Goal: Task Accomplishment & Management: Manage account settings

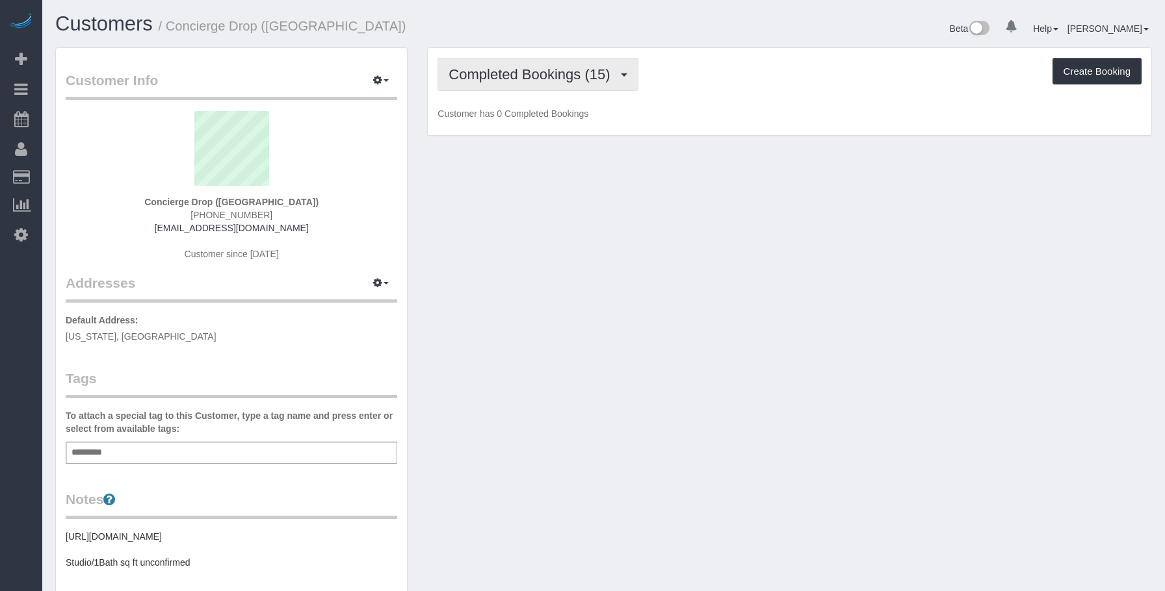
click at [507, 70] on span "Completed Bookings (15)" at bounding box center [532, 74] width 168 height 16
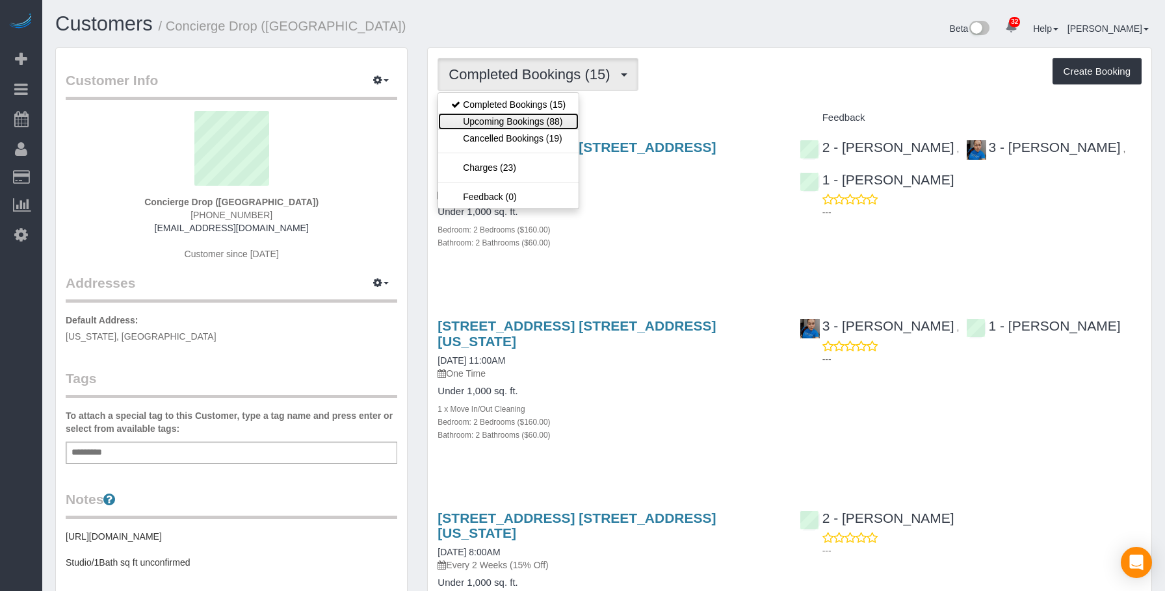
click at [493, 118] on link "Upcoming Bookings (88)" at bounding box center [508, 121] width 140 height 17
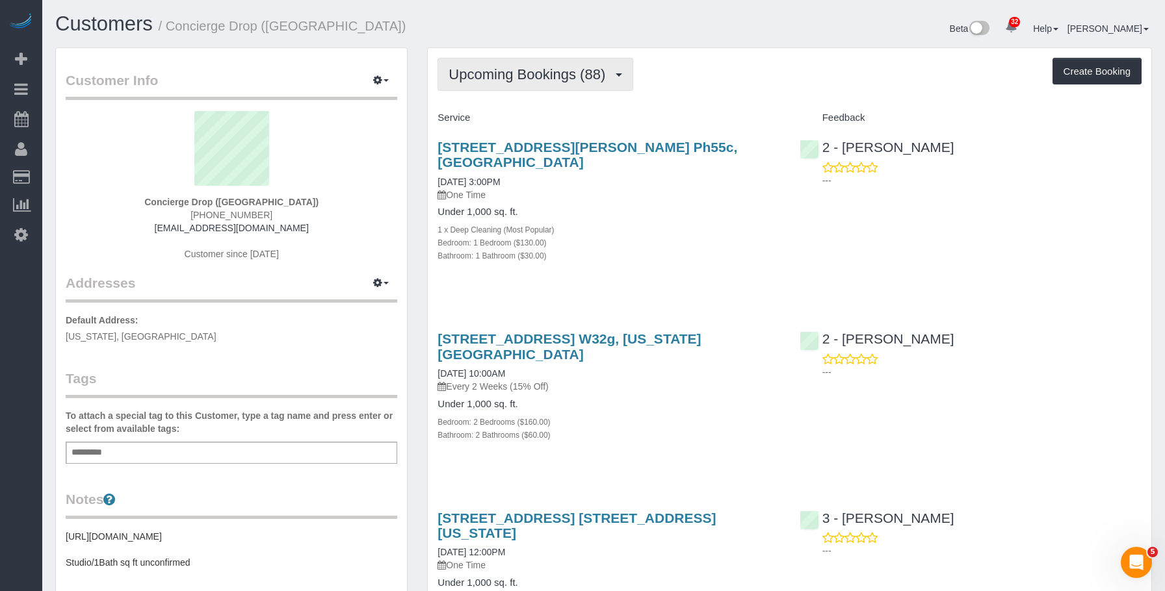
drag, startPoint x: 524, startPoint y: 73, endPoint x: 518, endPoint y: 77, distance: 7.4
click at [523, 73] on span "Upcoming Bookings (88)" at bounding box center [529, 74] width 163 height 16
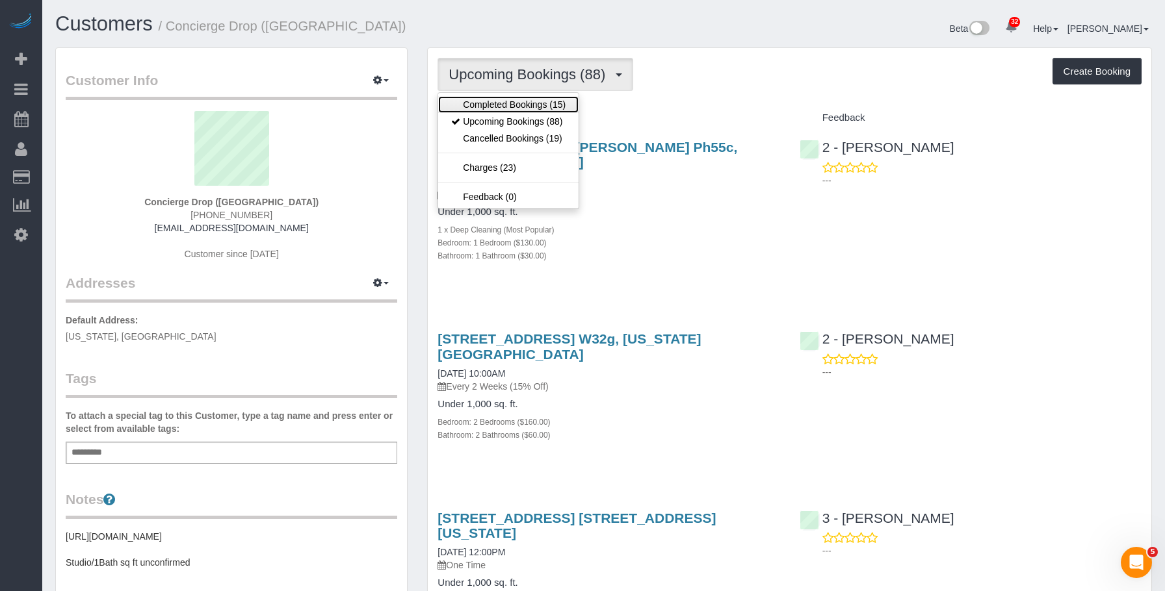
click at [500, 97] on link "Completed Bookings (15)" at bounding box center [508, 104] width 140 height 17
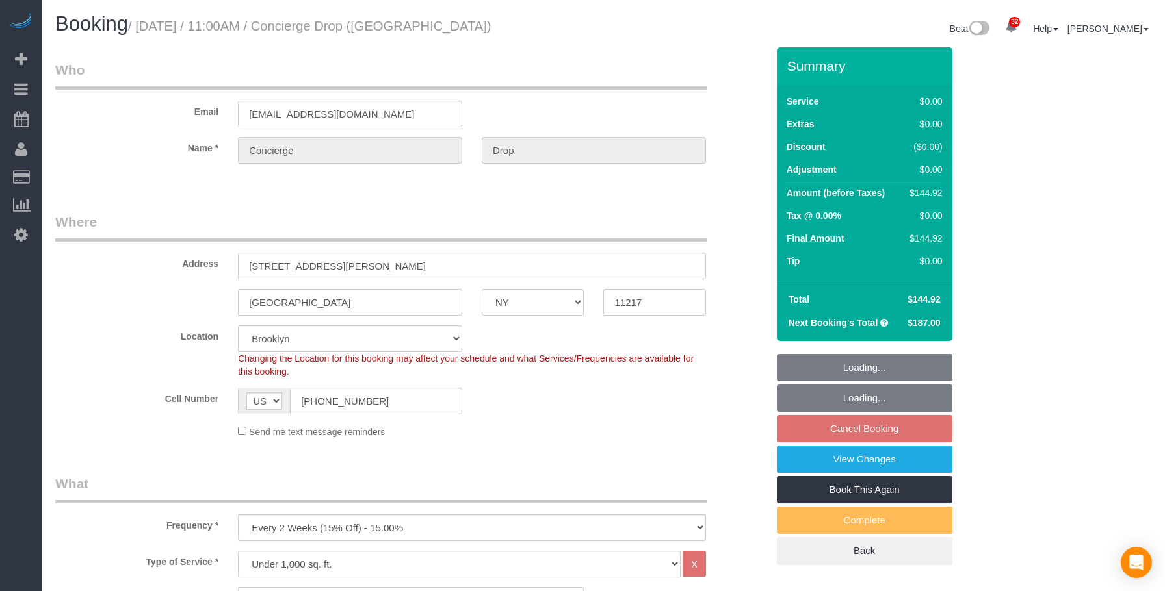
select select "NY"
select select "2"
select select "spot4"
select select "number:89"
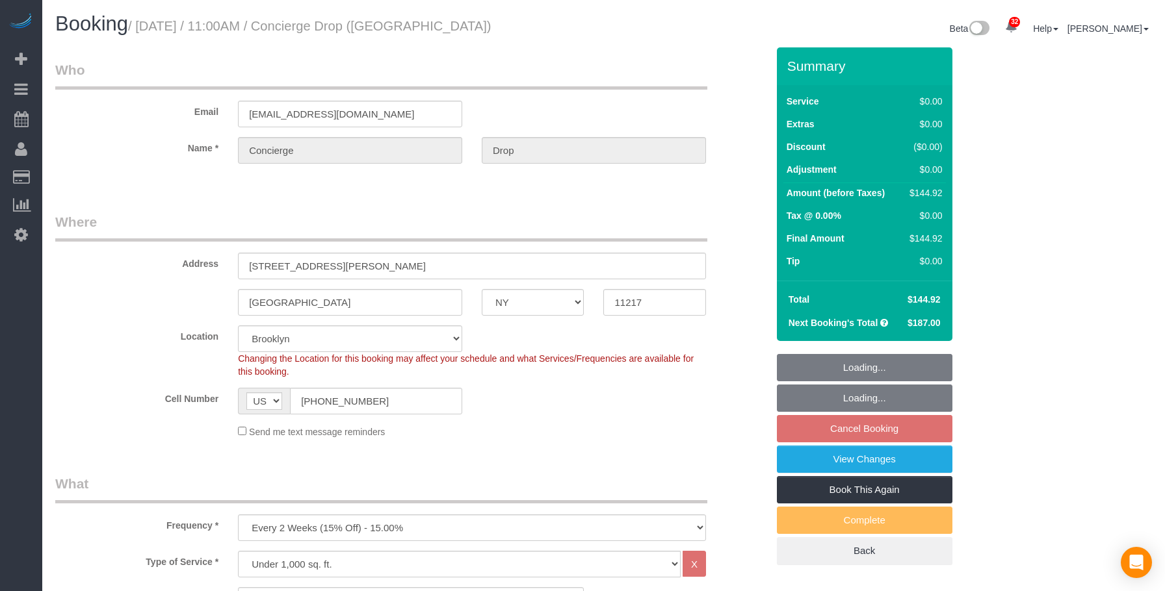
select select "number:90"
select select "number:15"
select select "number:5"
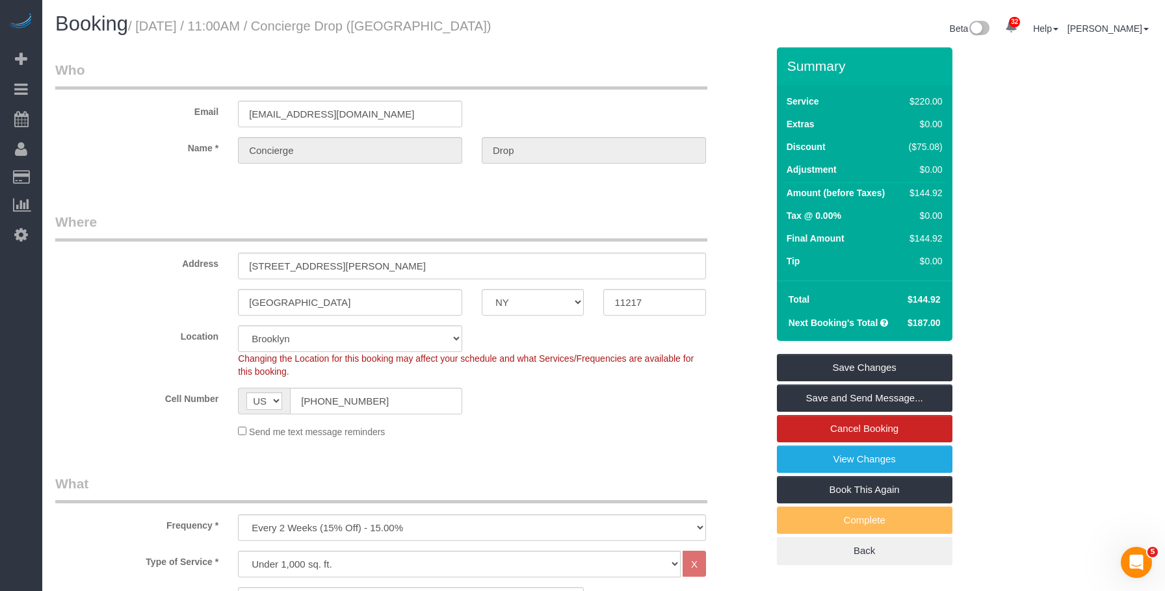
click at [608, 240] on legend "Where" at bounding box center [381, 227] width 652 height 29
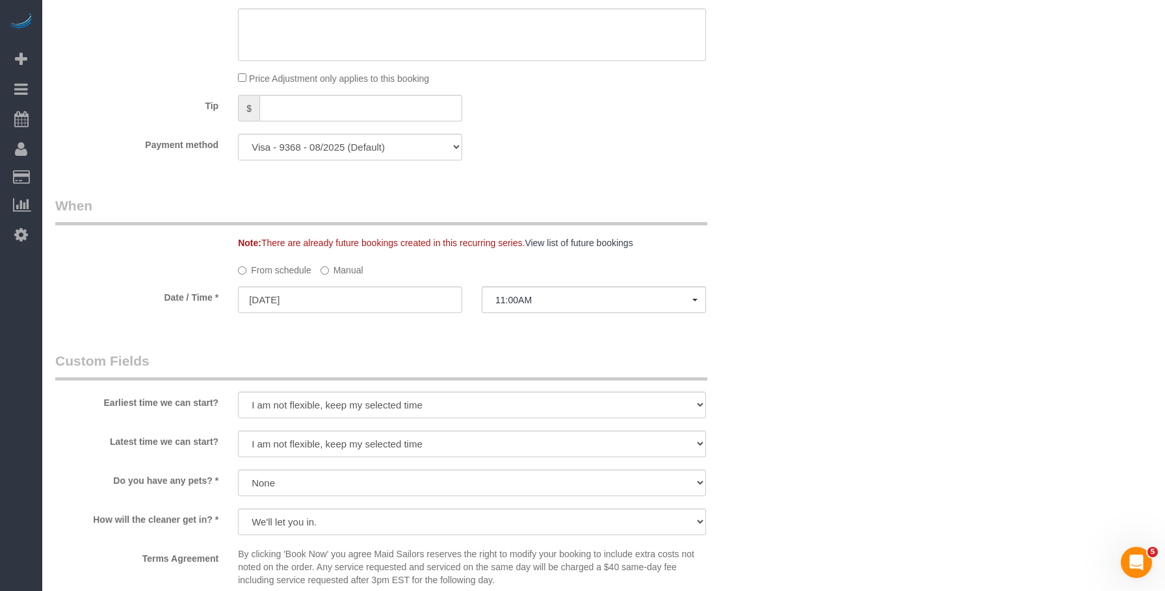
scroll to position [1300, 0]
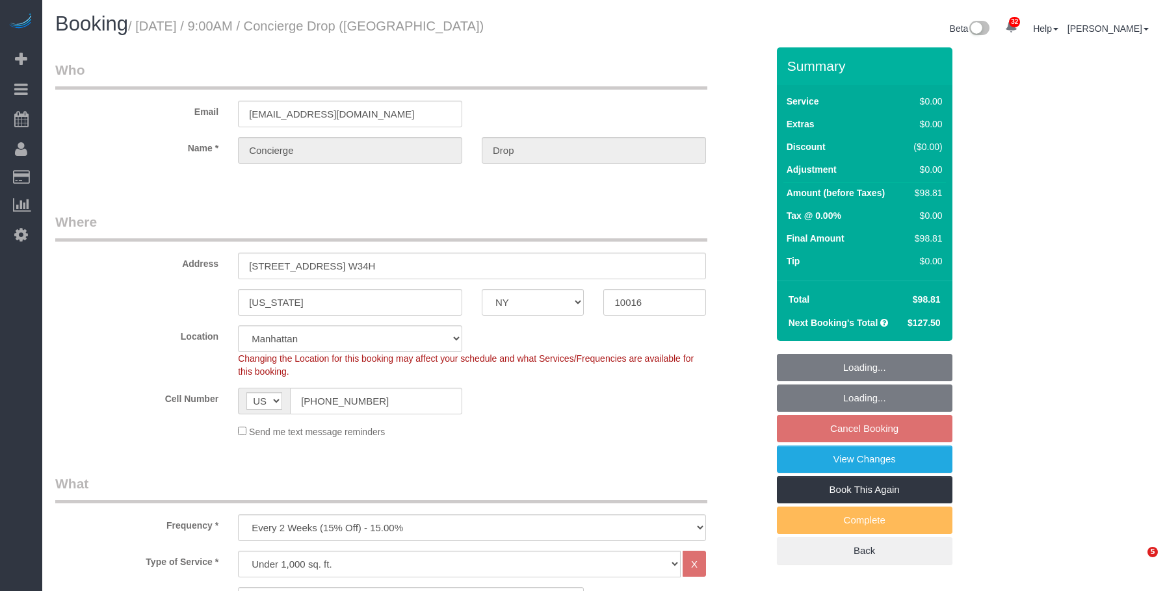
select select "NY"
select select "number:89"
select select "number:90"
select select "number:15"
select select "number:5"
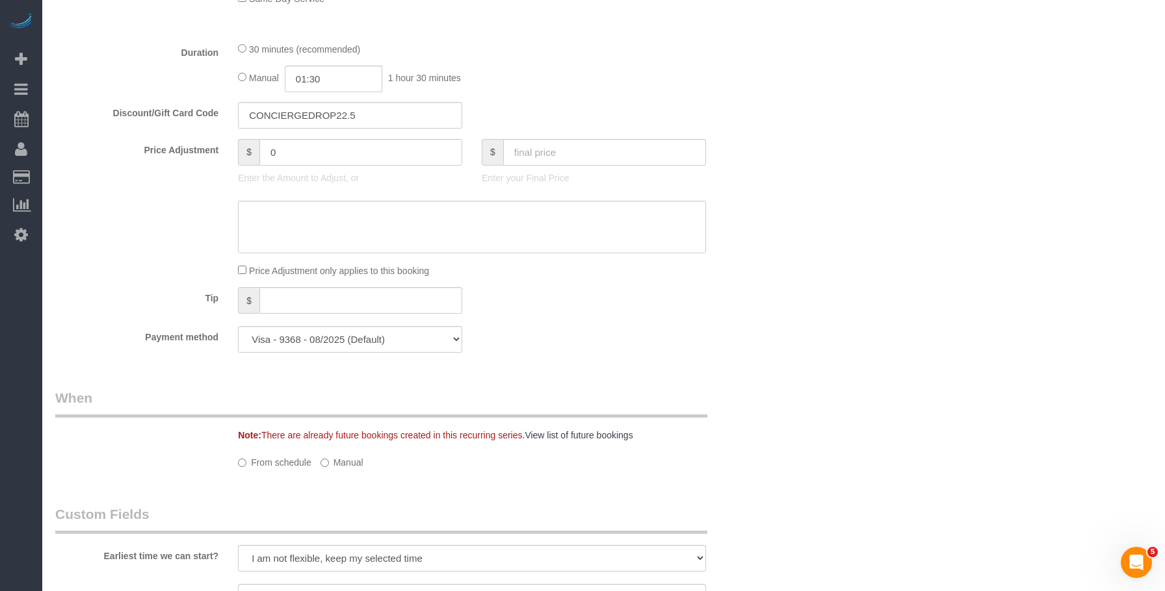
select select "spot2"
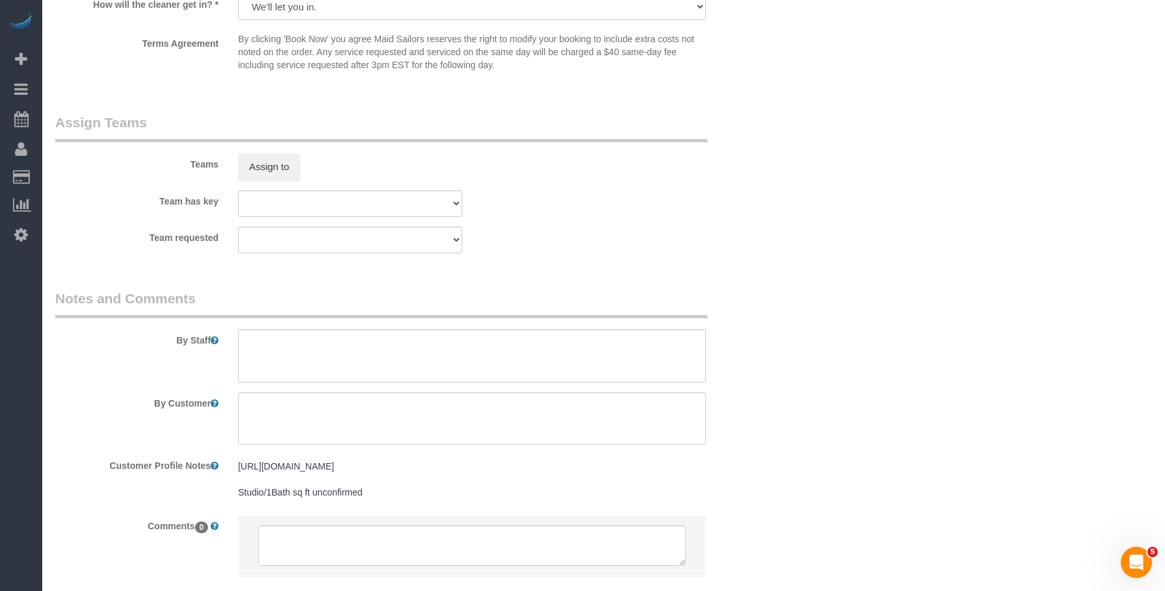
scroll to position [1369, 0]
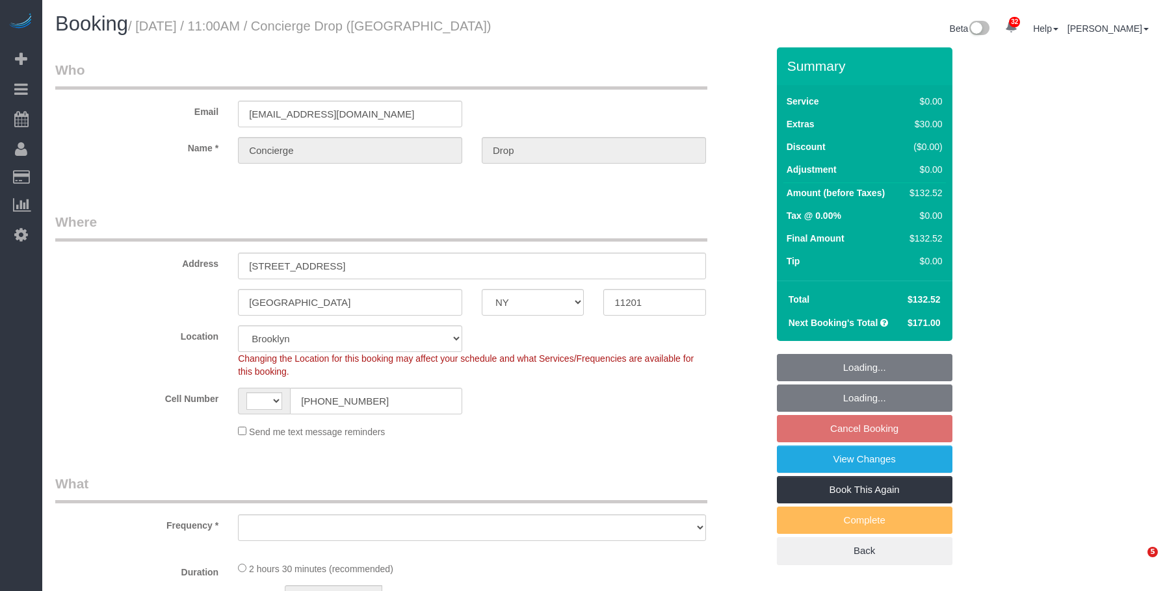
select select "NY"
select select "spot4"
select select "string:US"
select select "string:stripe-pm_1RaQn24VGloSiKo7zeOF73Wj"
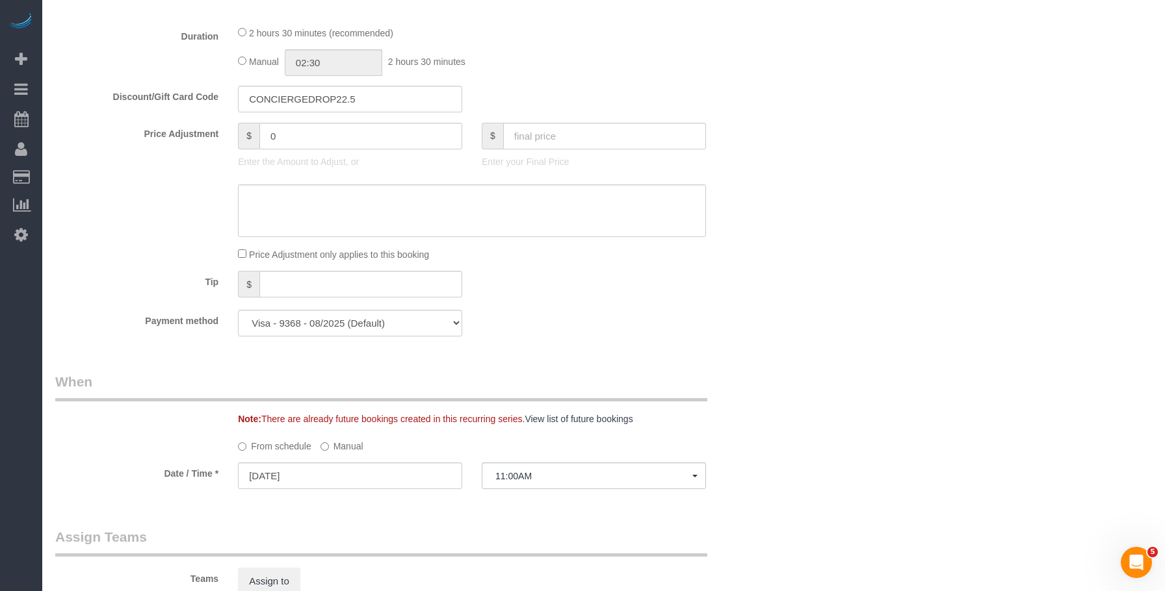
select select "object:1264"
select select "number:89"
select select "number:90"
select select "number:13"
select select "number:6"
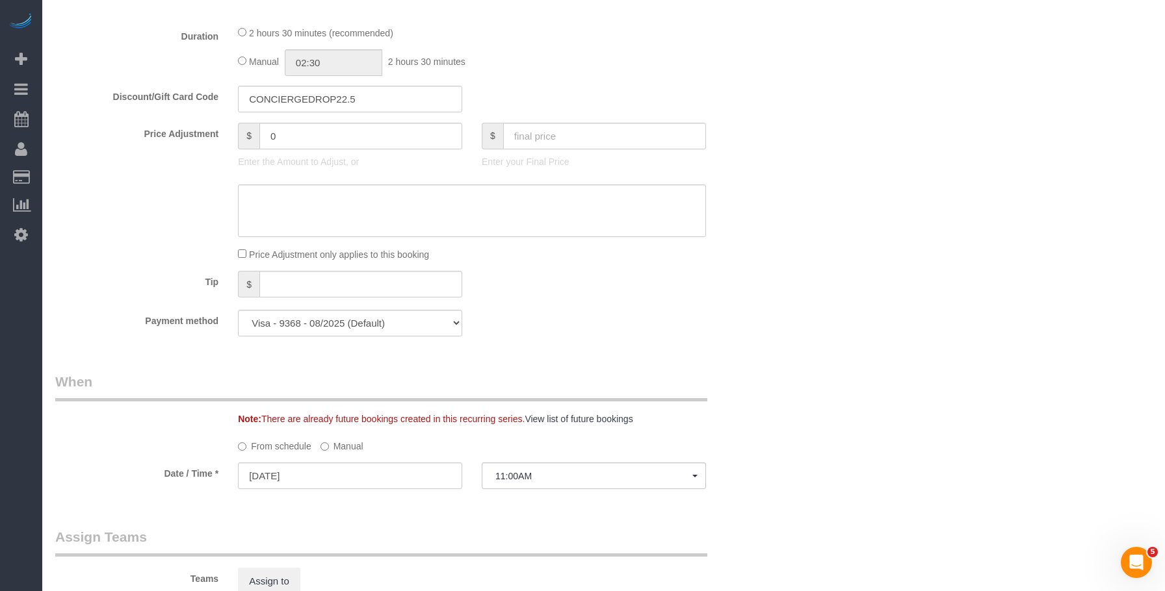
select select "1"
select select "object:1449"
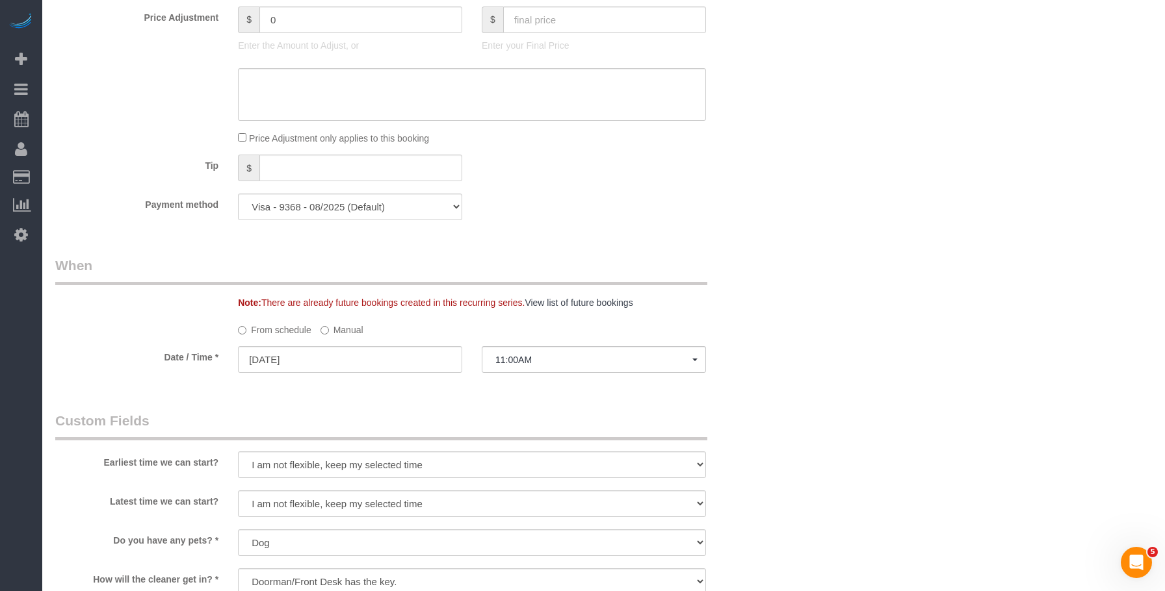
scroll to position [1430, 0]
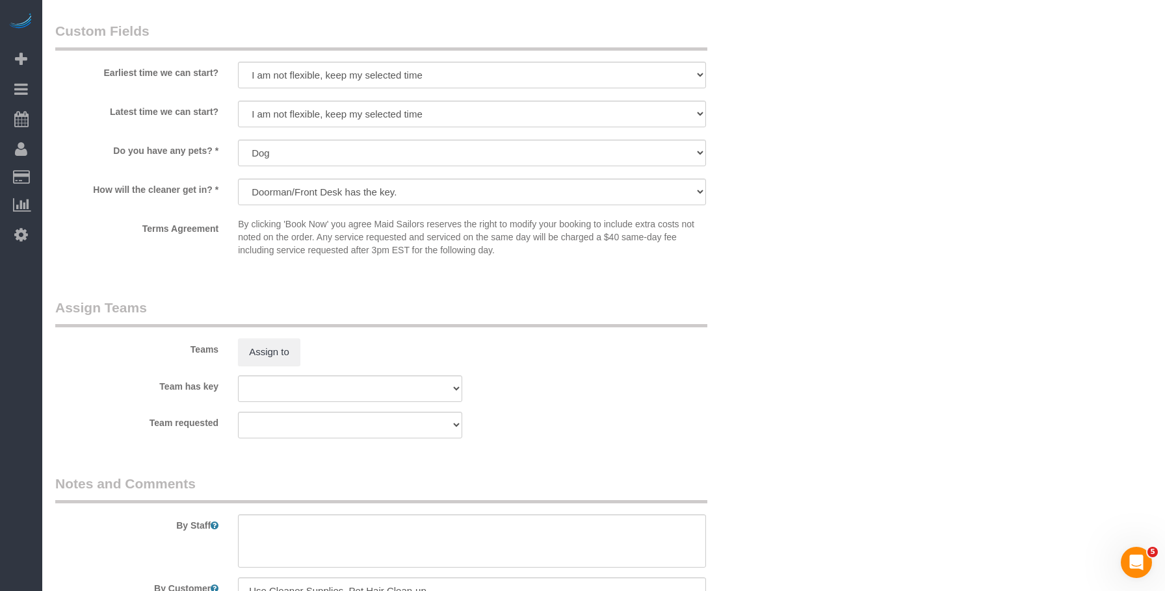
drag, startPoint x: 809, startPoint y: 170, endPoint x: 866, endPoint y: 107, distance: 85.2
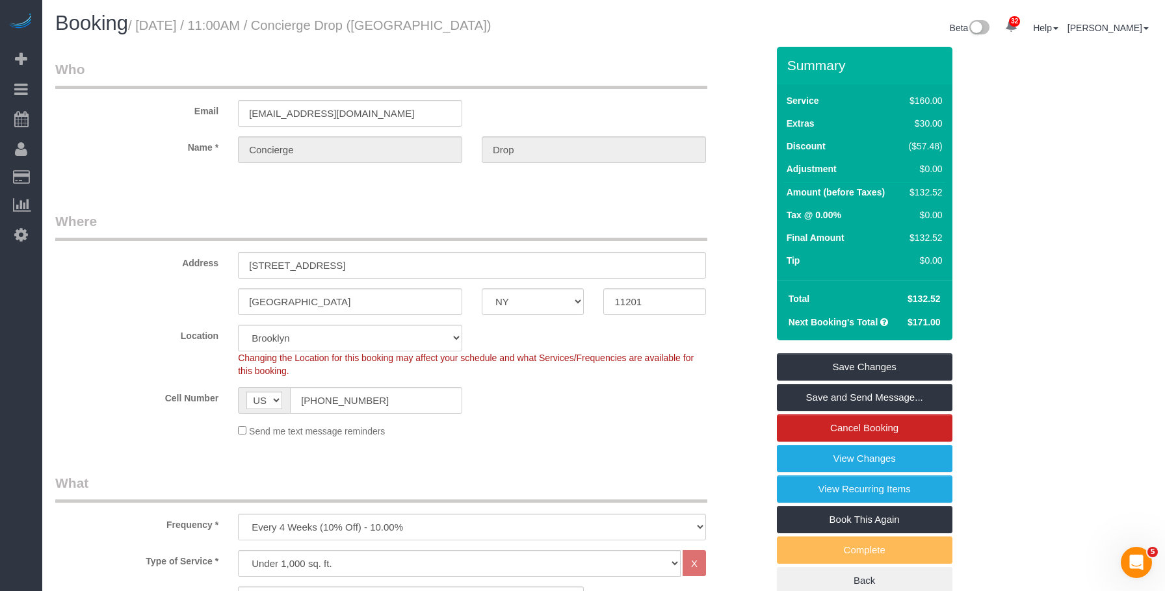
scroll to position [0, 0]
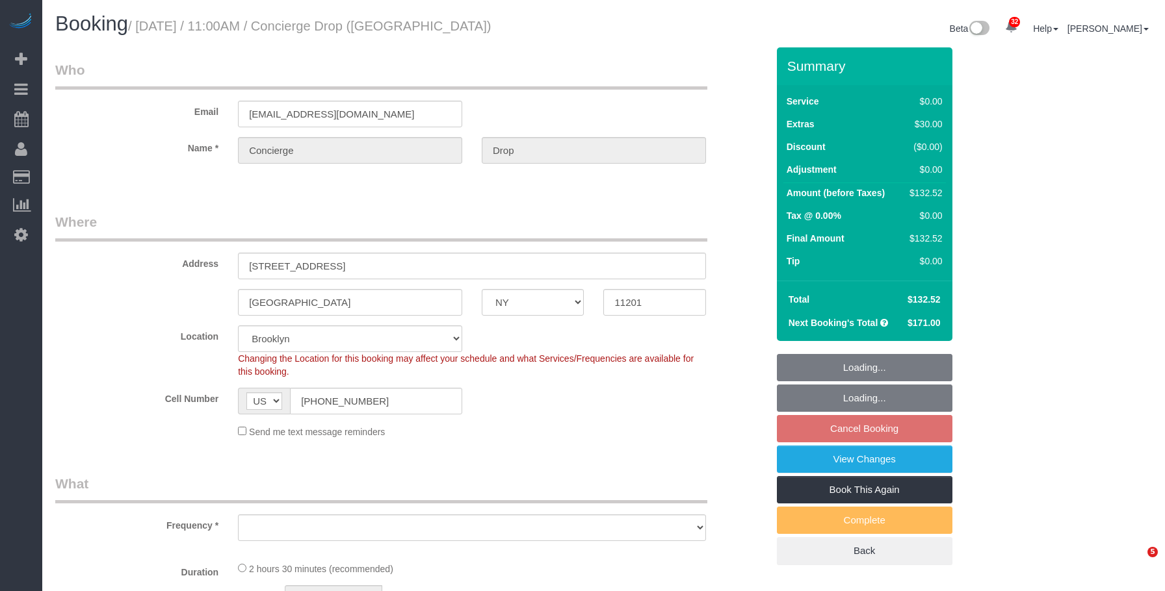
select select "NY"
select select "1"
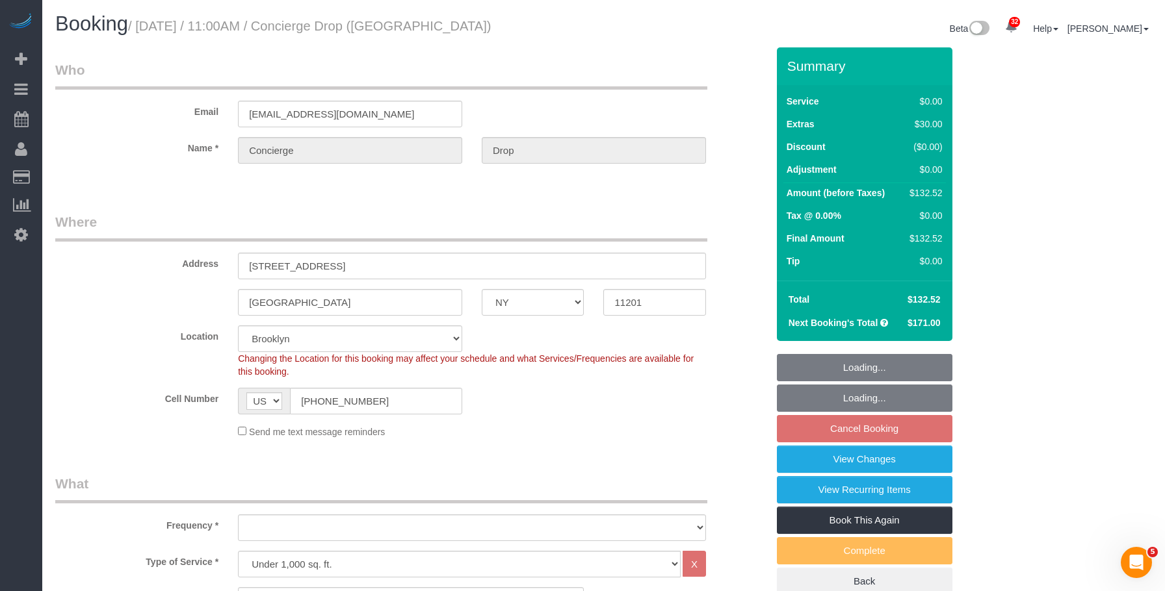
select select "object:914"
select select "spot4"
select select "1"
select select "object:1103"
select select "number:89"
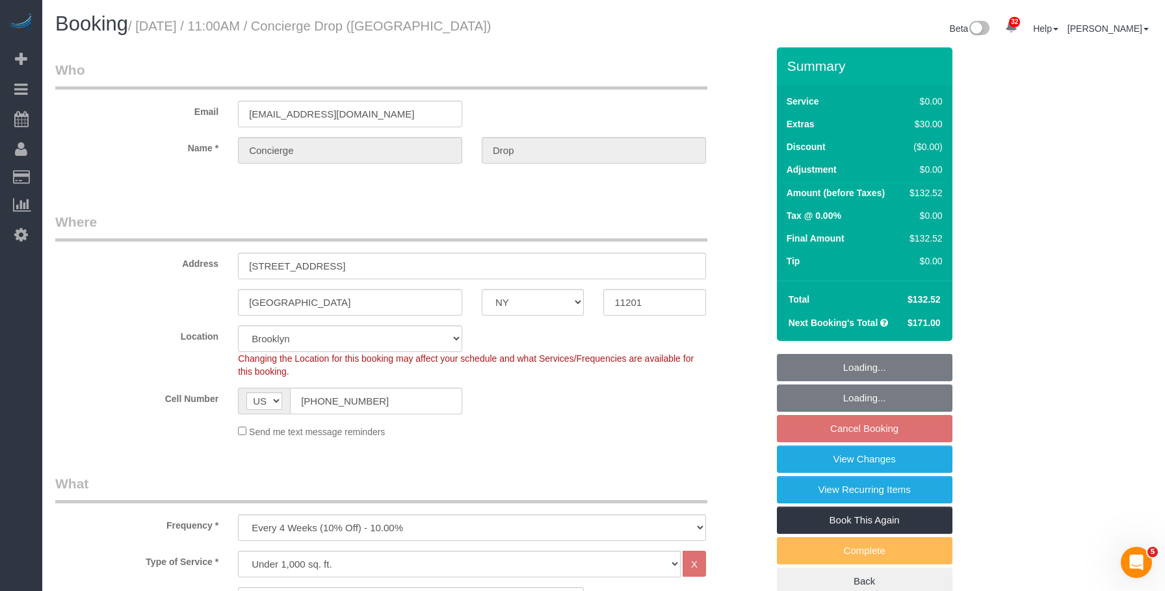
select select "number:90"
select select "number:13"
select select "number:6"
select select "string:stripe-pm_1RaQn24VGloSiKo7zeOF73Wj"
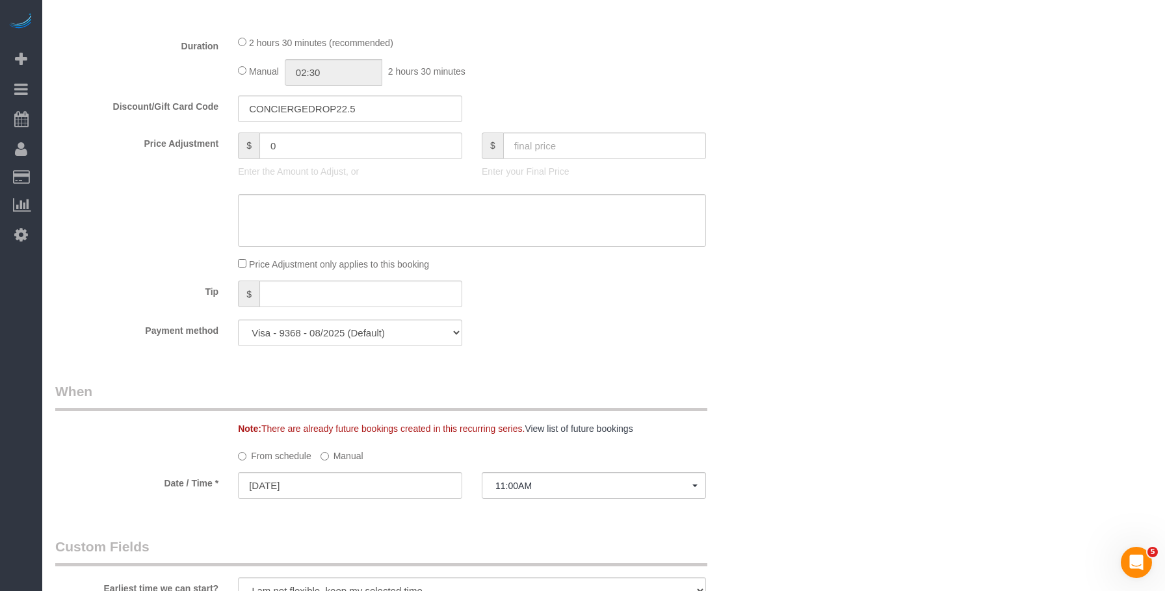
scroll to position [910, 0]
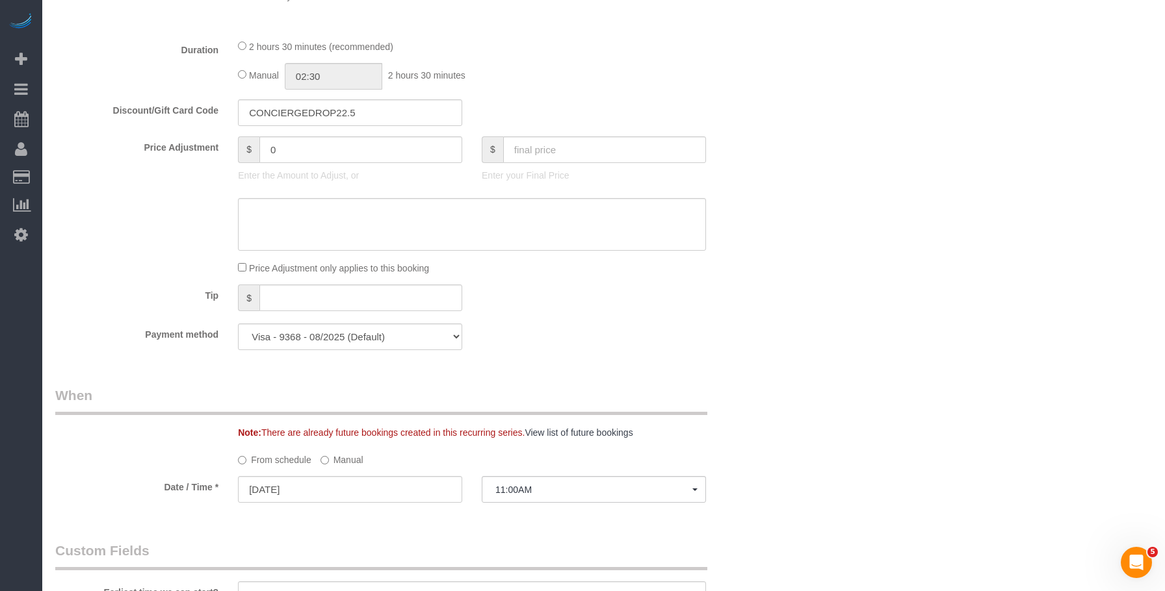
drag, startPoint x: 573, startPoint y: 81, endPoint x: 534, endPoint y: 156, distance: 84.0
click at [573, 81] on div "Manual 02:30 2 hours 30 minutes" at bounding box center [472, 76] width 468 height 27
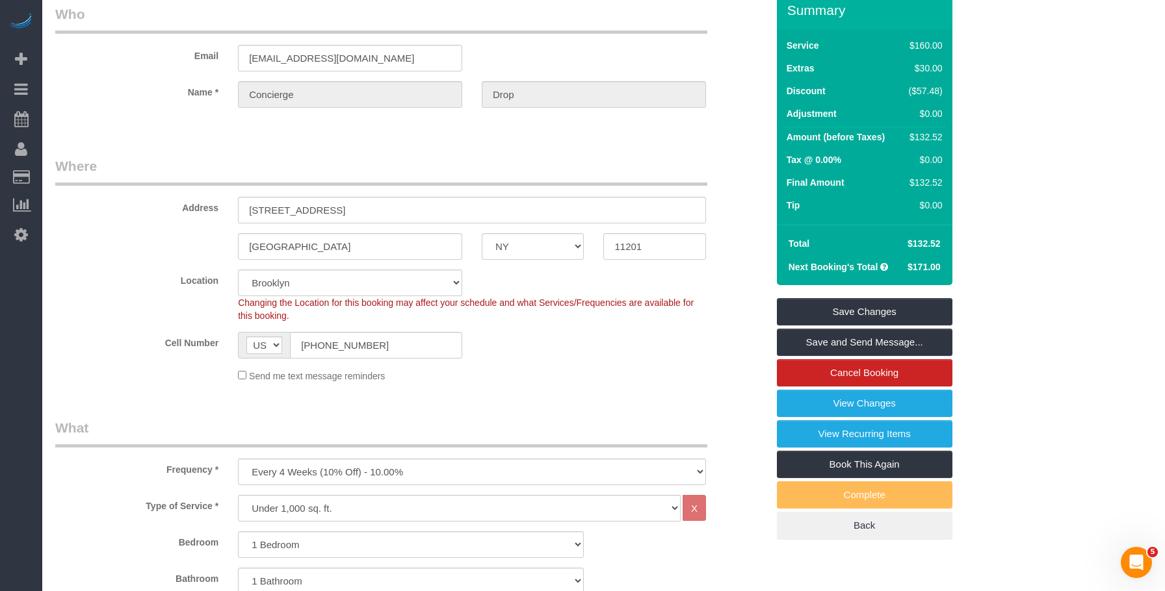
scroll to position [0, 0]
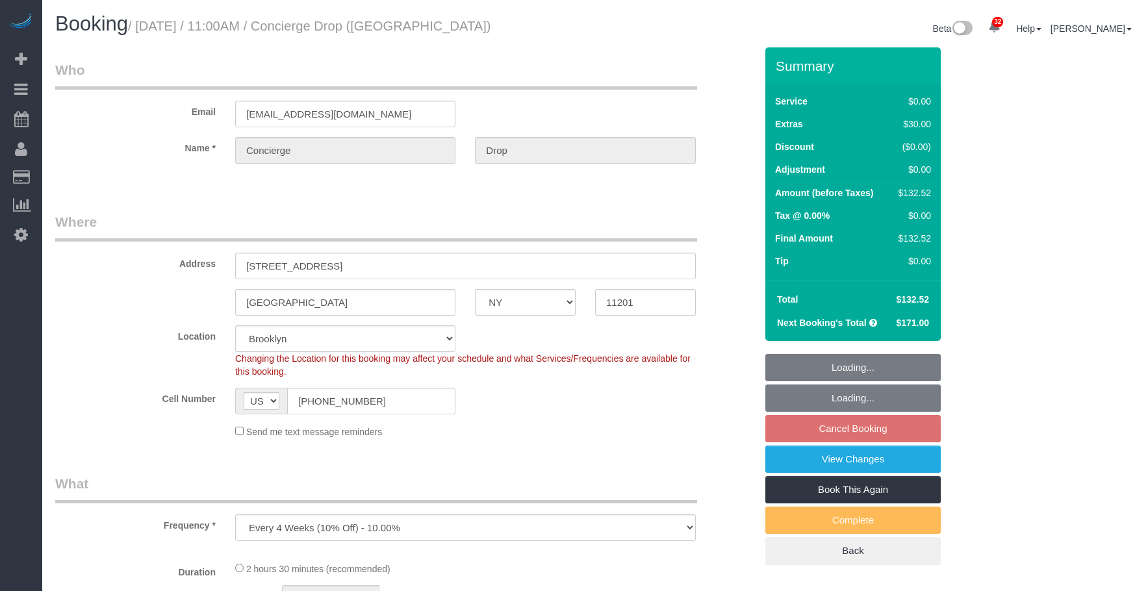
select select "NY"
select select "string:stripe-pm_1RaQn24VGloSiKo7zeOF73Wj"
select select "spot4"
select select "1"
select select "number:89"
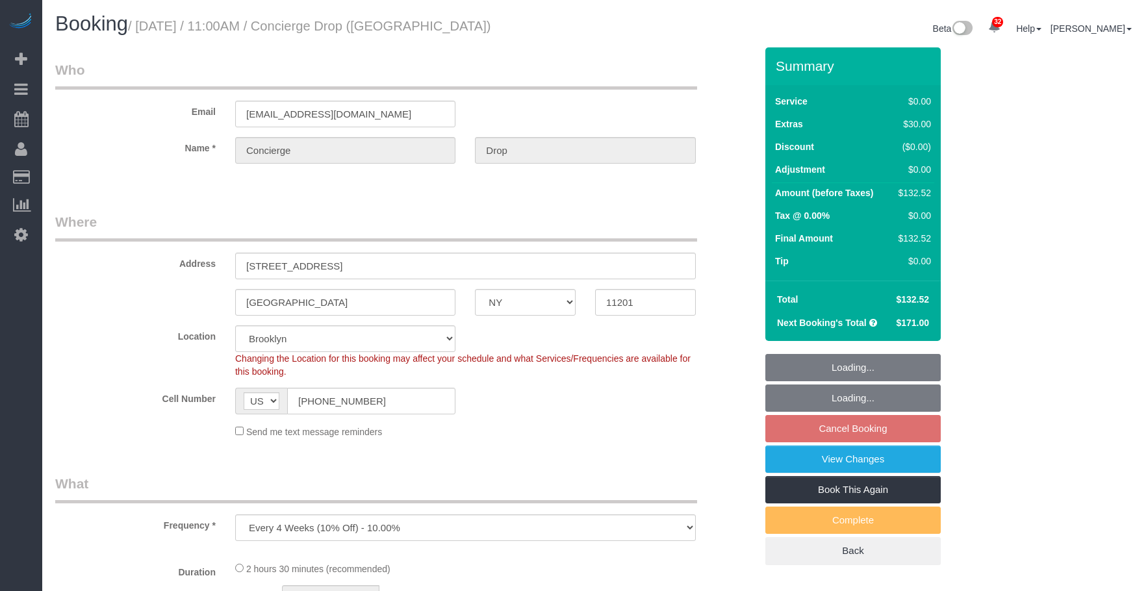
select select "number:90"
select select "number:13"
select select "number:6"
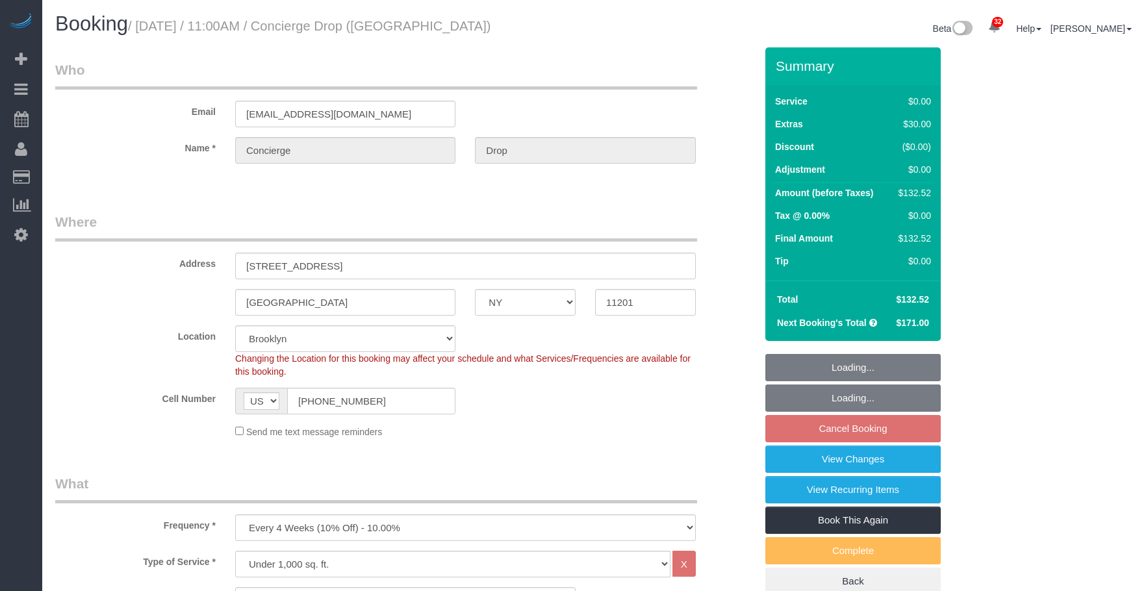
select select "object:1410"
select select "1"
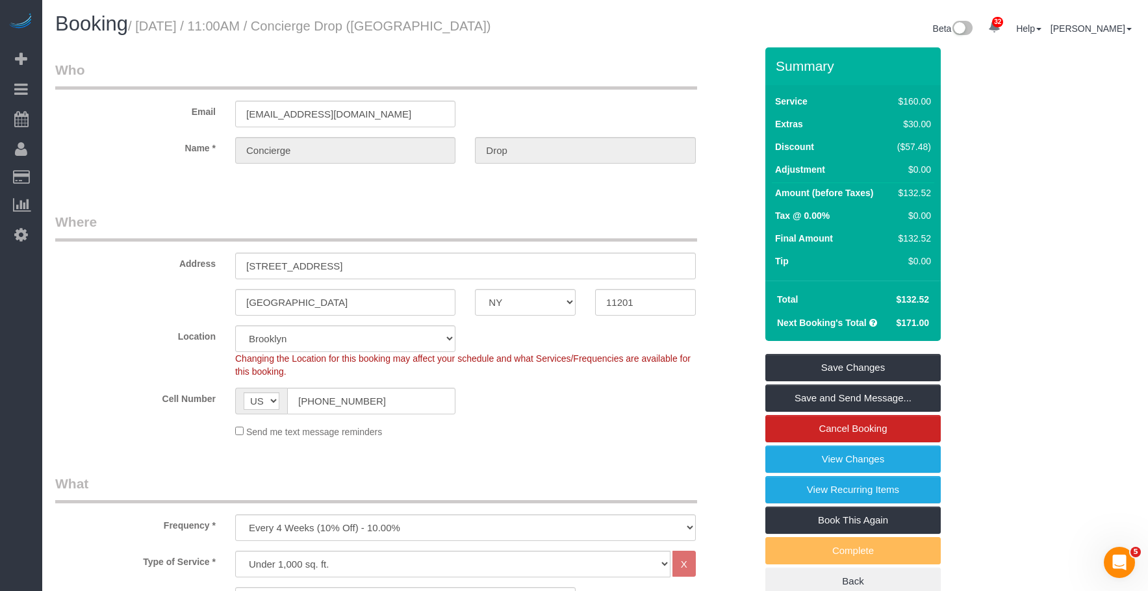
click at [623, 82] on legend "Who" at bounding box center [376, 74] width 642 height 29
drag, startPoint x: 662, startPoint y: 51, endPoint x: 605, endPoint y: 183, distance: 143.2
drag, startPoint x: 548, startPoint y: 20, endPoint x: 549, endPoint y: 2, distance: 18.2
click at [549, 20] on h1 "Booking / October 23, 2025 / 11:00AM / Concierge Drop (NYC)" at bounding box center [320, 24] width 530 height 22
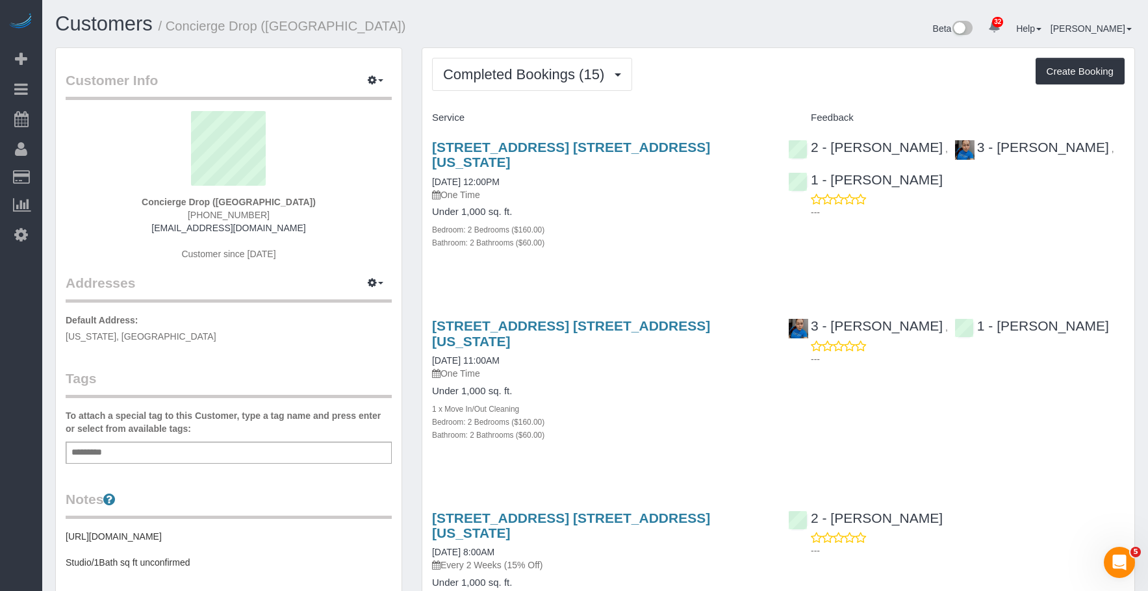
click at [702, 85] on div "Completed Bookings (15) Completed Bookings (15) Upcoming Bookings (88) Cancelle…" at bounding box center [778, 74] width 693 height 33
drag, startPoint x: 536, startPoint y: 73, endPoint x: 499, endPoint y: 112, distance: 52.9
click at [535, 73] on span "Completed Bookings (15)" at bounding box center [527, 74] width 168 height 16
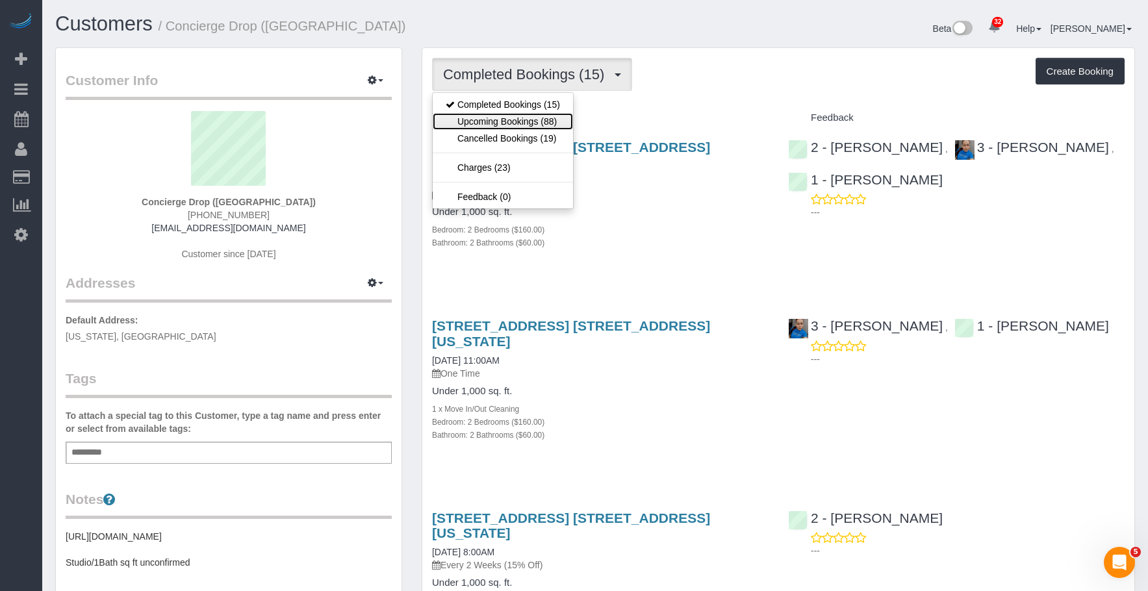
drag, startPoint x: 496, startPoint y: 118, endPoint x: 511, endPoint y: 120, distance: 15.2
click at [496, 118] on link "Upcoming Bookings (88)" at bounding box center [503, 121] width 140 height 17
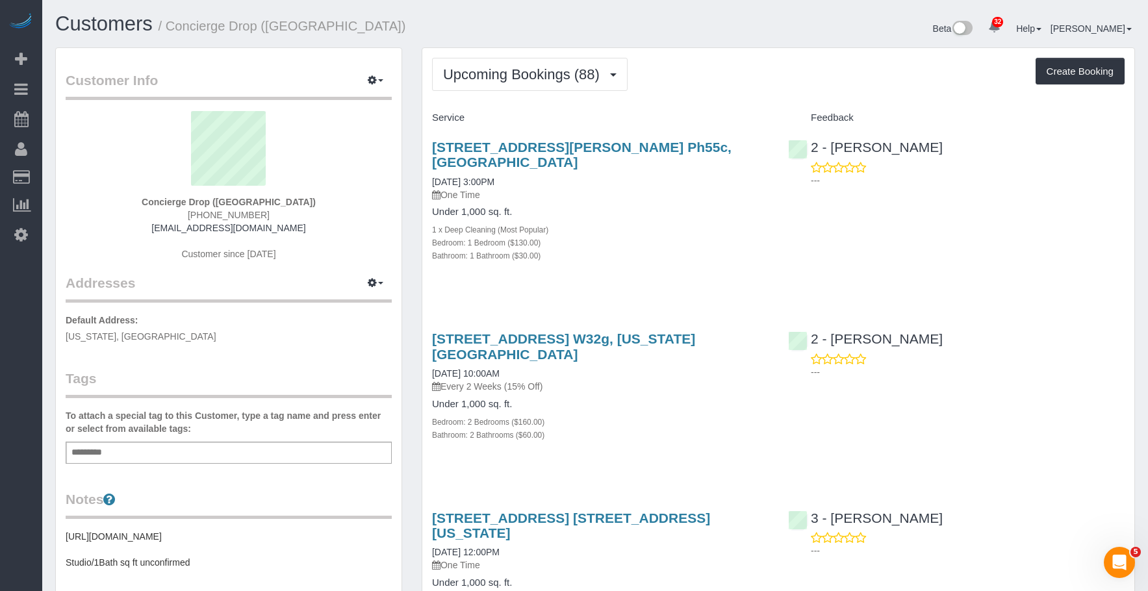
scroll to position [2719, 0]
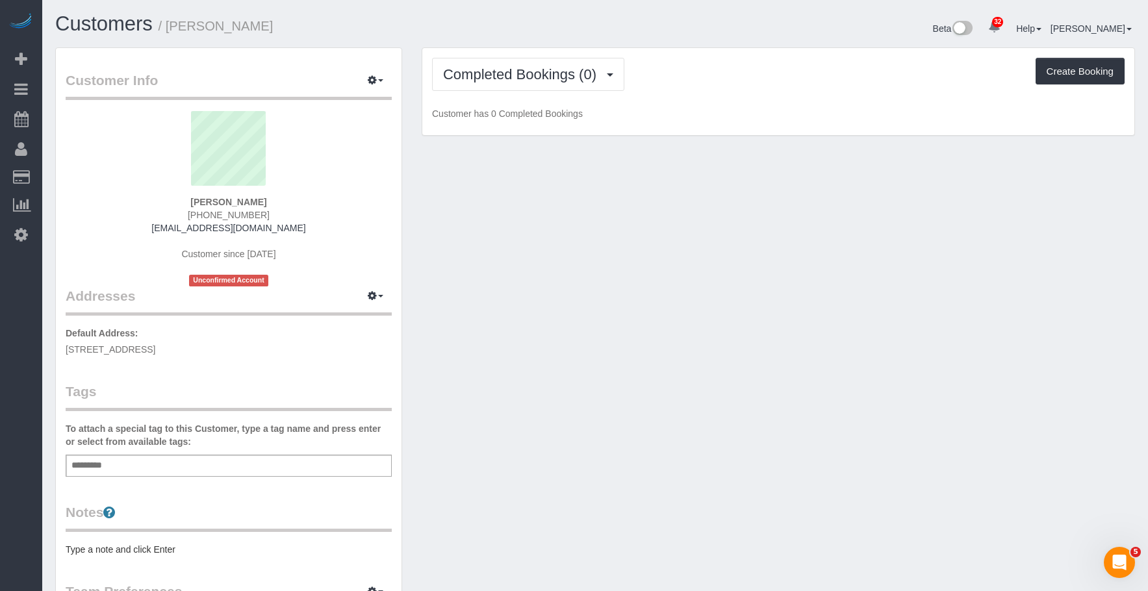
drag, startPoint x: 170, startPoint y: 29, endPoint x: 328, endPoint y: 44, distance: 158.6
click at [305, 35] on h1 "Customers / Khaila Espinoza" at bounding box center [320, 24] width 530 height 22
copy small "[PERSON_NAME]"
click at [498, 61] on button "Completed Bookings (0)" at bounding box center [528, 74] width 192 height 33
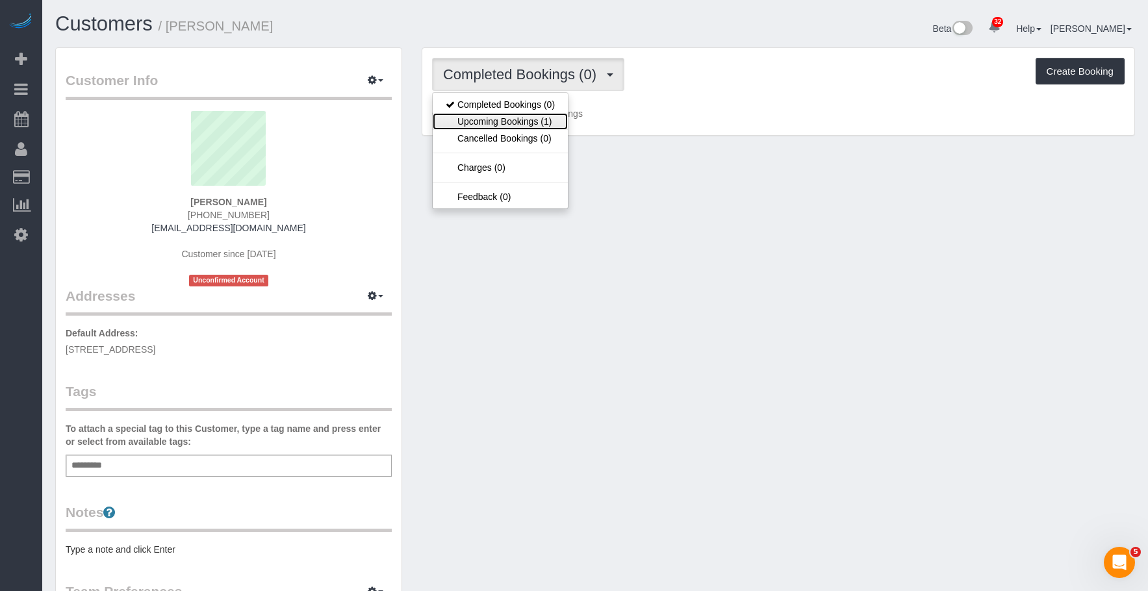
click at [491, 121] on link "Upcoming Bookings (1)" at bounding box center [500, 121] width 135 height 17
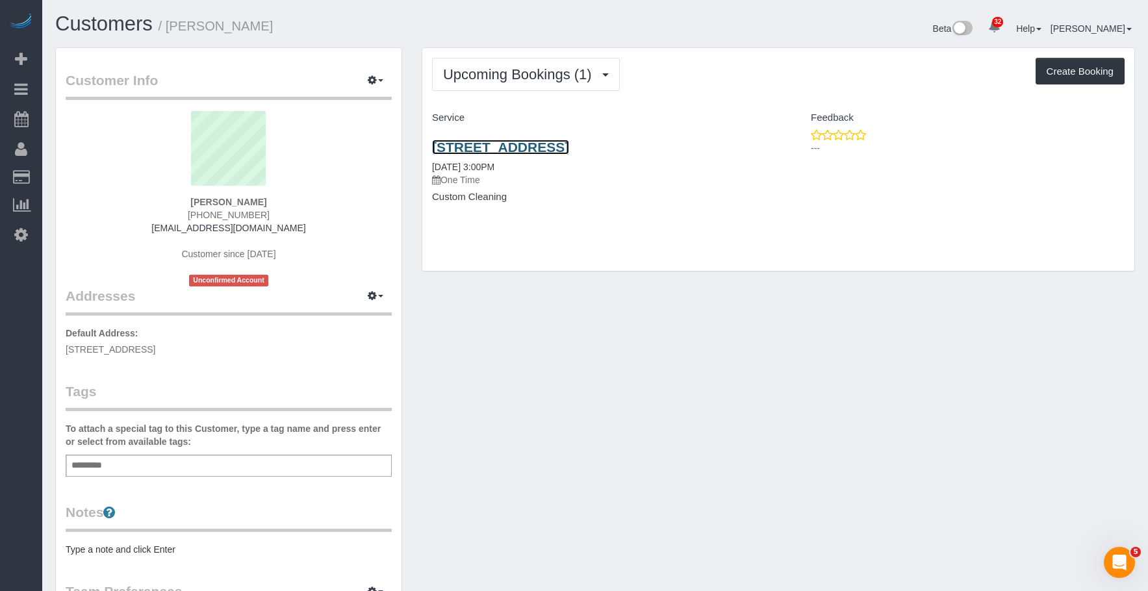
click at [513, 147] on link "1784 Broadway Street Apt., 4b, Brooklyn, NY 11207" at bounding box center [500, 147] width 137 height 15
drag, startPoint x: 427, startPoint y: 146, endPoint x: 771, endPoint y: 142, distance: 344.5
click at [771, 142] on div "1784 Broadway Street Apt., 4b, Brooklyn, NY 11207 10/03/2025 3:00PM One Time Cu…" at bounding box center [600, 179] width 356 height 100
copy link "1784 Broadway Street Apt., 4b, Brooklyn, NY 11207"
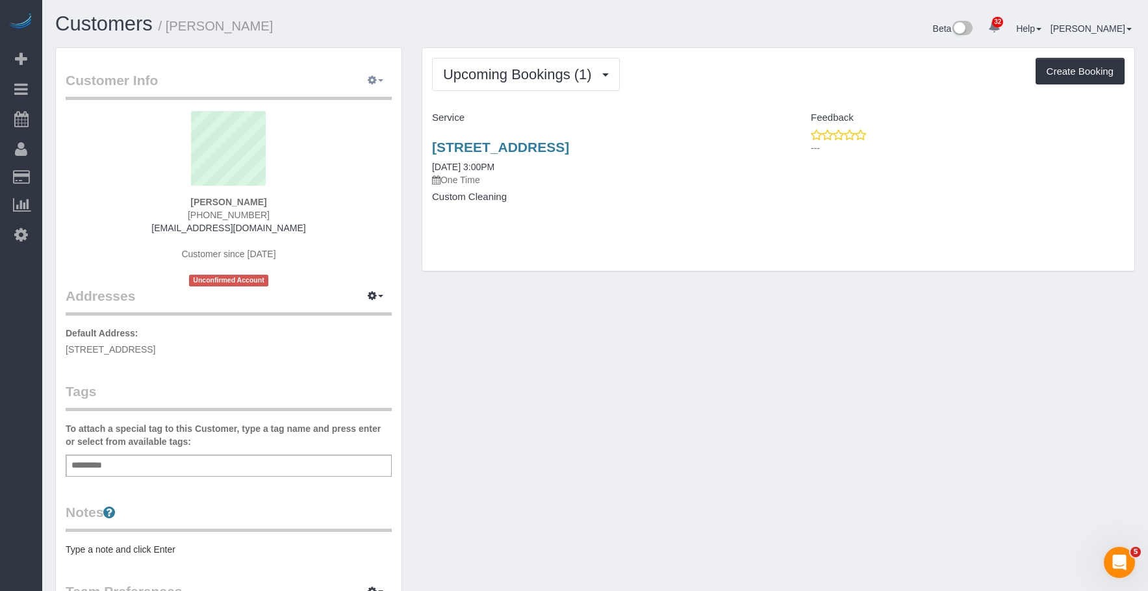
click at [376, 80] on icon "button" at bounding box center [372, 80] width 9 height 8
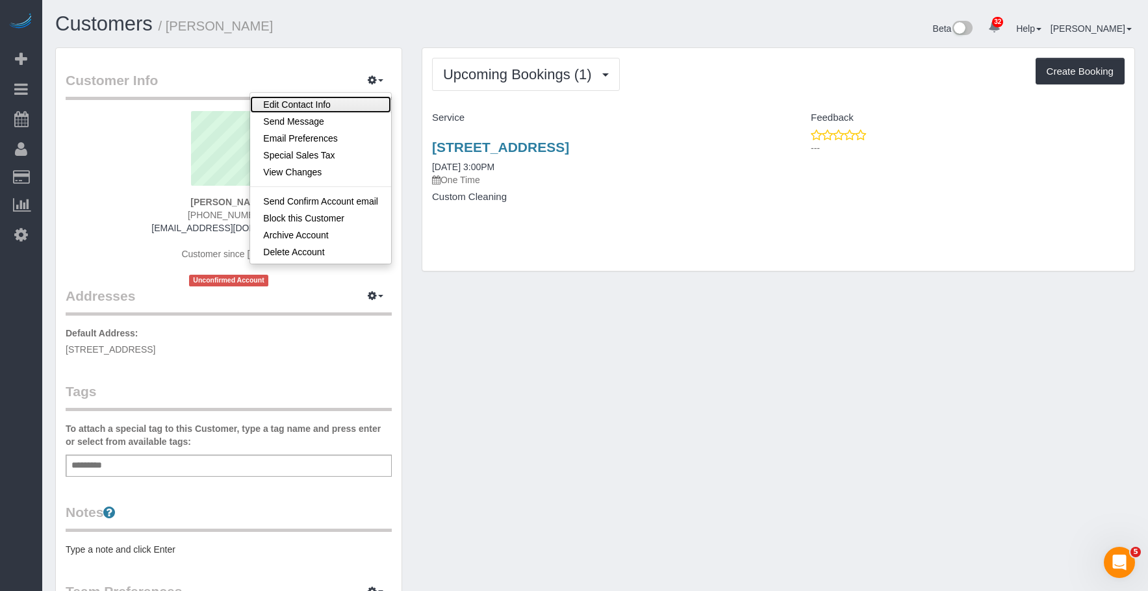
click at [347, 104] on link "Edit Contact Info" at bounding box center [320, 104] width 141 height 17
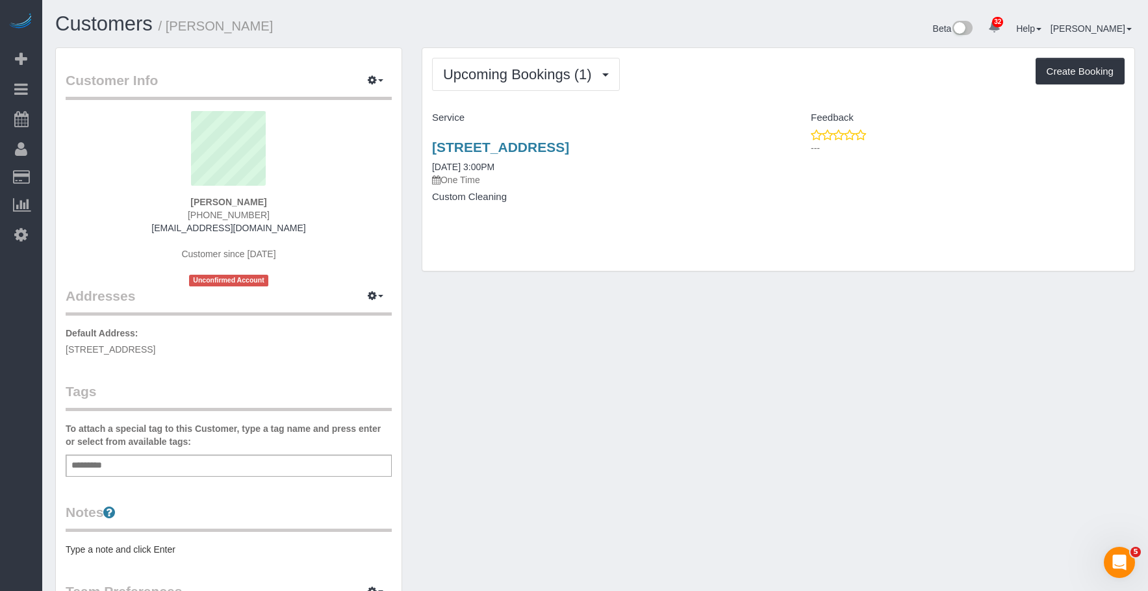
select select "NY"
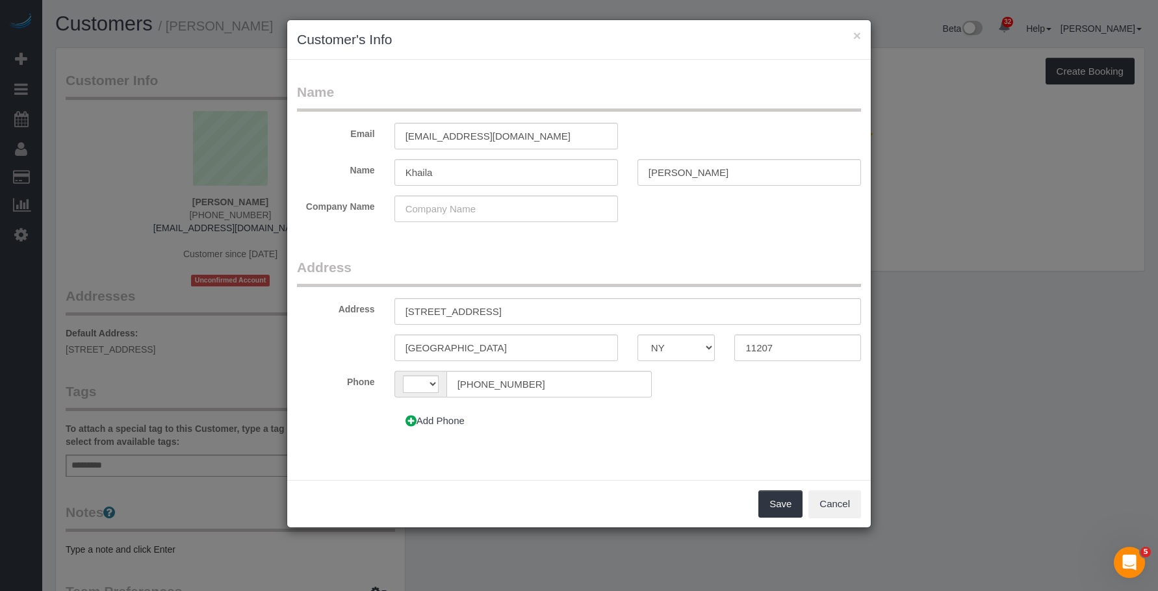
select select "string:US"
click at [860, 32] on button "×" at bounding box center [857, 36] width 8 height 14
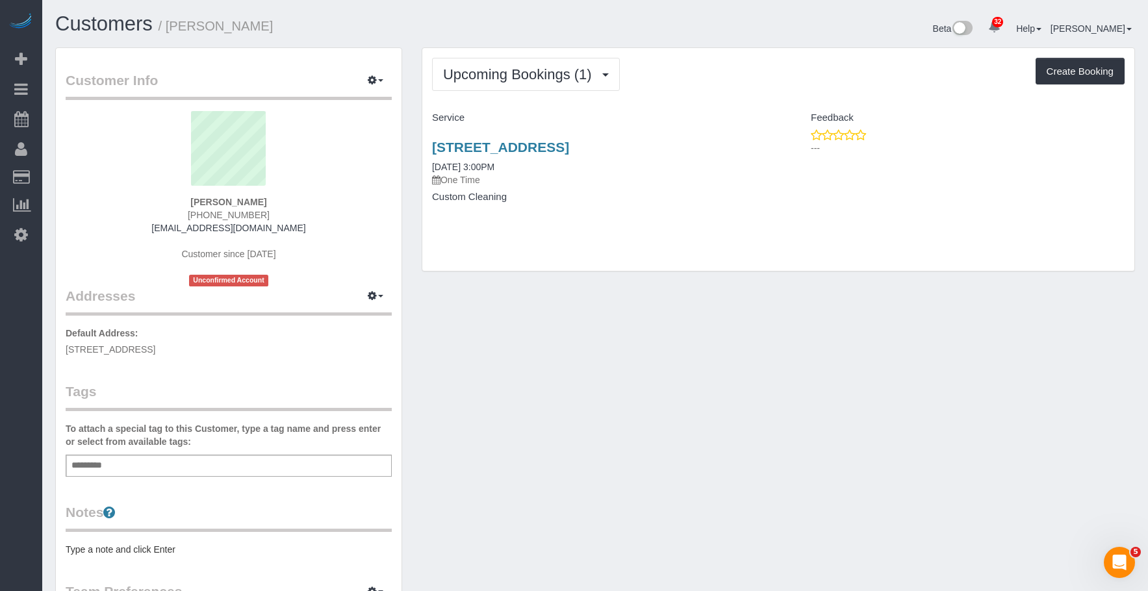
drag, startPoint x: 699, startPoint y: 80, endPoint x: 543, endPoint y: 156, distance: 173.0
click at [699, 80] on div "Upcoming Bookings (1) Completed Bookings (0) Upcoming Bookings (1) Cancelled Bo…" at bounding box center [778, 74] width 693 height 33
drag, startPoint x: 427, startPoint y: 141, endPoint x: 771, endPoint y: 144, distance: 343.8
click at [771, 144] on div "1784 Broadway Street Apt., 4b, Brooklyn, NY 11207 10/03/2025 3:00PM One Time Cu…" at bounding box center [600, 179] width 356 height 100
copy link "1784 Broadway Street Apt., 4b, Brooklyn, NY 11207"
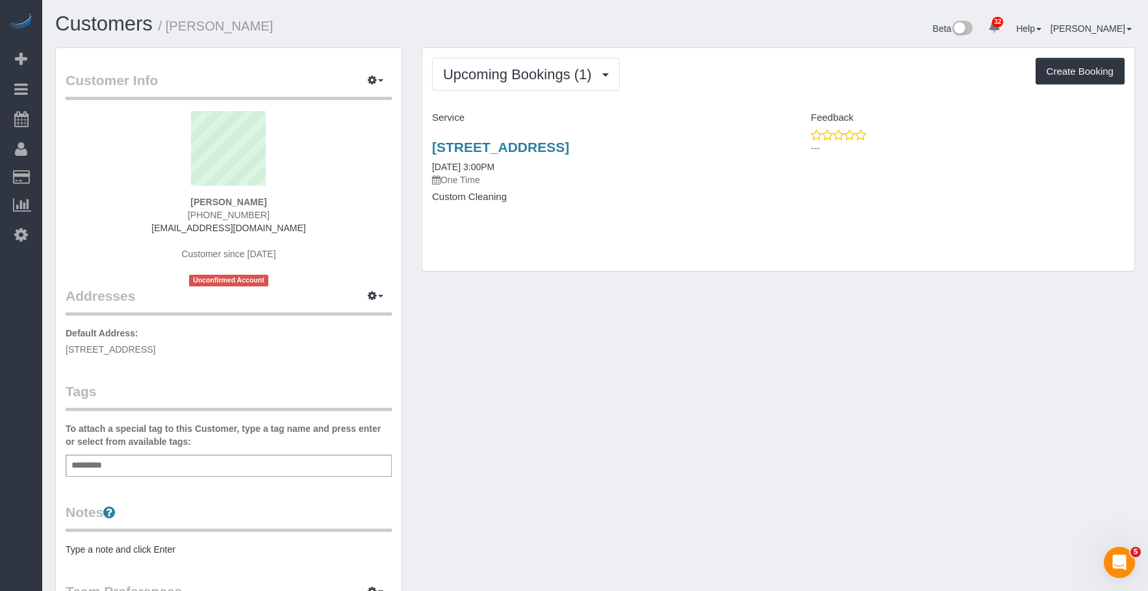
copy link "1784 Broadway Street Apt., 4b, Brooklyn, NY 11207"
click at [677, 258] on div "Upcoming Bookings (1) Completed Bookings (0) Upcoming Bookings (1) Cancelled Bo…" at bounding box center [778, 159] width 712 height 223
drag, startPoint x: 428, startPoint y: 142, endPoint x: 769, endPoint y: 142, distance: 340.6
click at [769, 142] on div "1784 Broadway Street Apt., 4b, Brooklyn, NY 11207 10/03/2025 3:00PM One Time Cu…" at bounding box center [600, 179] width 356 height 100
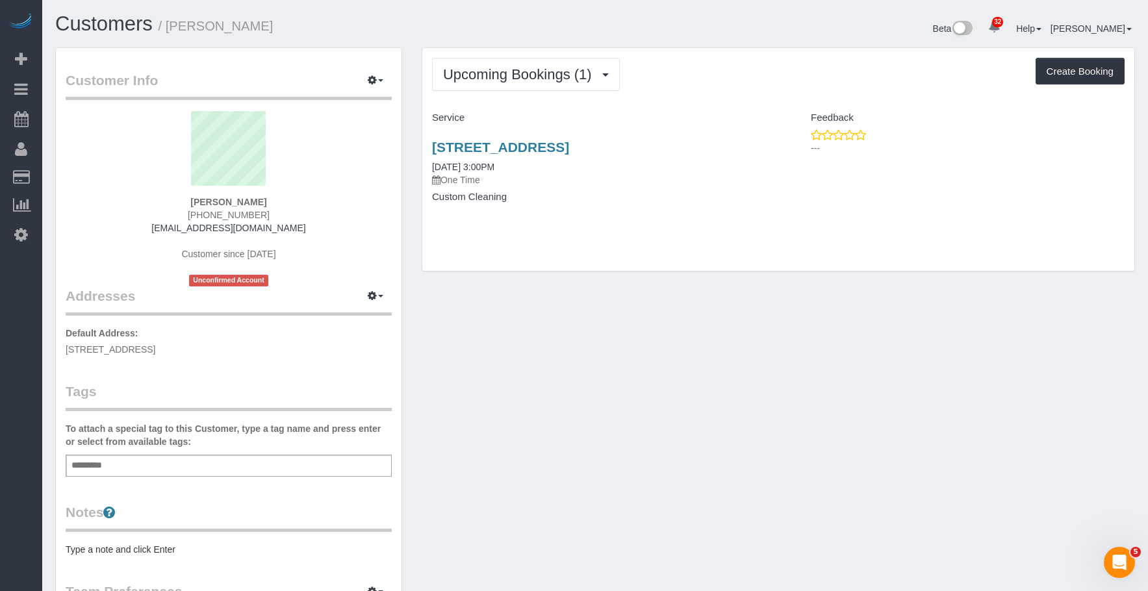
copy link "1784 Broadway Street Apt., 4b, Brooklyn, NY 11207"
drag, startPoint x: 367, startPoint y: 78, endPoint x: 353, endPoint y: 105, distance: 30.2
click at [367, 78] on button "button" at bounding box center [375, 81] width 32 height 20
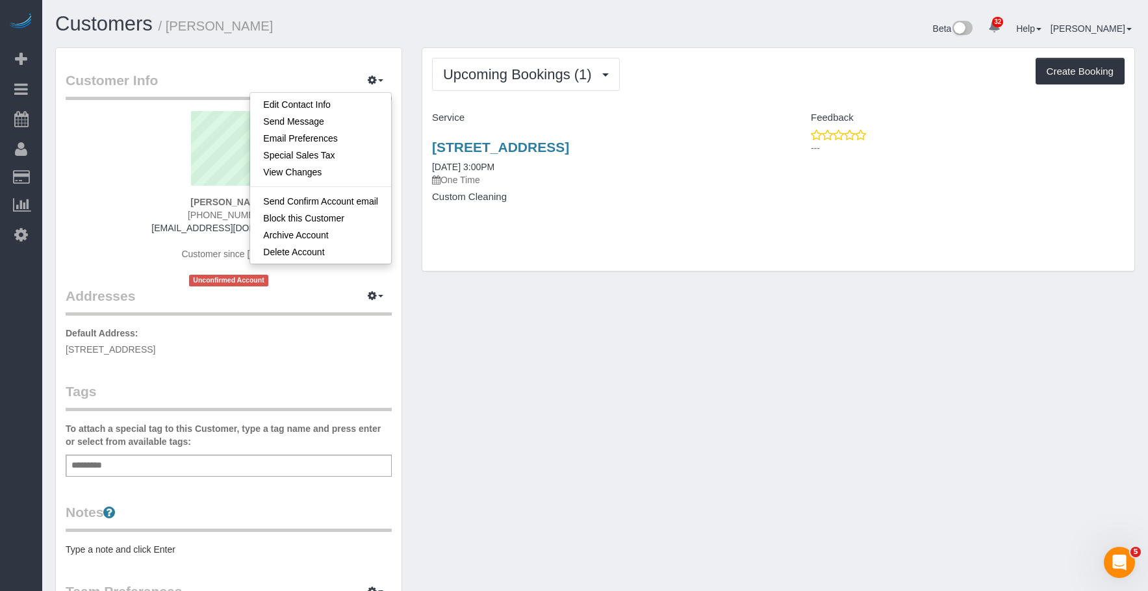
drag, startPoint x: 645, startPoint y: 252, endPoint x: 493, endPoint y: 146, distance: 184.8
click at [645, 252] on div "Upcoming Bookings (1) Completed Bookings (0) Upcoming Bookings (1) Cancelled Bo…" at bounding box center [778, 159] width 712 height 223
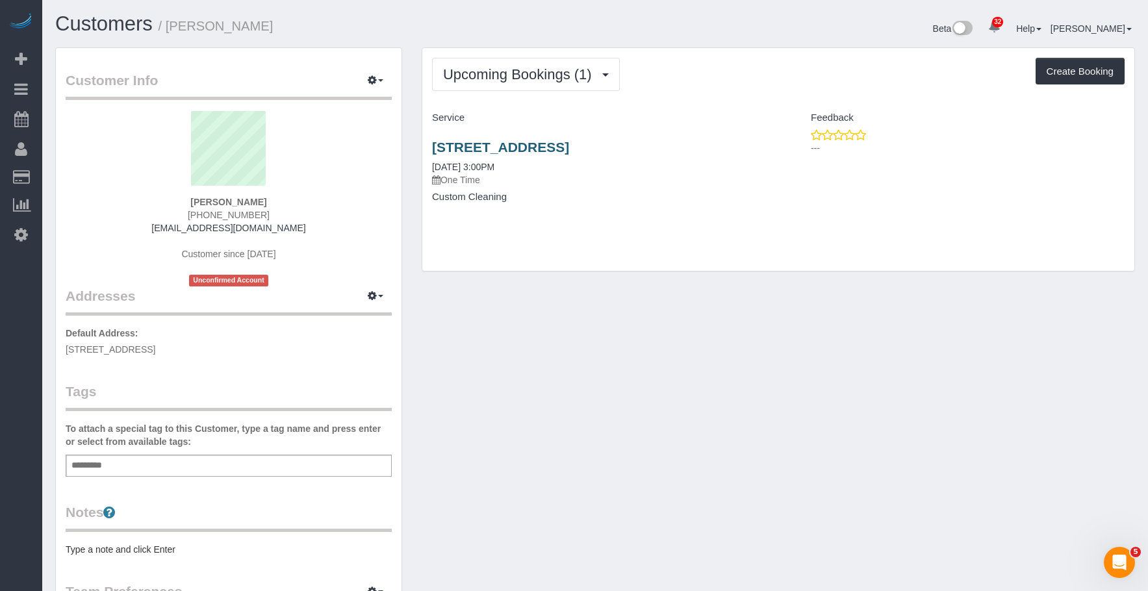
drag, startPoint x: 509, startPoint y: 140, endPoint x: 578, endPoint y: 149, distance: 69.4
click at [578, 149] on div "1784 Broadway Street Apt., 4b, Brooklyn, NY 11207 10/03/2025 3:00PM One Time Cu…" at bounding box center [600, 179] width 356 height 100
copy link "1784 Broadway Street"
drag, startPoint x: 521, startPoint y: 122, endPoint x: 505, endPoint y: 136, distance: 20.7
click at [521, 122] on h4 "Service" at bounding box center [600, 117] width 337 height 11
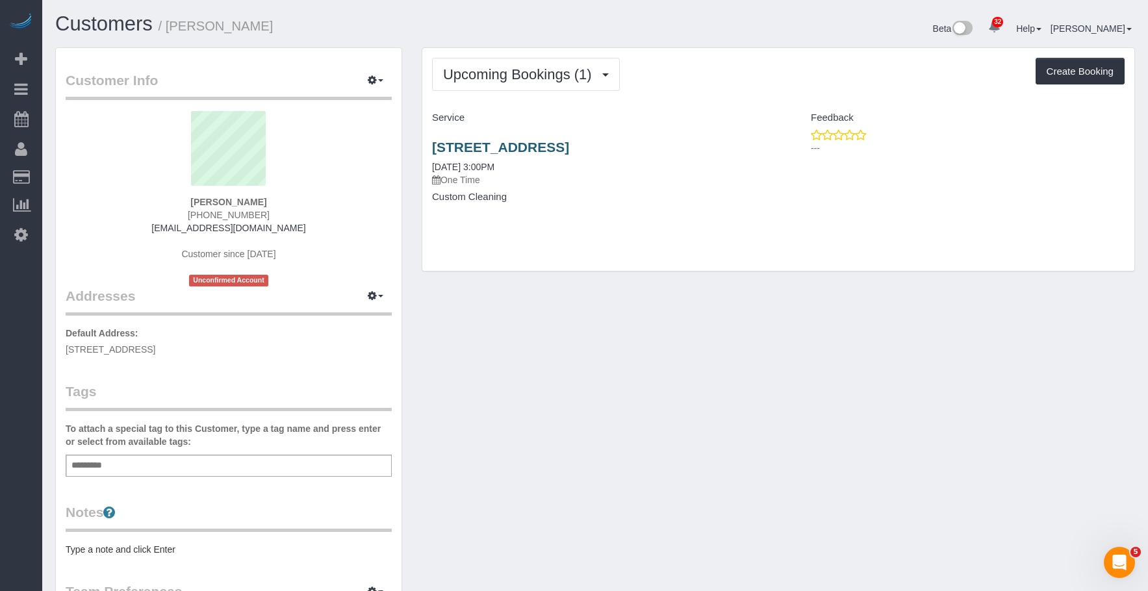
drag, startPoint x: 414, startPoint y: 141, endPoint x: 575, endPoint y: 145, distance: 160.6
click at [575, 145] on div "Upcoming Bookings (1) Completed Bookings (0) Upcoming Bookings (1) Cancelled Bo…" at bounding box center [778, 165] width 733 height 237
copy link "1784 Broadway Street"
click at [369, 68] on div "Customer Info Edit Contact Info Send Message Email Preferences Special Sales Ta…" at bounding box center [229, 476] width 346 height 857
click at [371, 86] on button "button" at bounding box center [375, 81] width 32 height 20
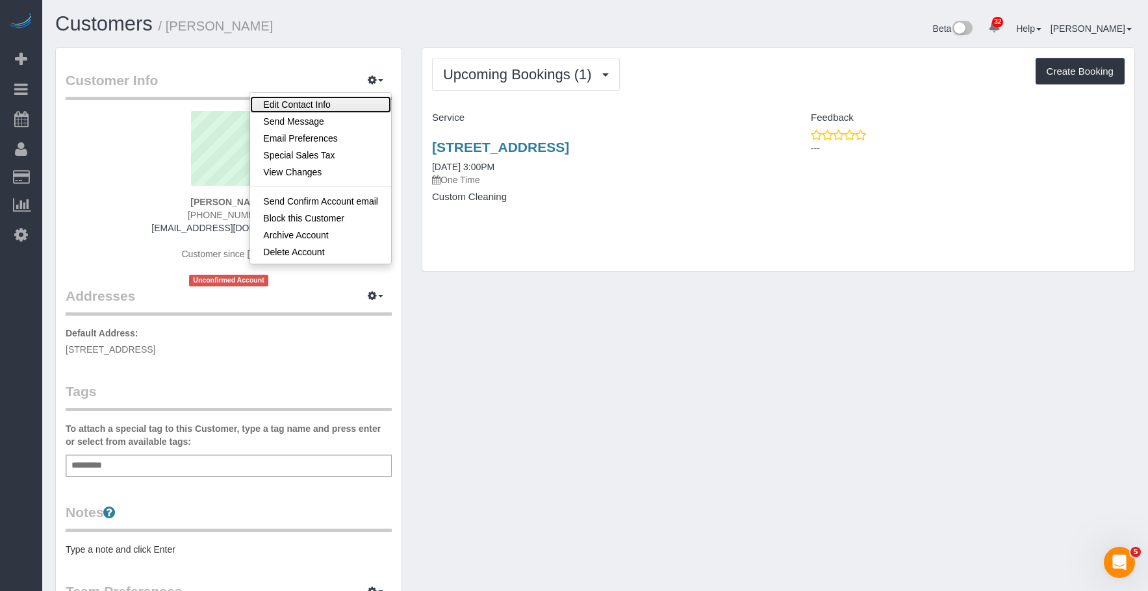
click at [343, 105] on link "Edit Contact Info" at bounding box center [320, 104] width 141 height 17
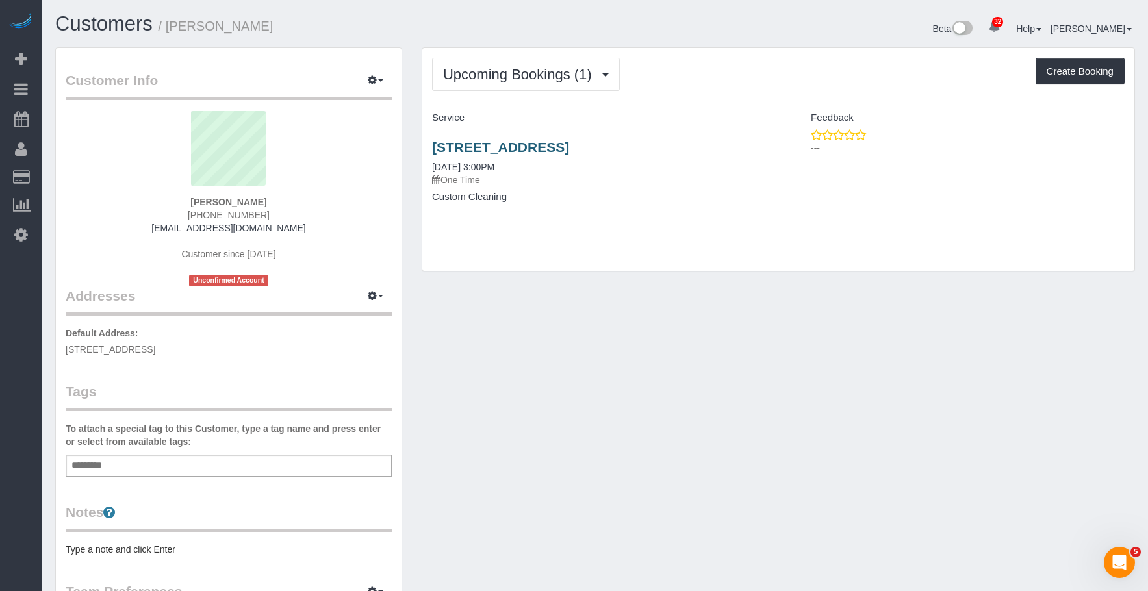
select select "NY"
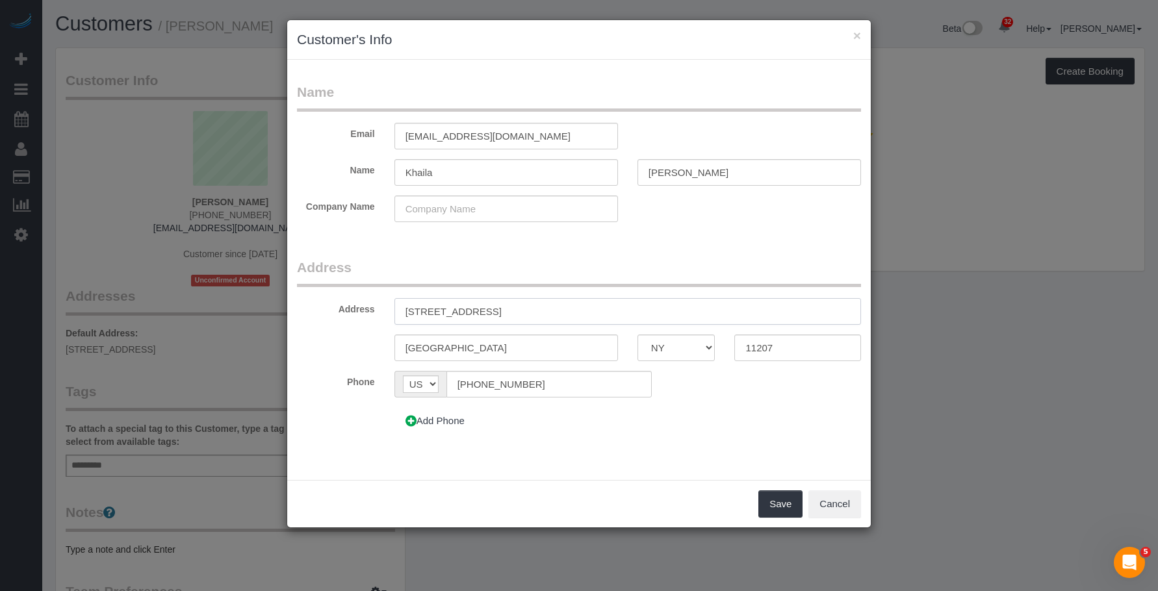
drag, startPoint x: 475, startPoint y: 312, endPoint x: 493, endPoint y: 309, distance: 17.8
click at [493, 309] on input "1784 Broadway Street Apt., 4B" at bounding box center [628, 311] width 467 height 27
type input "1784 Broadway, Apt. 4B"
click at [651, 268] on legend "Address" at bounding box center [579, 272] width 564 height 29
click at [535, 312] on input "1784 Broadway, Apt. 4B" at bounding box center [628, 311] width 467 height 27
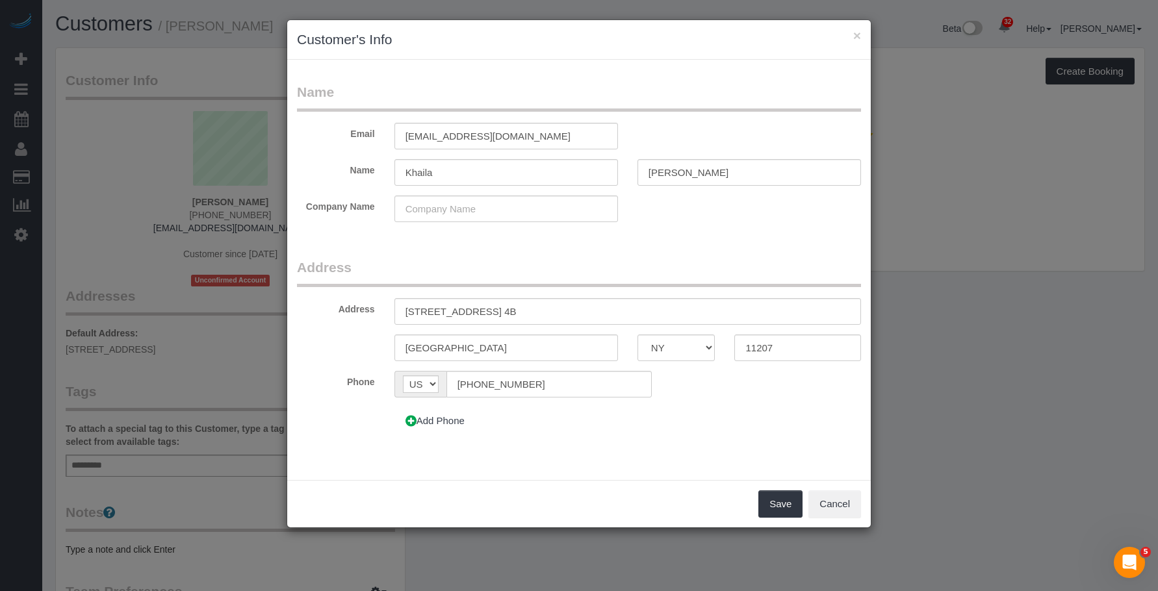
click at [625, 268] on legend "Address" at bounding box center [579, 272] width 564 height 29
click at [778, 501] on button "Save" at bounding box center [781, 504] width 44 height 27
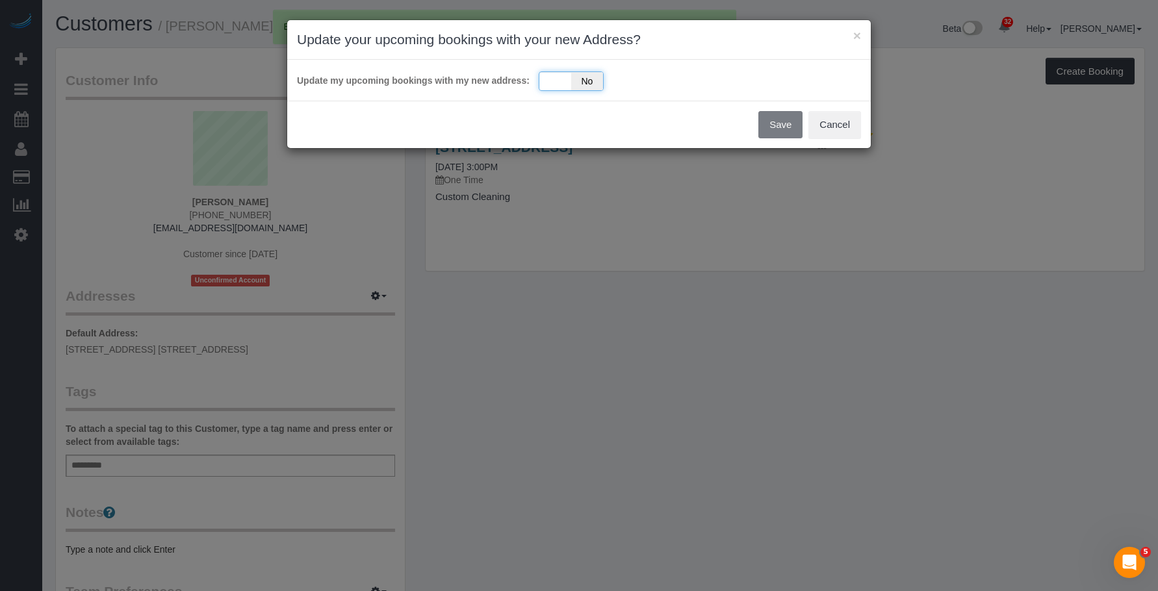
drag, startPoint x: 565, startPoint y: 79, endPoint x: 543, endPoint y: 84, distance: 23.5
click at [564, 79] on div "Yes No" at bounding box center [571, 80] width 65 height 19
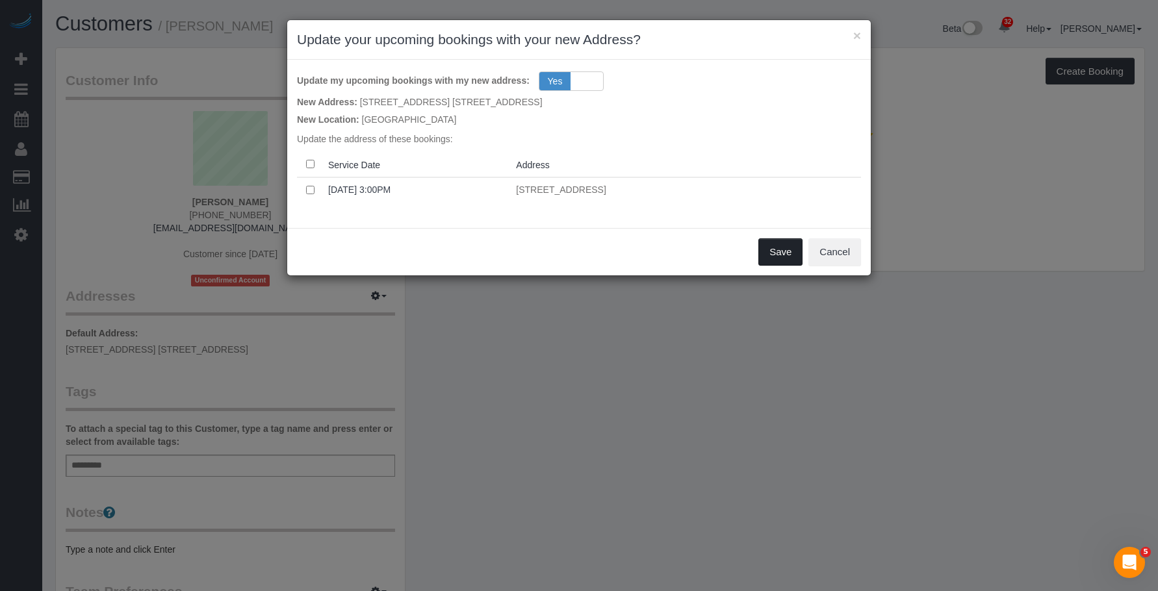
click at [767, 247] on button "Save" at bounding box center [781, 252] width 44 height 27
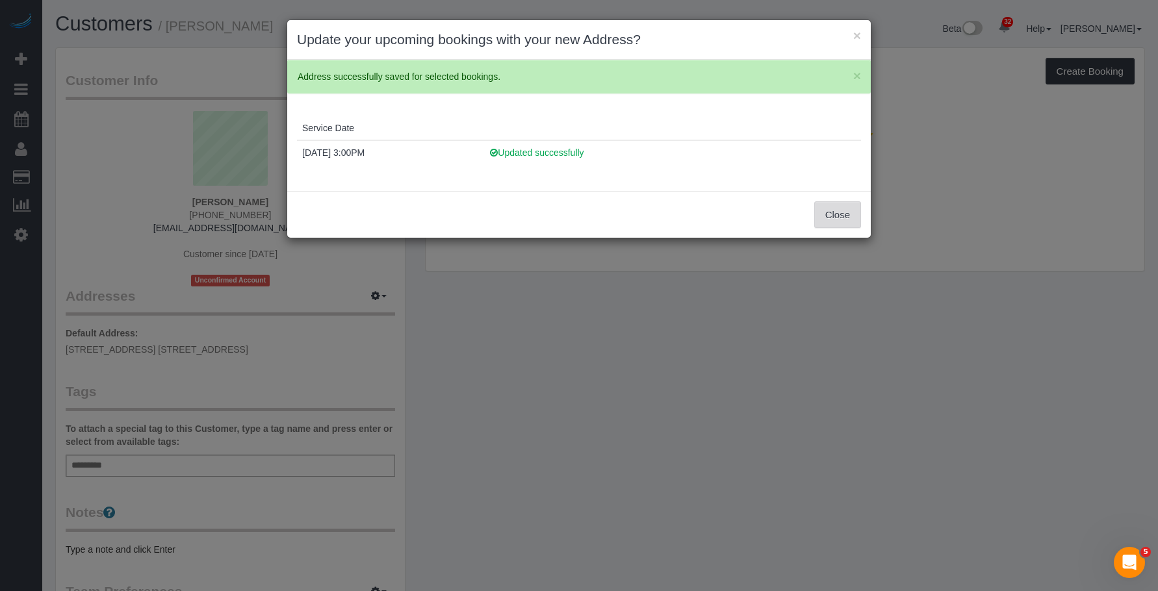
click at [844, 213] on button "Close" at bounding box center [837, 214] width 47 height 27
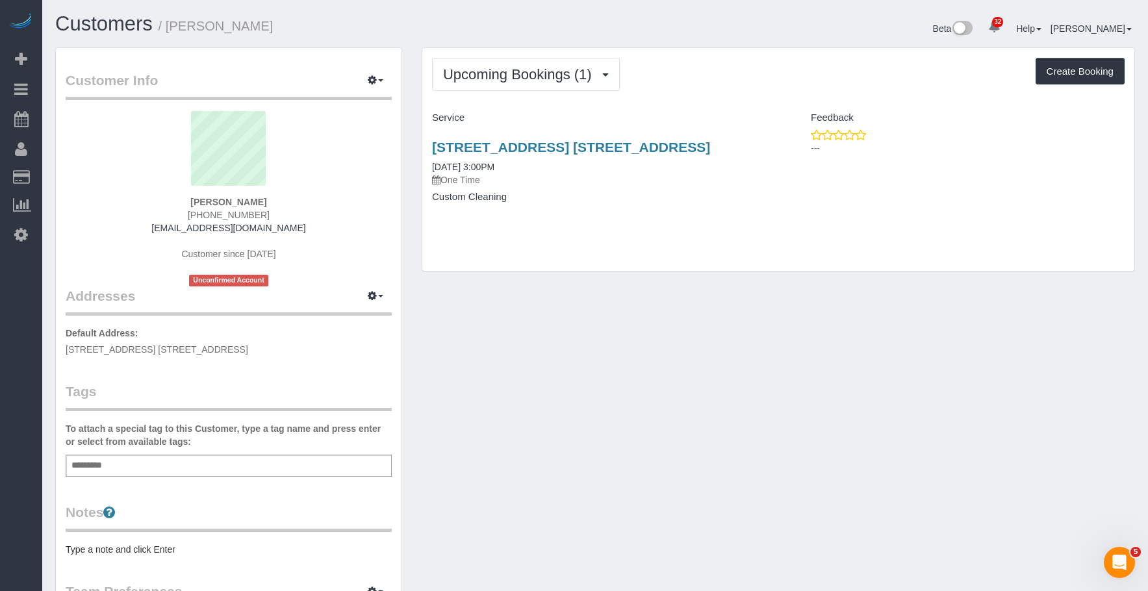
drag, startPoint x: 172, startPoint y: 27, endPoint x: 289, endPoint y: 29, distance: 117.0
click at [289, 29] on h1 "Customers / Khaila Espinoza" at bounding box center [320, 24] width 530 height 22
copy small "Khaila Espinoza"
drag, startPoint x: 93, startPoint y: 200, endPoint x: 116, endPoint y: 162, distance: 44.9
click at [94, 201] on link "Charge Customers" at bounding box center [123, 203] width 162 height 26
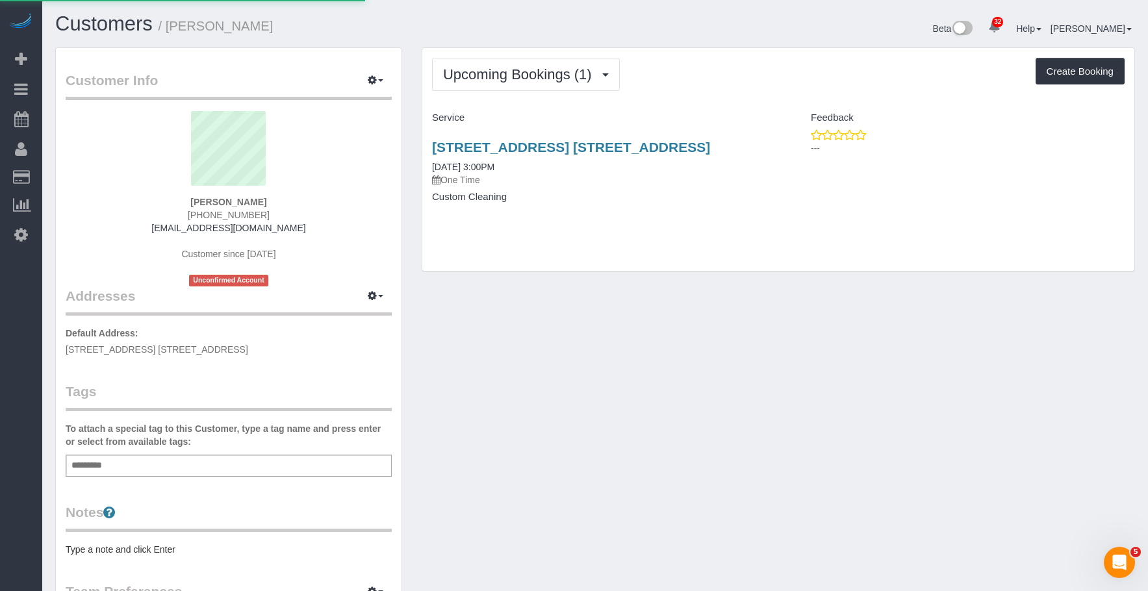
select select
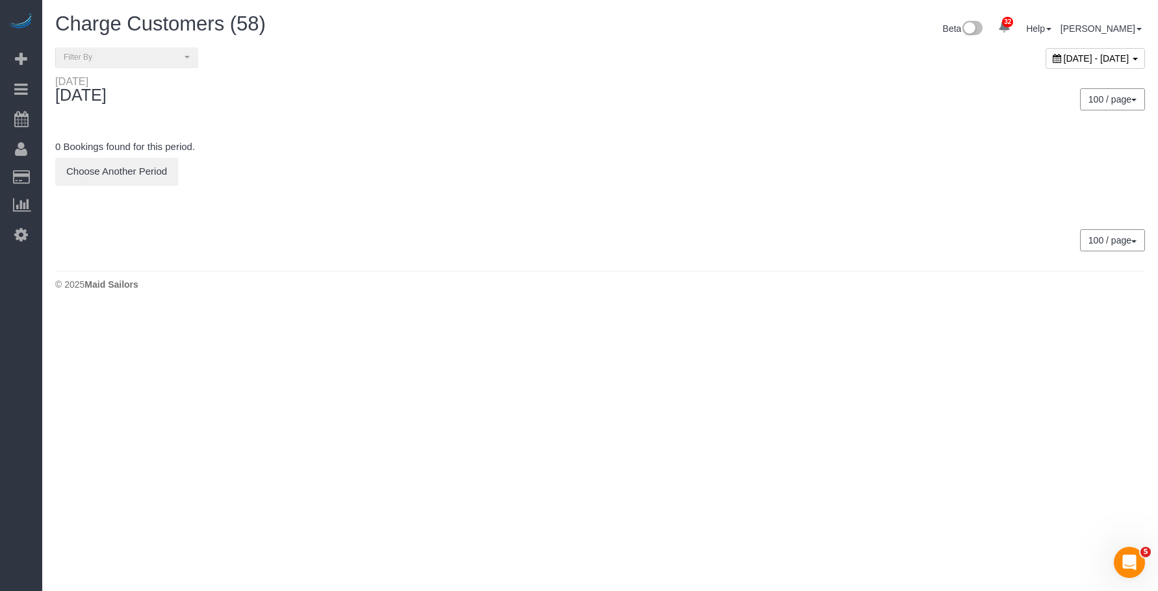
click at [1064, 60] on span "October 02, 2025 - October 02, 2025" at bounding box center [1097, 58] width 66 height 10
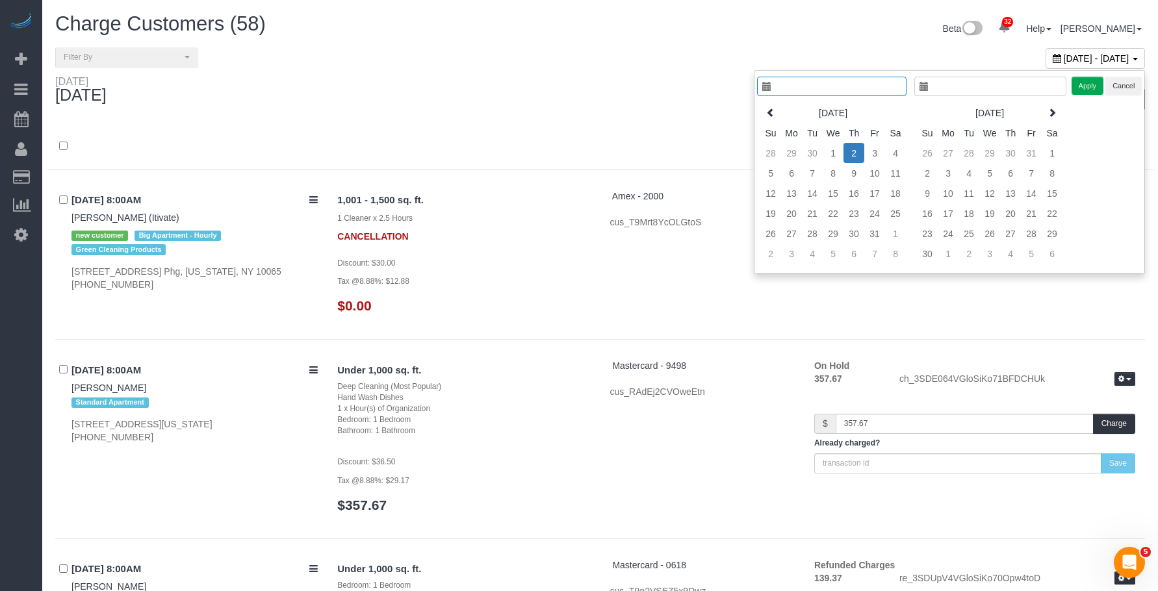
type input "**********"
click at [866, 151] on td "3" at bounding box center [865, 153] width 21 height 20
type input "**********"
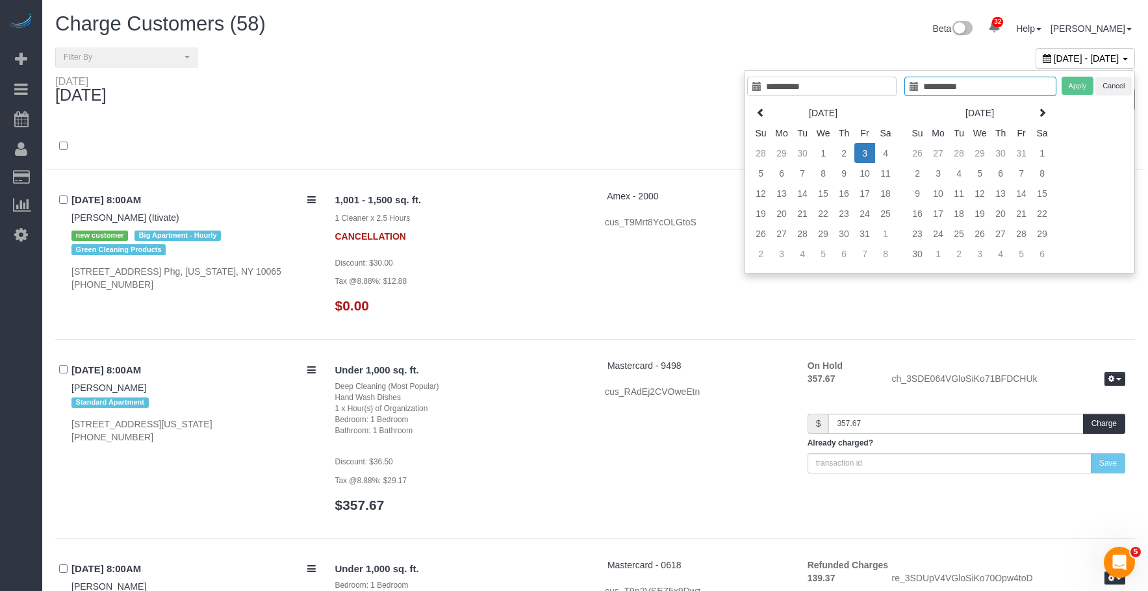
click at [866, 151] on td "3" at bounding box center [865, 153] width 21 height 20
type input "**********"
click at [1079, 85] on button "Apply" at bounding box center [1078, 86] width 32 height 19
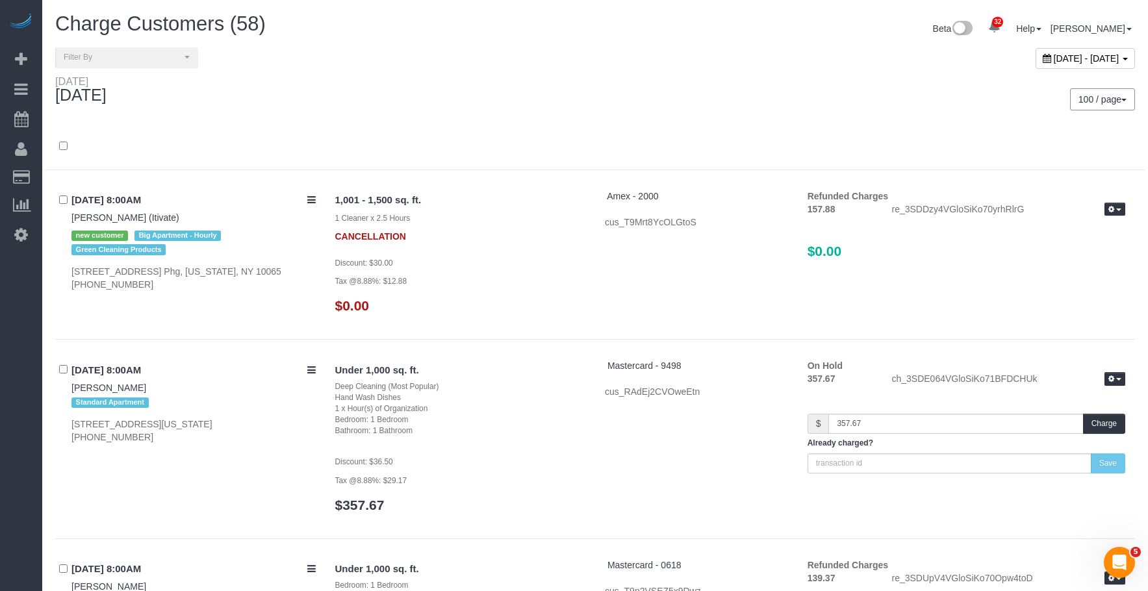
click at [588, 97] on div "Friday October 03, 2025" at bounding box center [320, 92] width 550 height 34
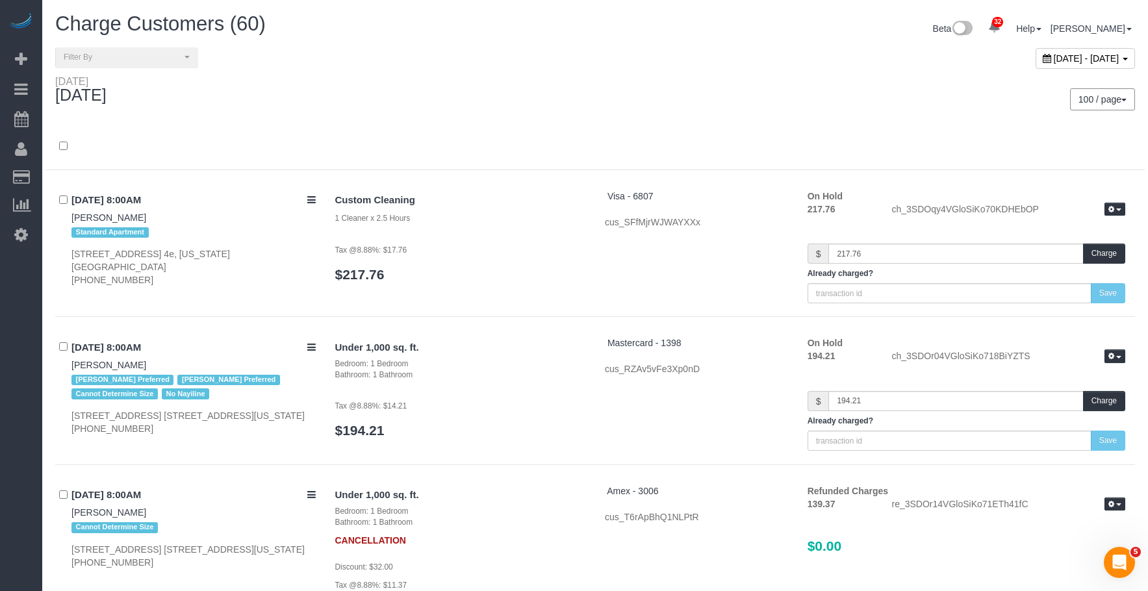
scroll to position [8037, 0]
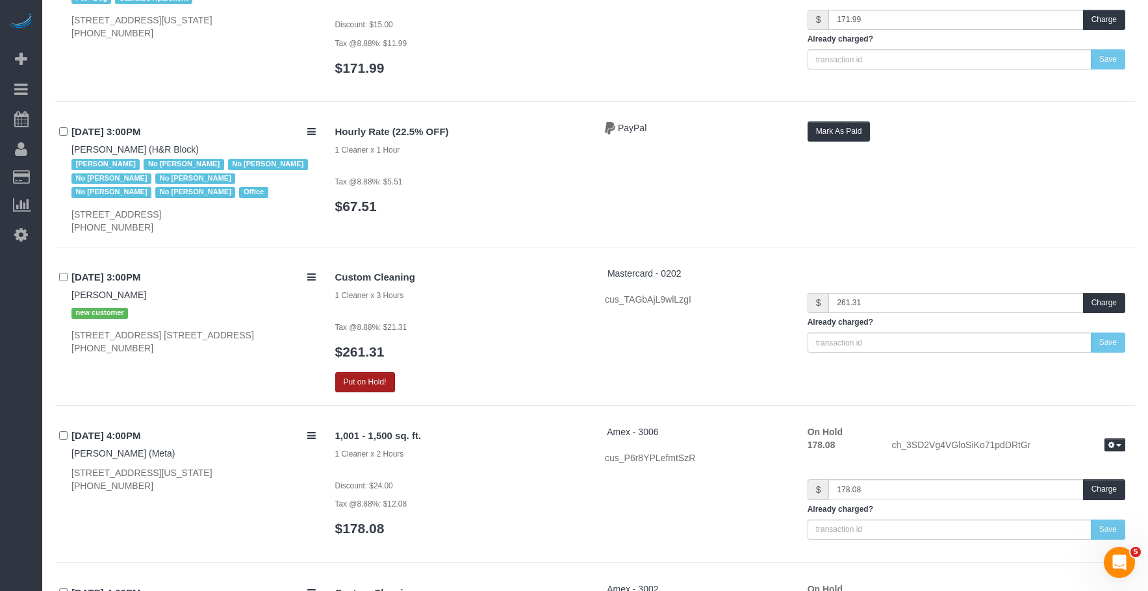
drag, startPoint x: 470, startPoint y: 353, endPoint x: 374, endPoint y: 381, distance: 99.5
click at [469, 353] on h3 "$261.31" at bounding box center [460, 351] width 251 height 15
click at [374, 381] on button "Put on Hold!" at bounding box center [365, 382] width 60 height 20
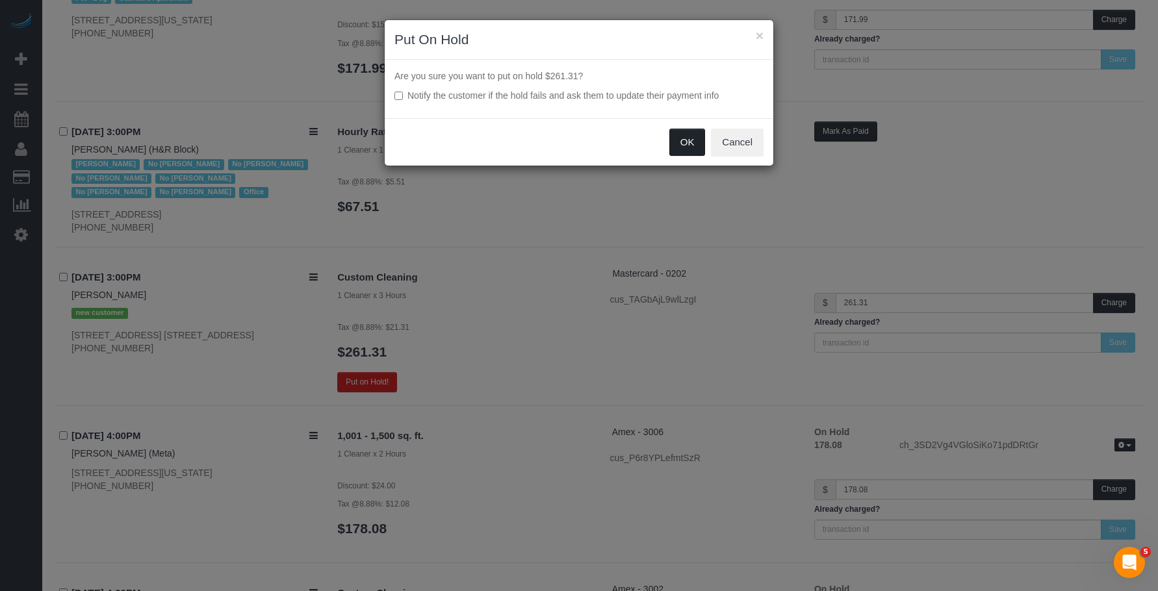
click at [686, 144] on button "OK" at bounding box center [687, 142] width 36 height 27
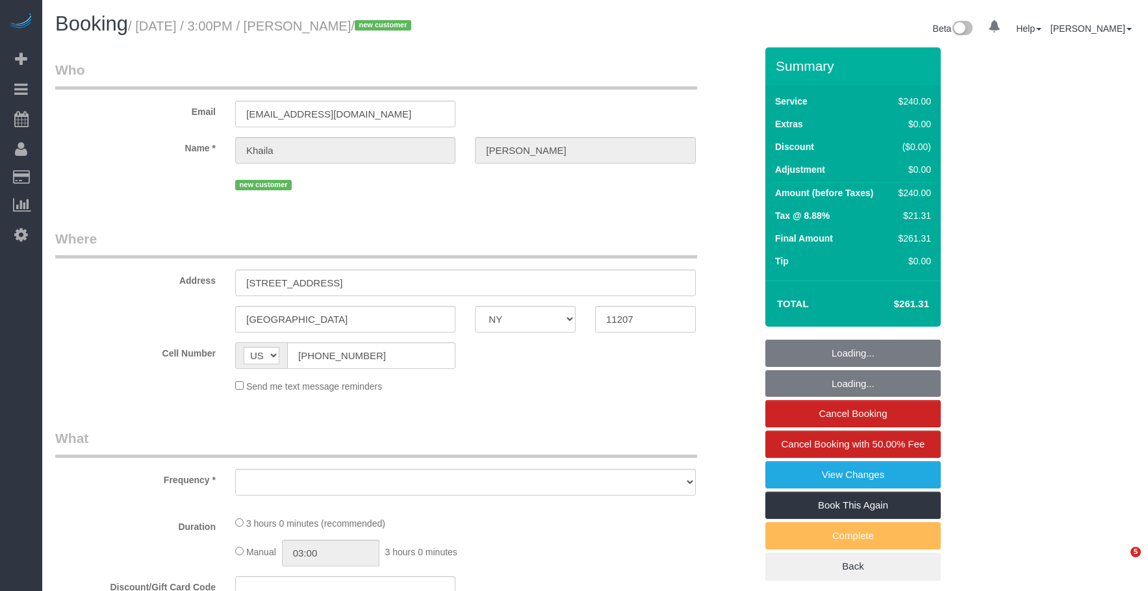
select select "NY"
select select "object:813"
select select "number:63"
select select "number:75"
select select "number:15"
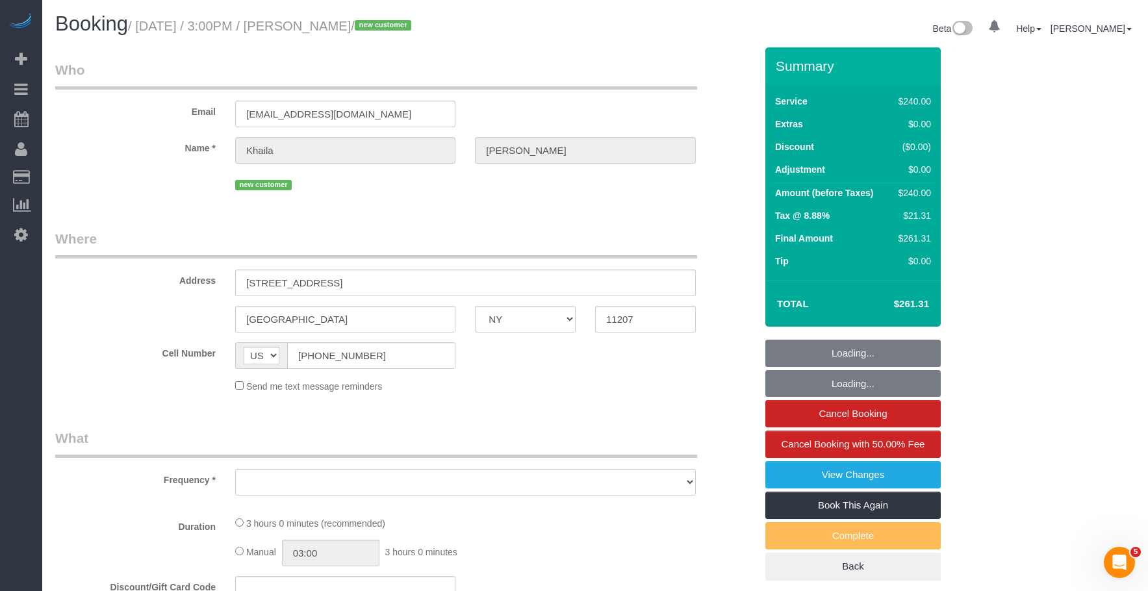
select select "number:5"
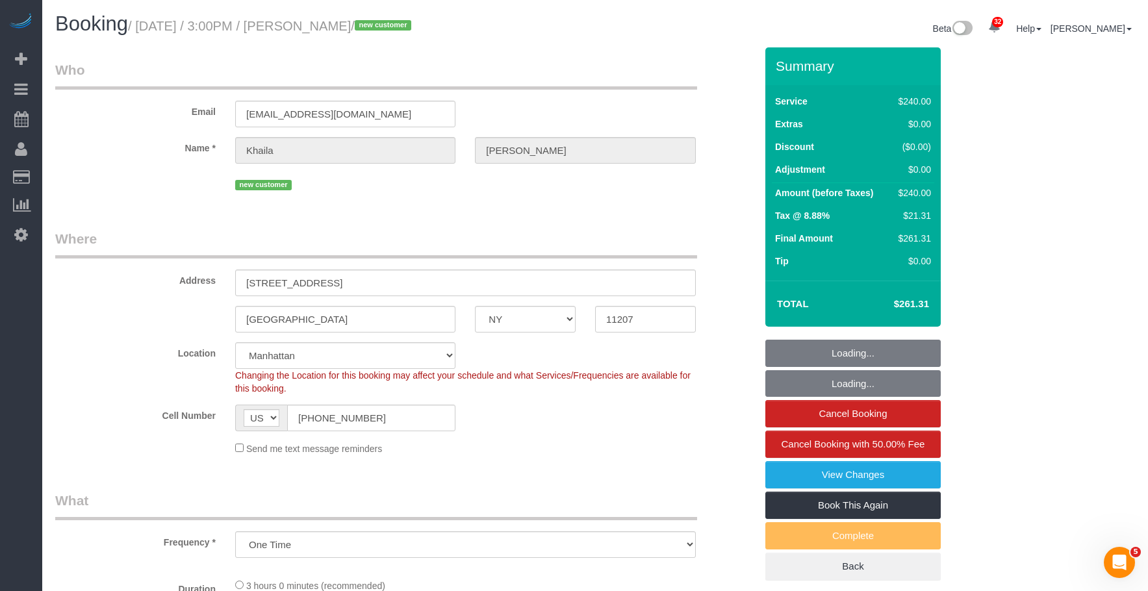
select select "object:1093"
select select "string:stripe-pm_1SDw4B4VGloSiKo7GnbVjU4A"
select select "180"
select select "spot1"
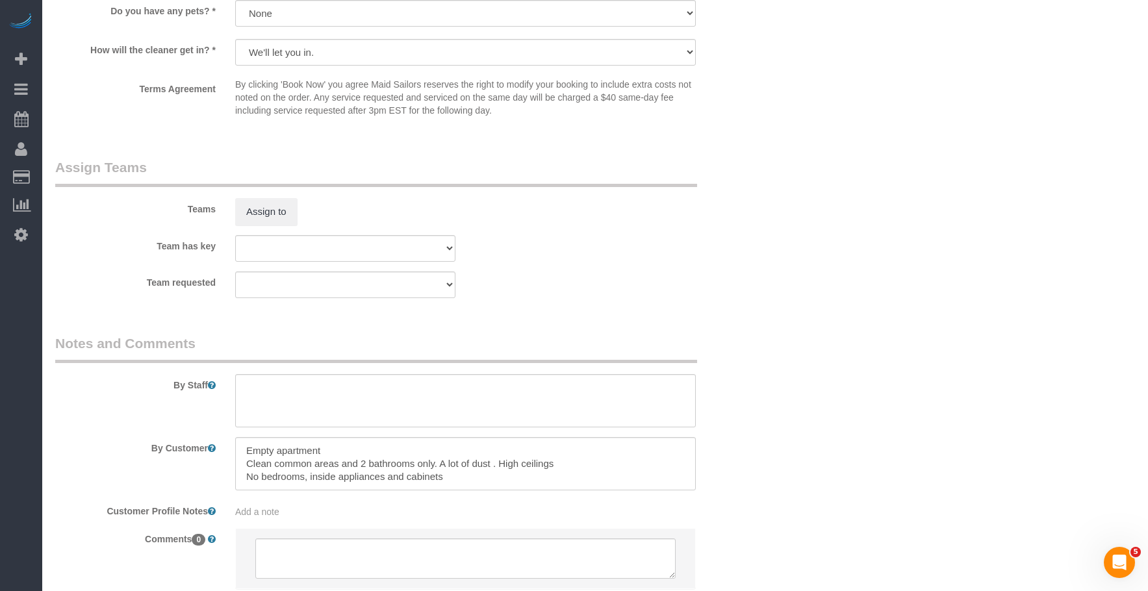
scroll to position [1397, 0]
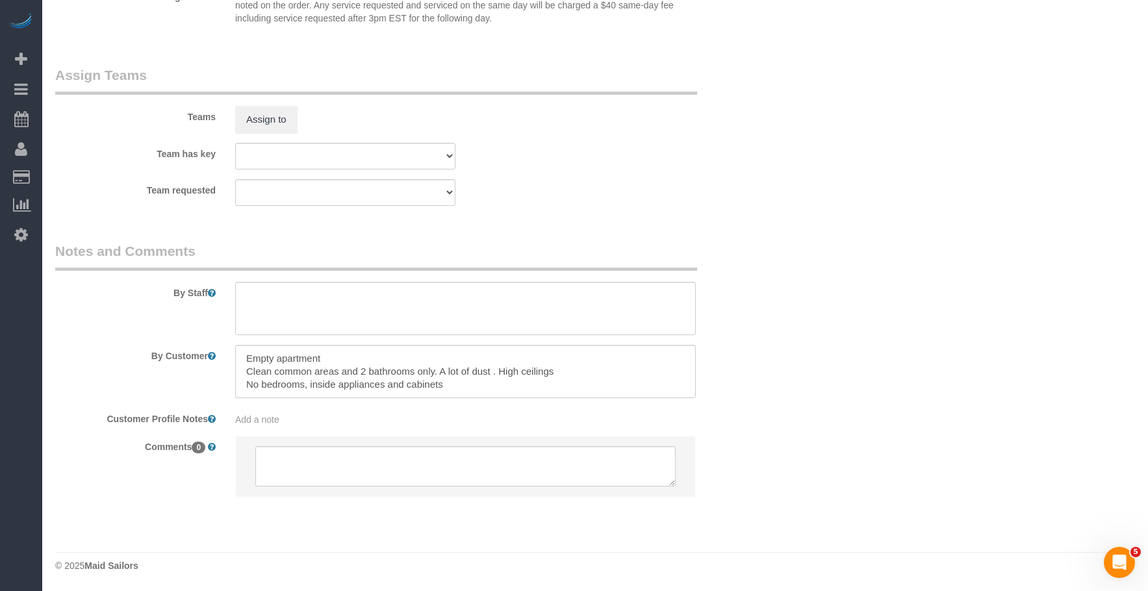
click at [736, 172] on sui-booking-teams "Teams Assign to Team has key 000- Donna Mercado 000 - Partnerships 000 - TEAM J…" at bounding box center [405, 136] width 701 height 140
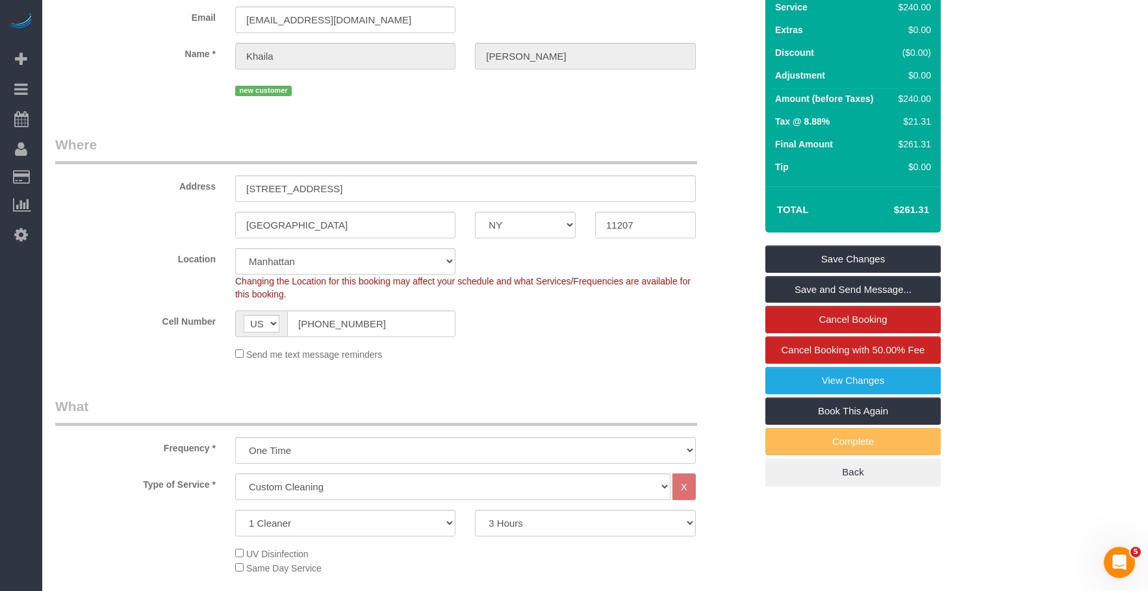
scroll to position [0, 0]
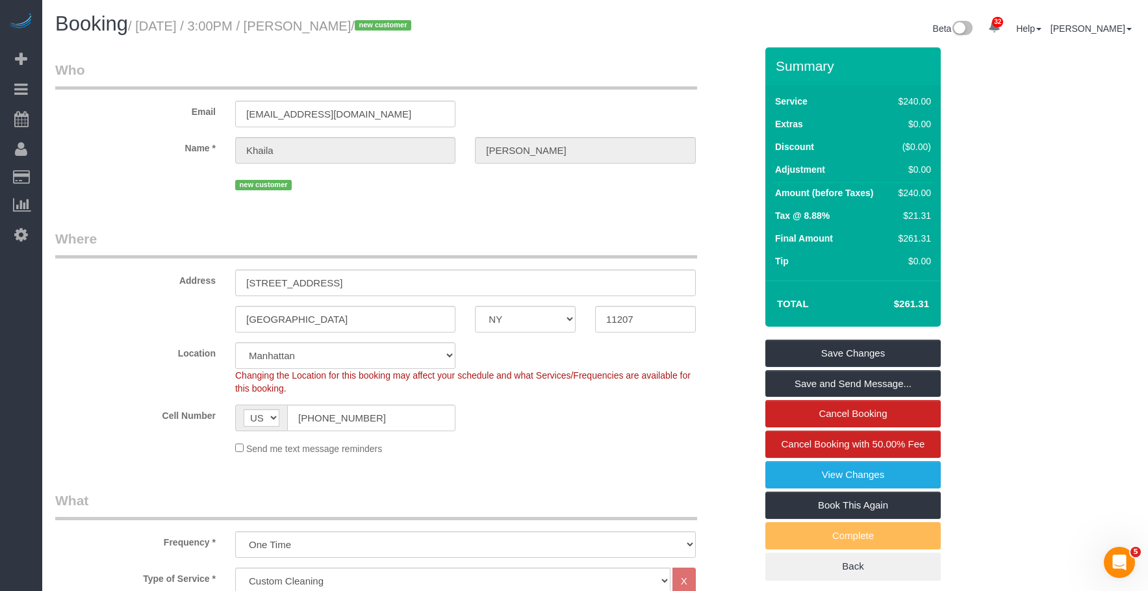
click at [147, 68] on legend "Who" at bounding box center [376, 74] width 642 height 29
drag, startPoint x: 142, startPoint y: 25, endPoint x: 402, endPoint y: 31, distance: 260.7
click at [402, 31] on small "/ October 03, 2025 / 3:00PM / Khaila Espinoza / new customer" at bounding box center [271, 26] width 287 height 14
copy small "October 03, 2025 / 3:00PM / Khaila Espinoza"
drag, startPoint x: 456, startPoint y: 213, endPoint x: 472, endPoint y: 226, distance: 20.3
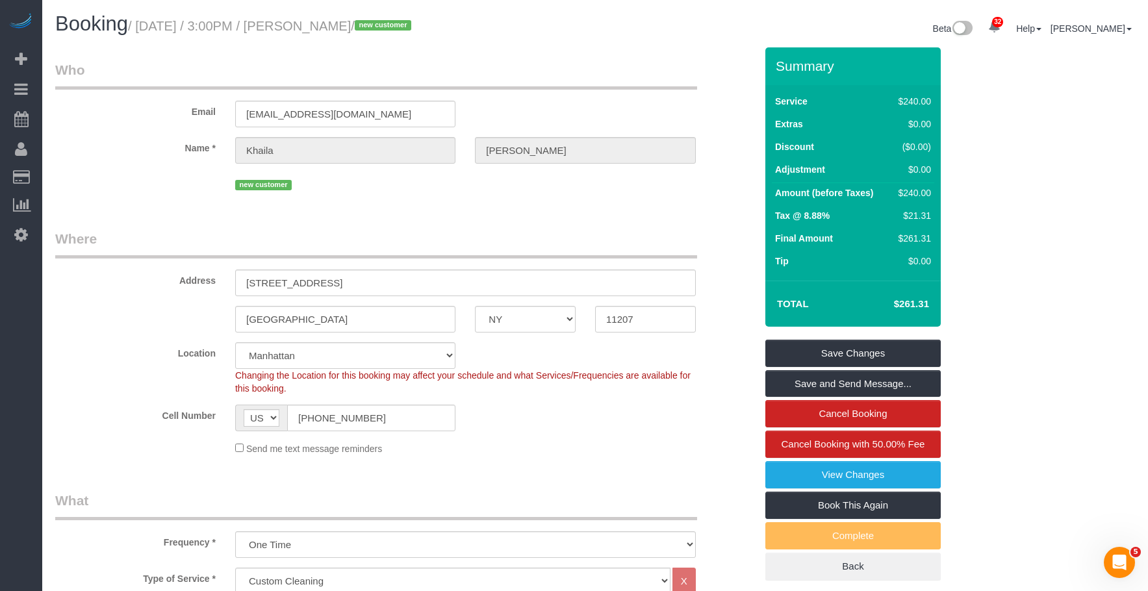
click at [467, 194] on fieldset "Who Email khailaespinoza@yahoo.com Name * Khaila Espinoza new customer" at bounding box center [405, 131] width 701 height 143
drag, startPoint x: 344, startPoint y: 426, endPoint x: 181, endPoint y: 401, distance: 165.1
click at [181, 401] on sui-booking-location "Location Manhattan Austin Boston Bronx Brooklyn Charlotte Denver New Jersey Por…" at bounding box center [405, 399] width 701 height 113
drag, startPoint x: 389, startPoint y: 422, endPoint x: 317, endPoint y: 330, distance: 117.1
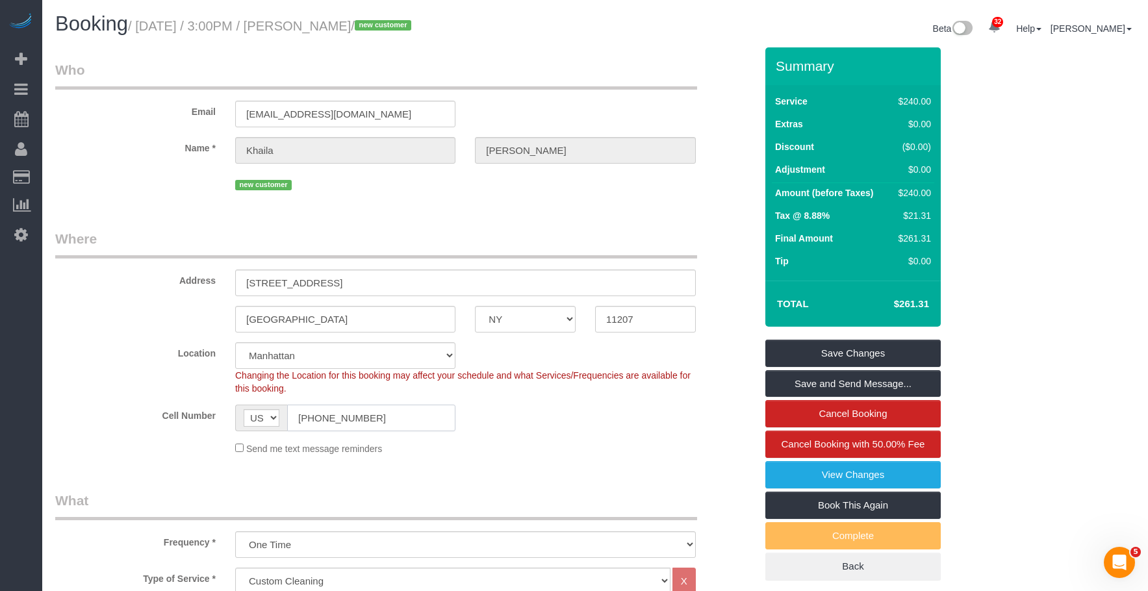
click at [179, 412] on div "Cell Number AF AL DZ AD AO AI AQ AG AR AM AW AU AT AZ BS BH BD BB BY BE BZ BJ B…" at bounding box center [405, 418] width 720 height 27
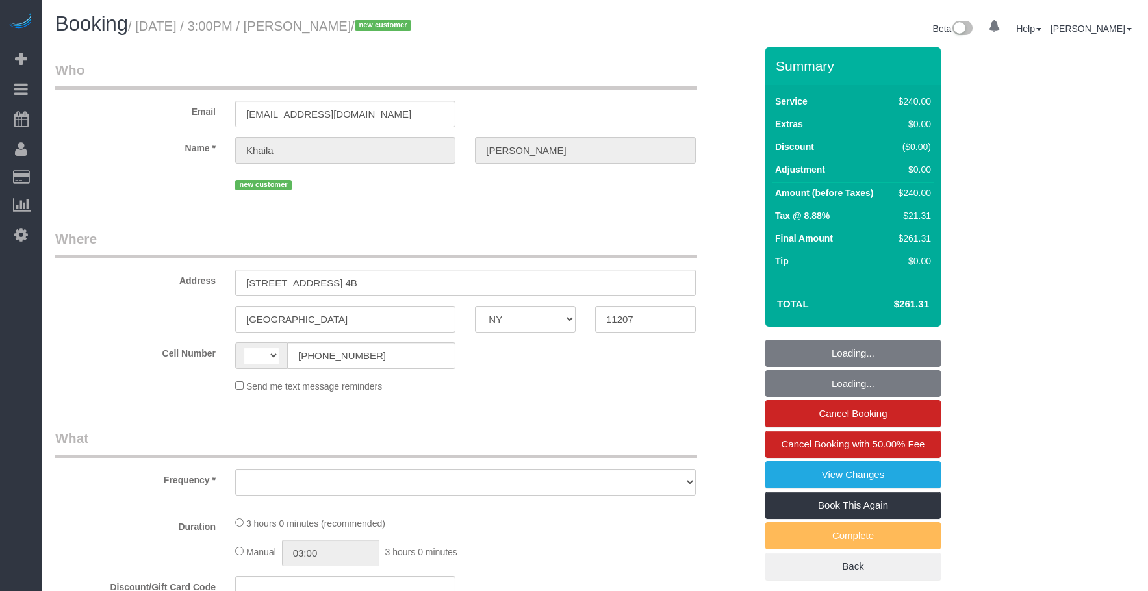
select select "NY"
select select "string:[GEOGRAPHIC_DATA]"
select select "string:stripe-pm_1SDw4B4VGloSiKo7GnbVjU4A"
select select "object:813"
select select "number:63"
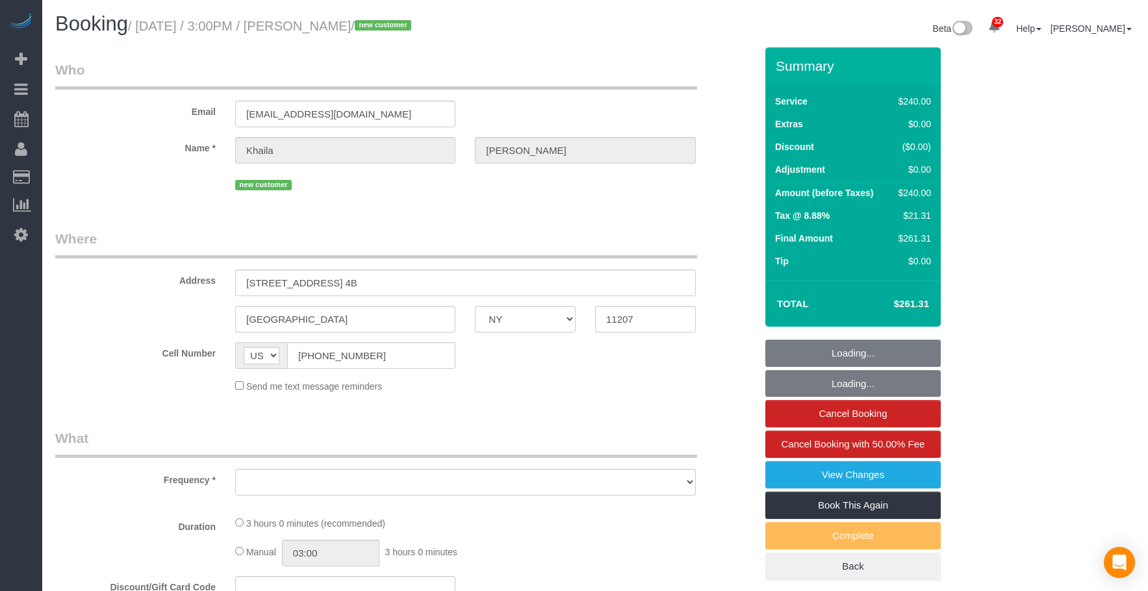
select select "number:75"
select select "number:15"
select select "number:5"
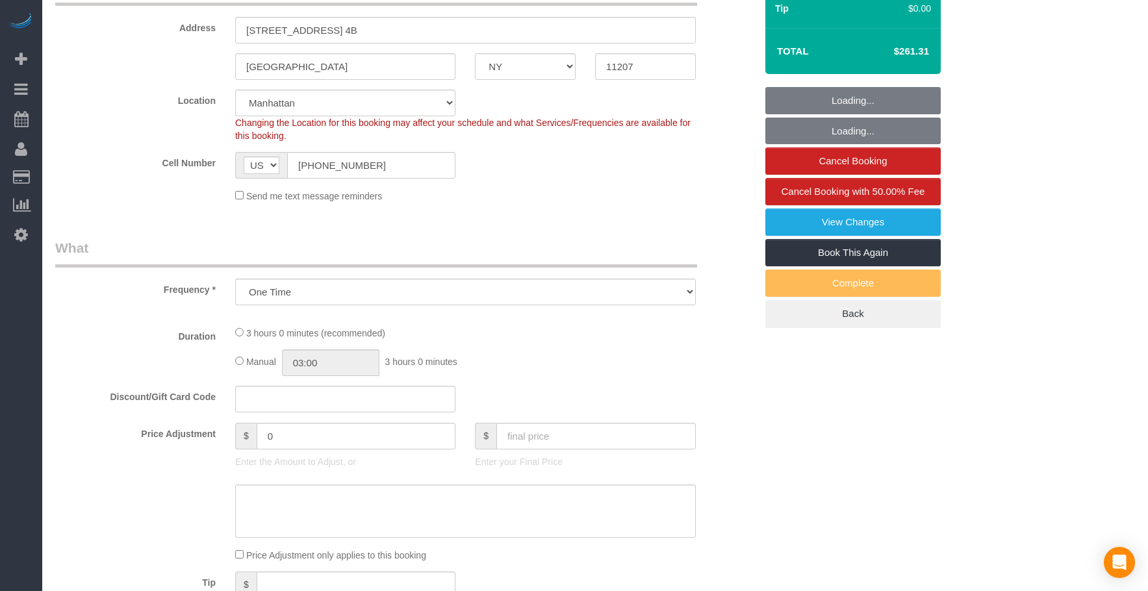
select select "180"
select select "spot1"
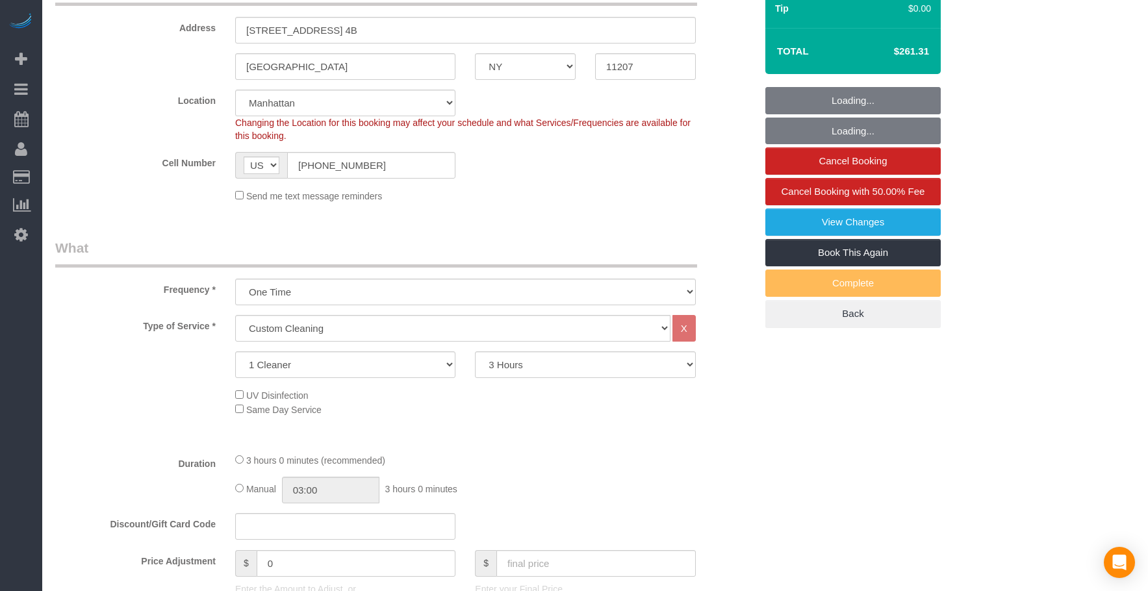
scroll to position [260, 0]
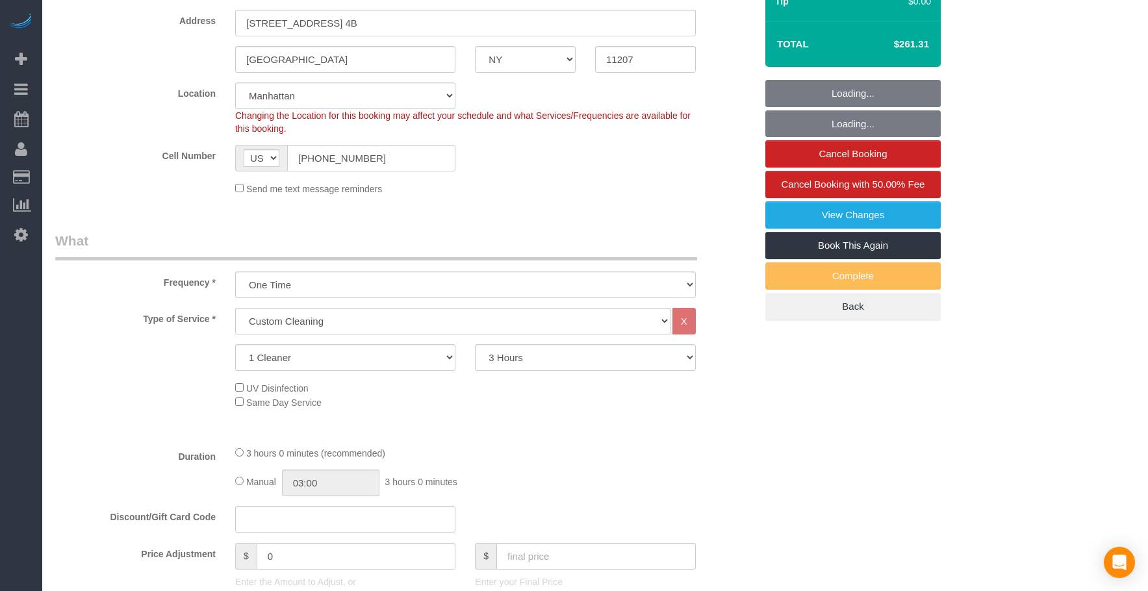
select select "object:1479"
click at [333, 98] on select "[GEOGRAPHIC_DATA] [GEOGRAPHIC_DATA] [GEOGRAPHIC_DATA] [GEOGRAPHIC_DATA] [GEOGRA…" at bounding box center [345, 96] width 220 height 27
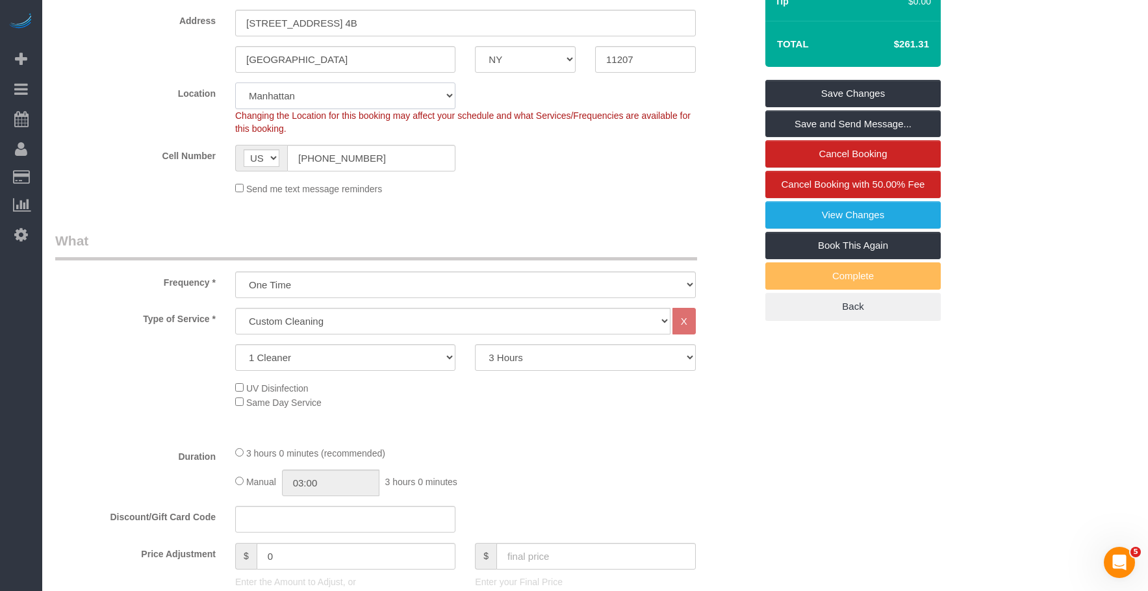
select select "6"
click at [235, 83] on select "[GEOGRAPHIC_DATA] [GEOGRAPHIC_DATA] [GEOGRAPHIC_DATA] [GEOGRAPHIC_DATA] [GEOGRA…" at bounding box center [345, 96] width 220 height 27
click at [654, 196] on fieldset "Where Address [STREET_ADDRESS] 4B [GEOGRAPHIC_DATA] AK AL AR AZ CA CO CT DC DE …" at bounding box center [405, 87] width 701 height 236
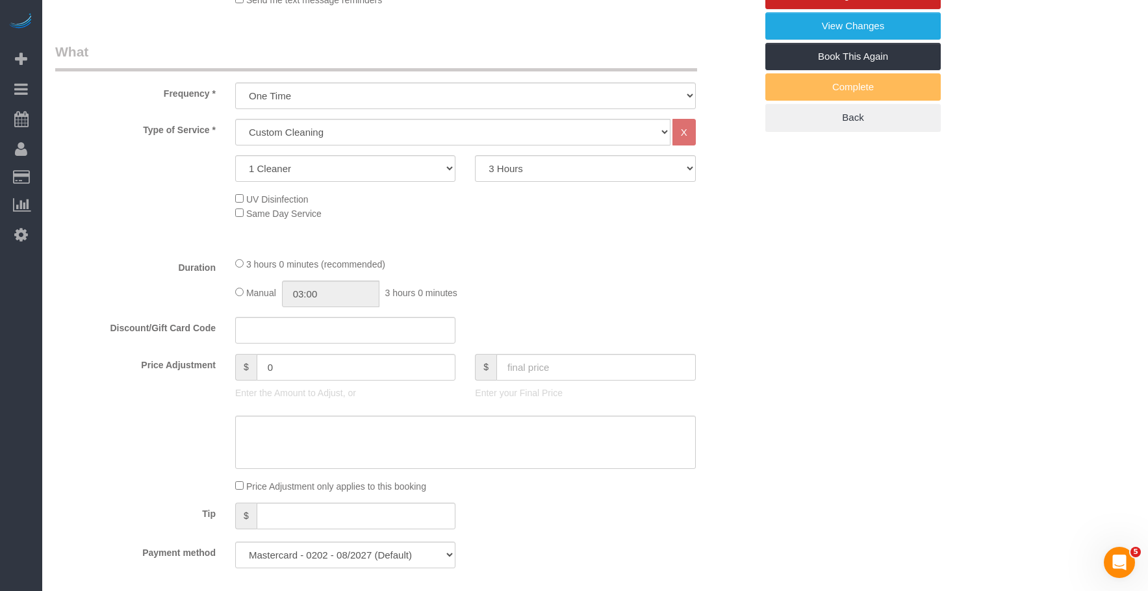
select select "object:1872"
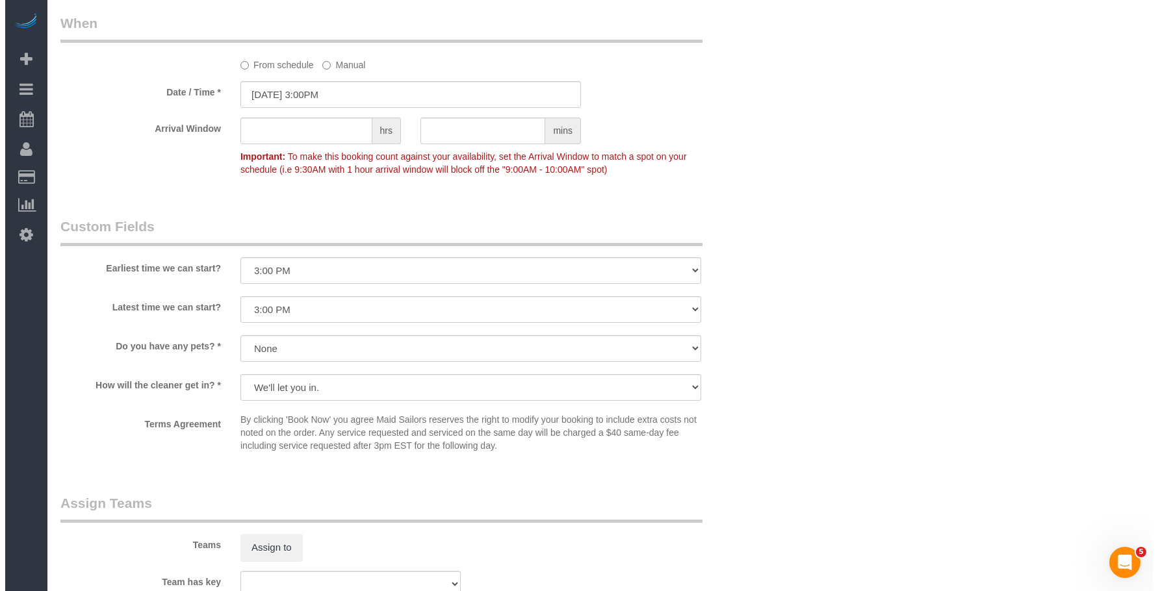
scroll to position [1300, 0]
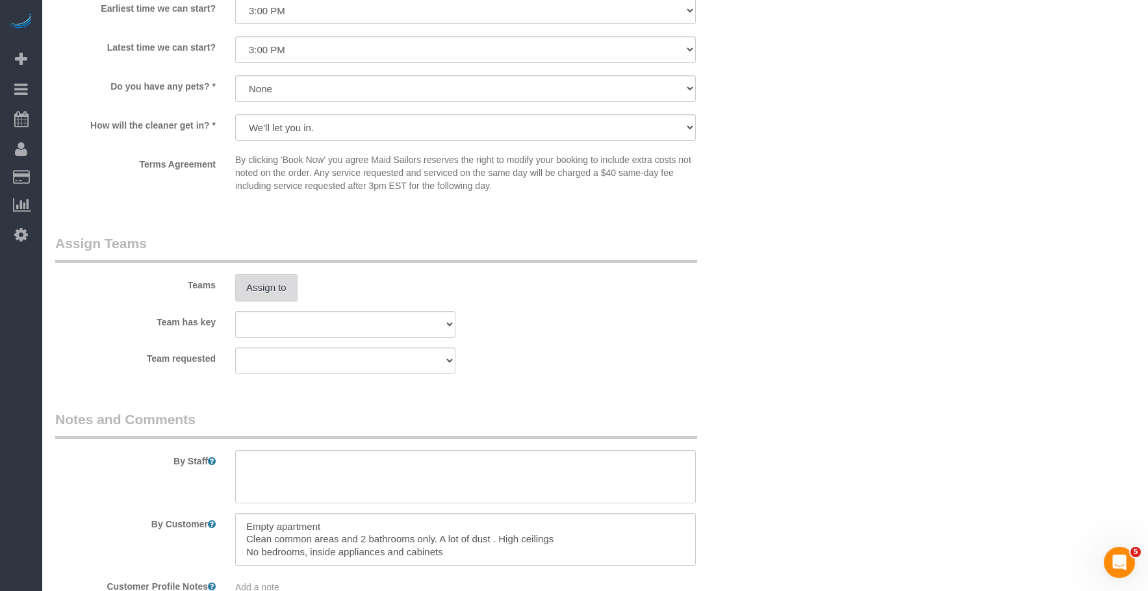
click at [268, 291] on button "Assign to" at bounding box center [266, 287] width 62 height 27
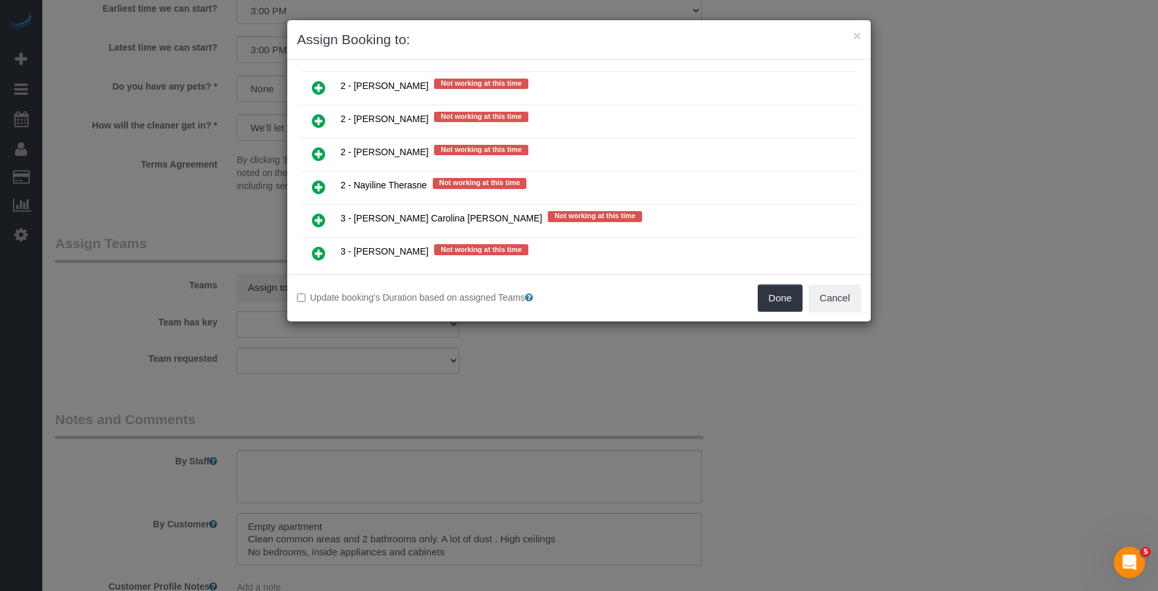
scroll to position [1625, 0]
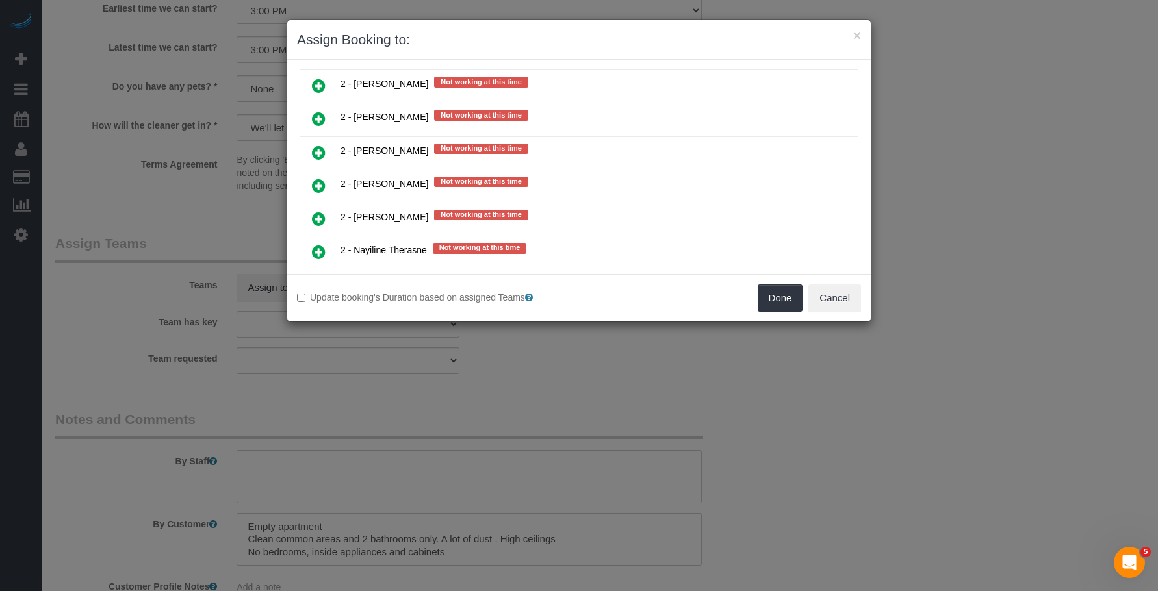
drag, startPoint x: 320, startPoint y: 85, endPoint x: 396, endPoint y: 150, distance: 99.5
click at [320, 84] on icon at bounding box center [319, 86] width 14 height 16
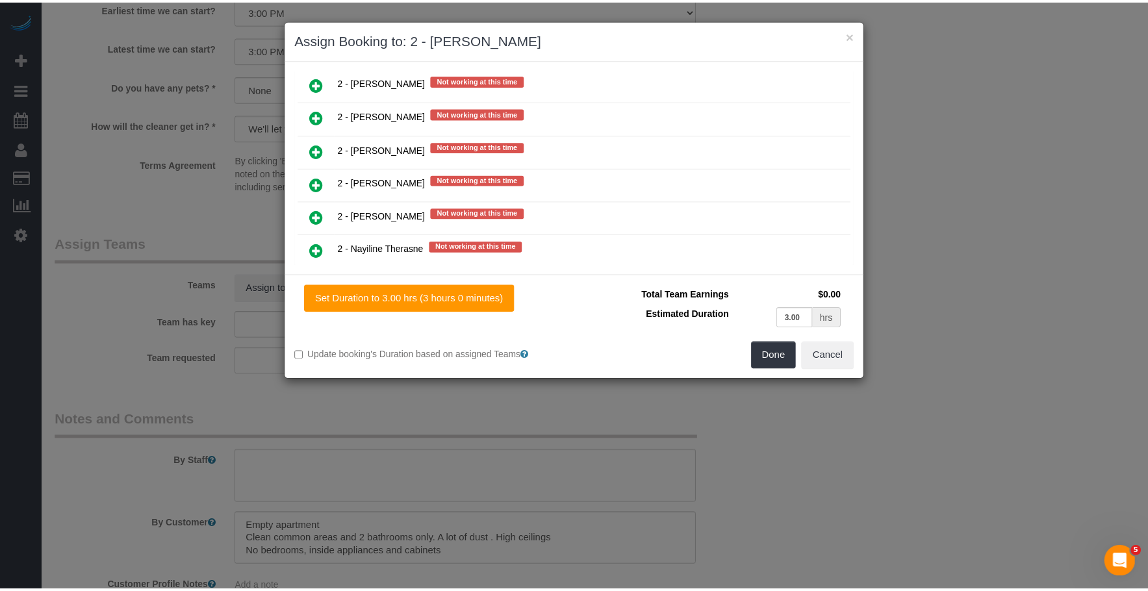
scroll to position [1656, 0]
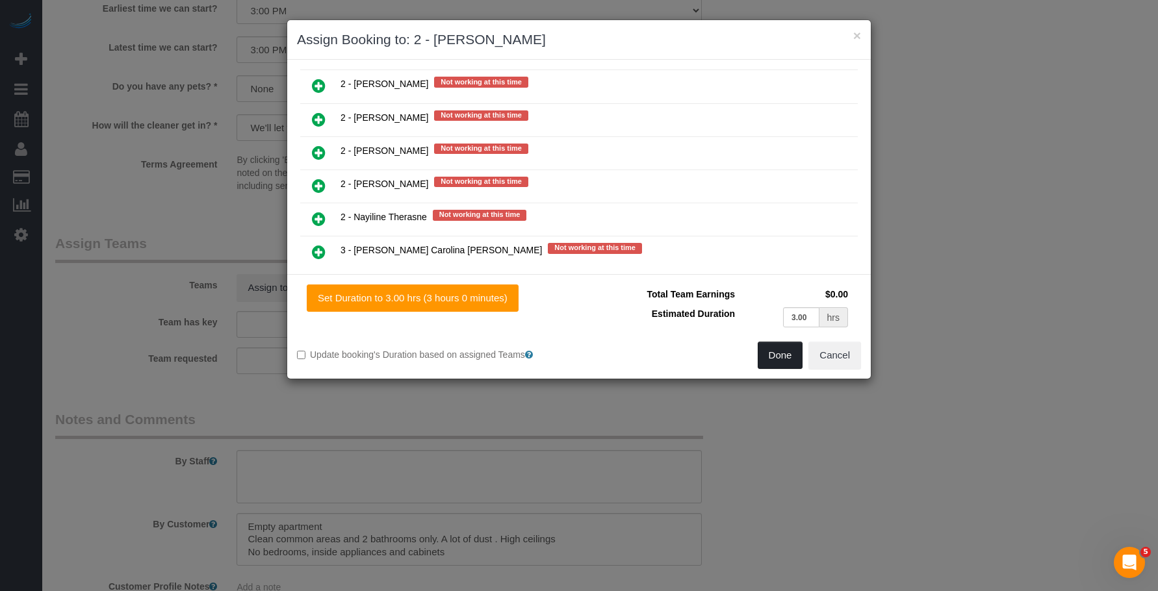
click at [773, 352] on button "Done" at bounding box center [780, 355] width 45 height 27
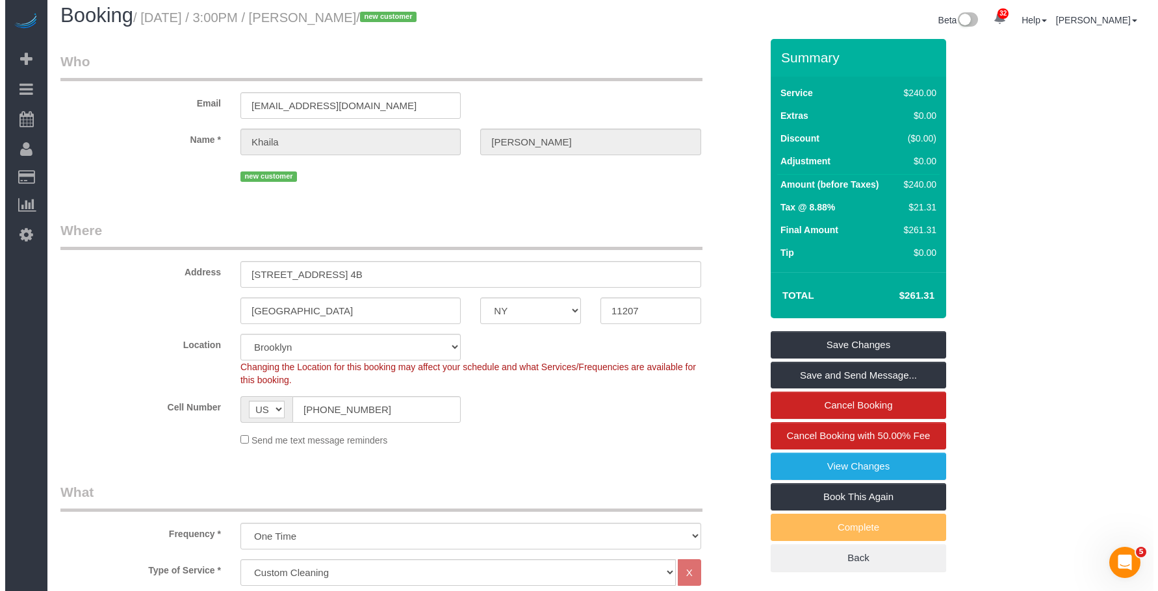
scroll to position [0, 0]
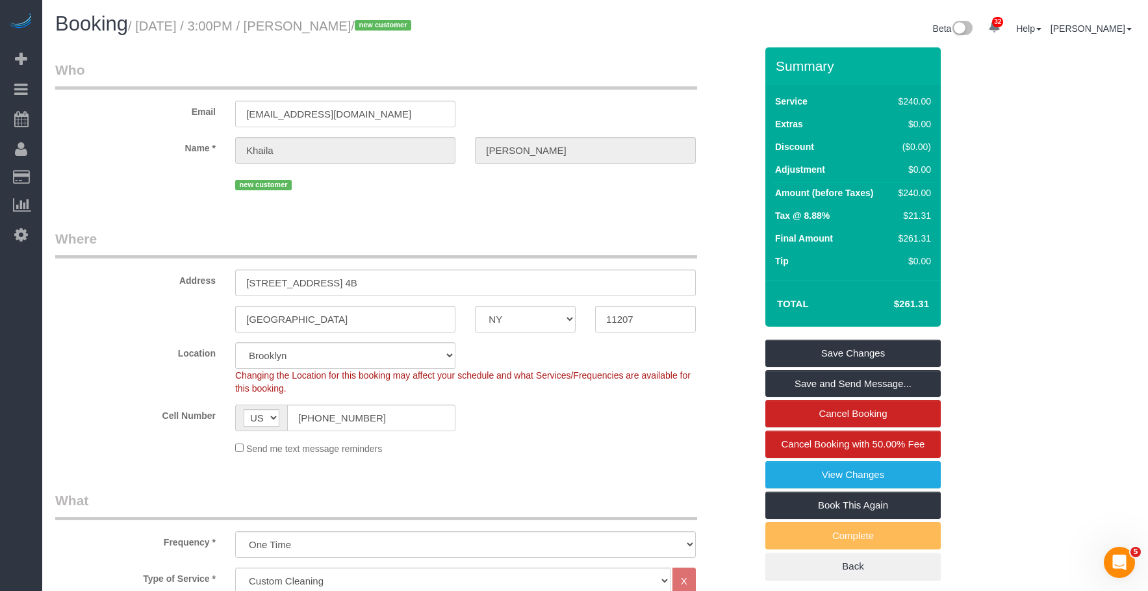
click at [882, 346] on link "Save Changes" at bounding box center [853, 353] width 175 height 27
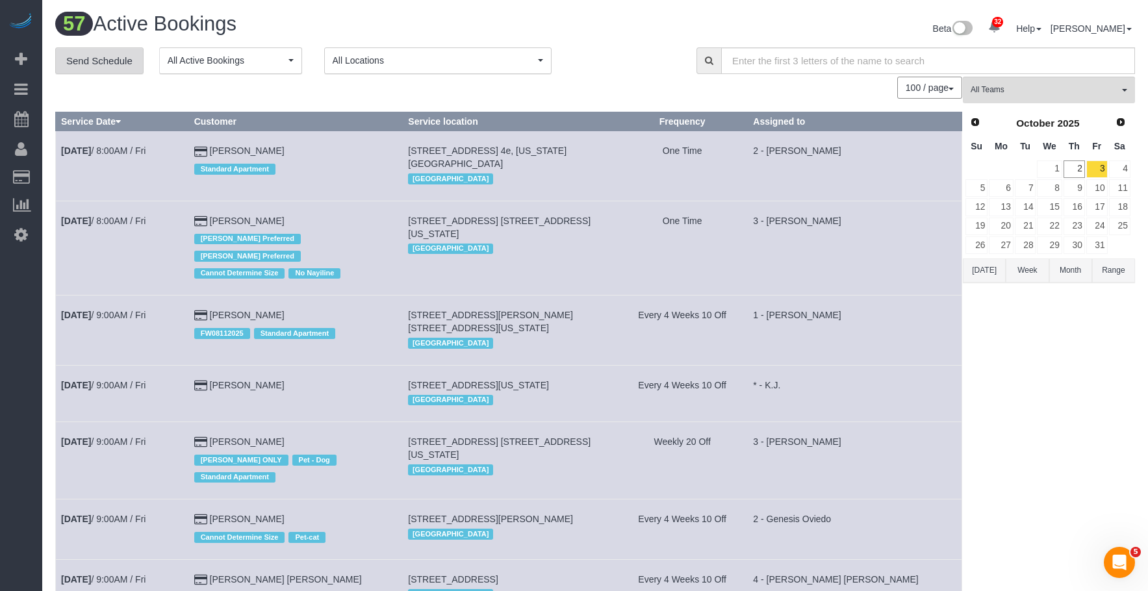
click at [110, 60] on link "Send Schedule" at bounding box center [99, 60] width 88 height 27
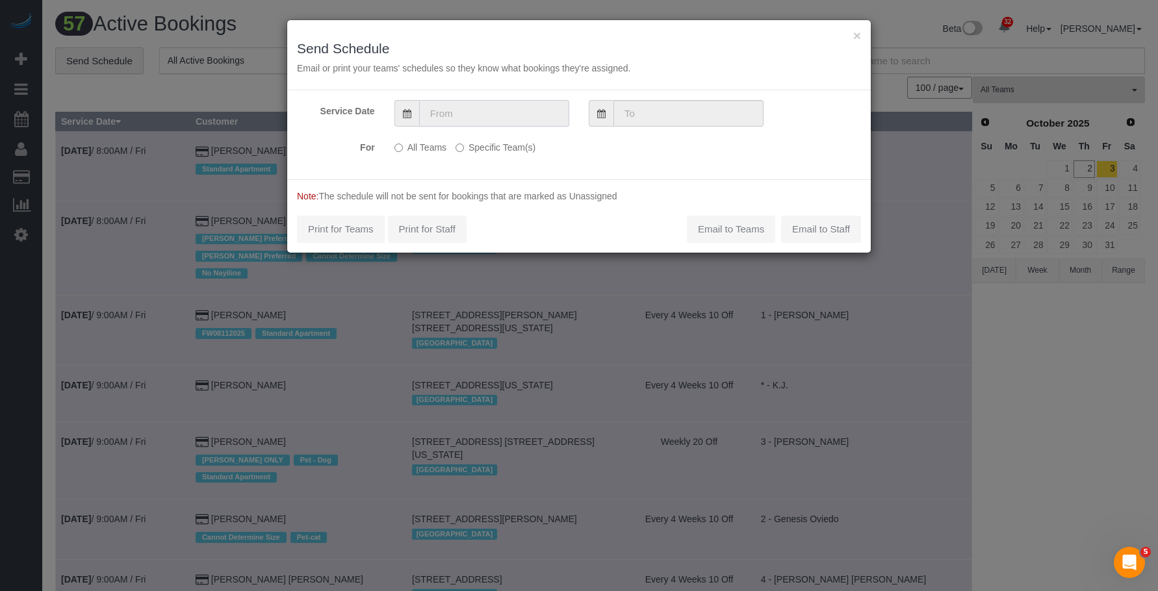
click at [493, 105] on input "text" at bounding box center [494, 113] width 150 height 27
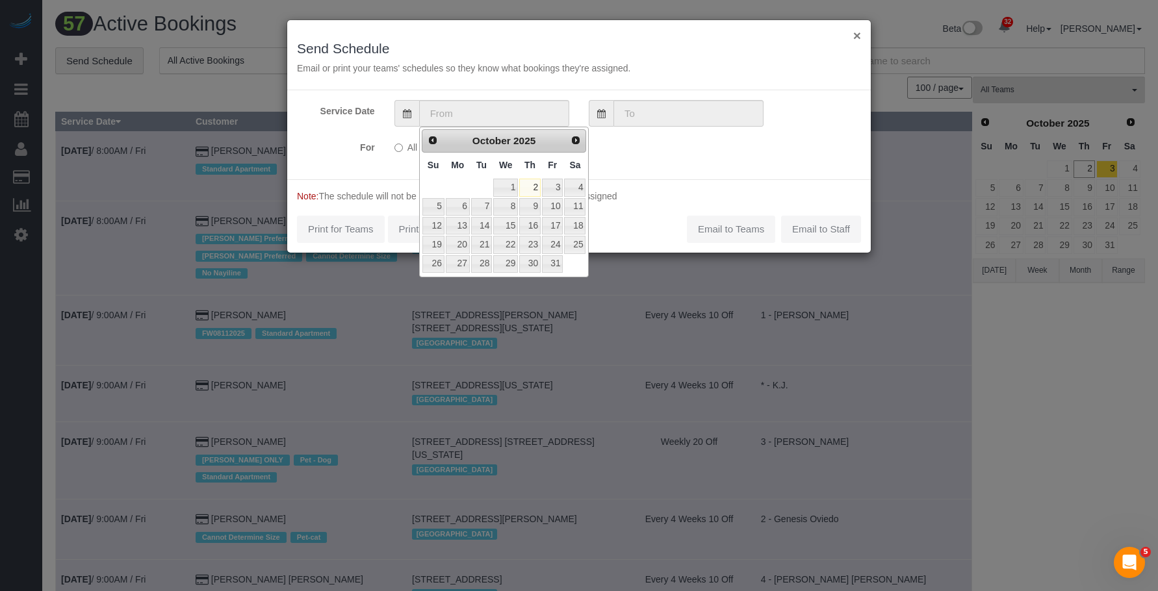
click at [856, 35] on button "×" at bounding box center [857, 36] width 8 height 14
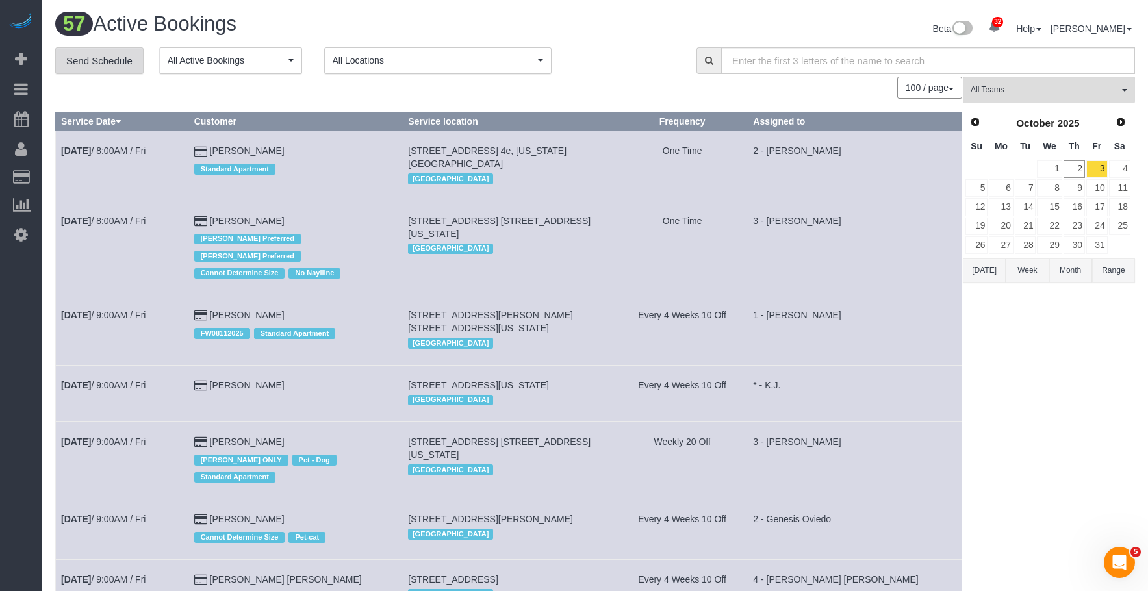
click at [99, 57] on link "Send Schedule" at bounding box center [99, 60] width 88 height 27
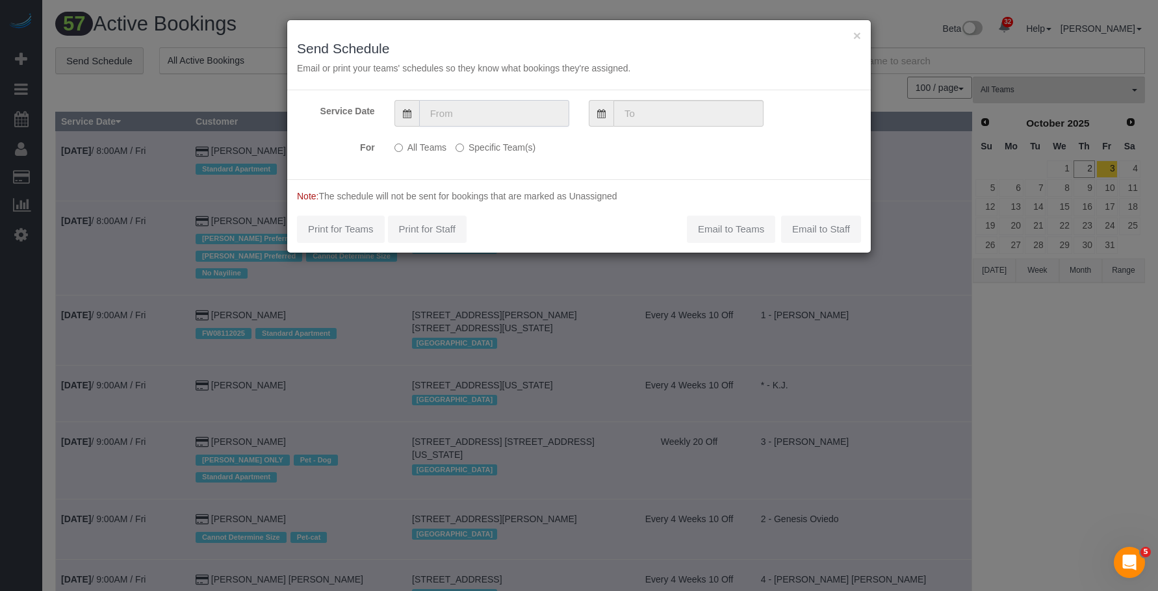
click at [493, 114] on input "text" at bounding box center [494, 113] width 150 height 27
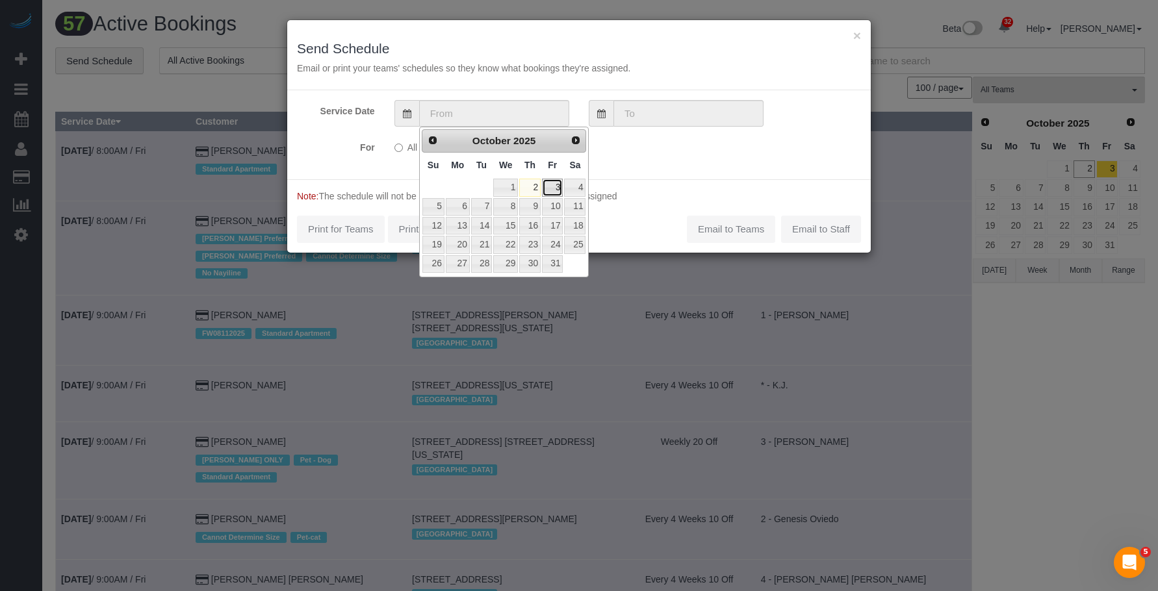
click at [557, 187] on link "3" at bounding box center [552, 188] width 21 height 18
type input "10/03/2025"
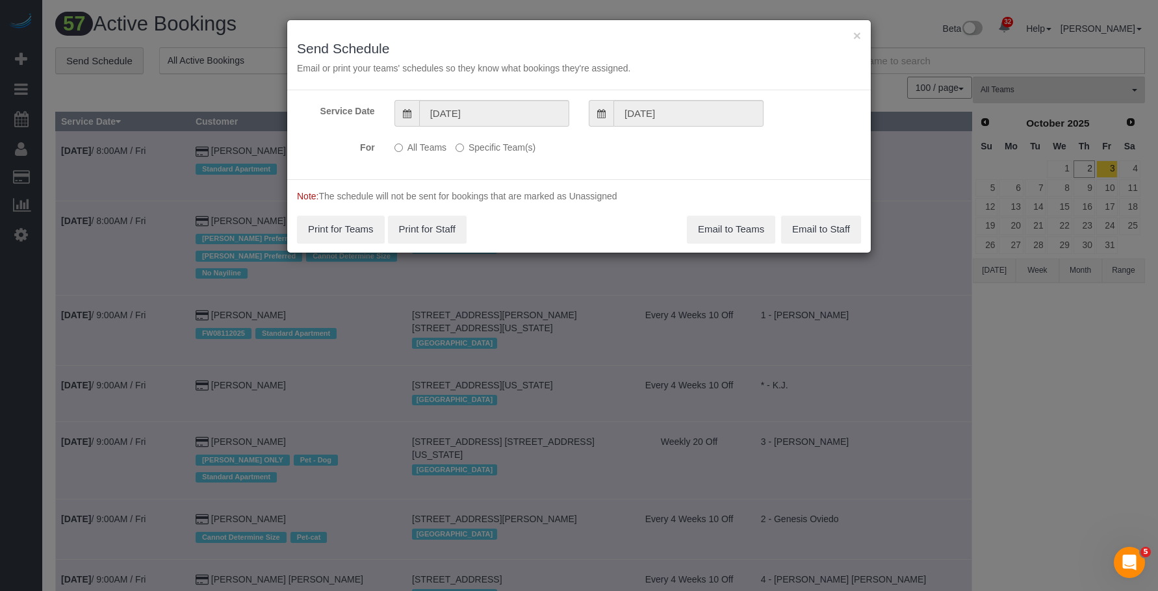
drag, startPoint x: 518, startPoint y: 154, endPoint x: 575, endPoint y: 172, distance: 59.8
click at [518, 153] on label "Specific Team(s)" at bounding box center [496, 145] width 80 height 18
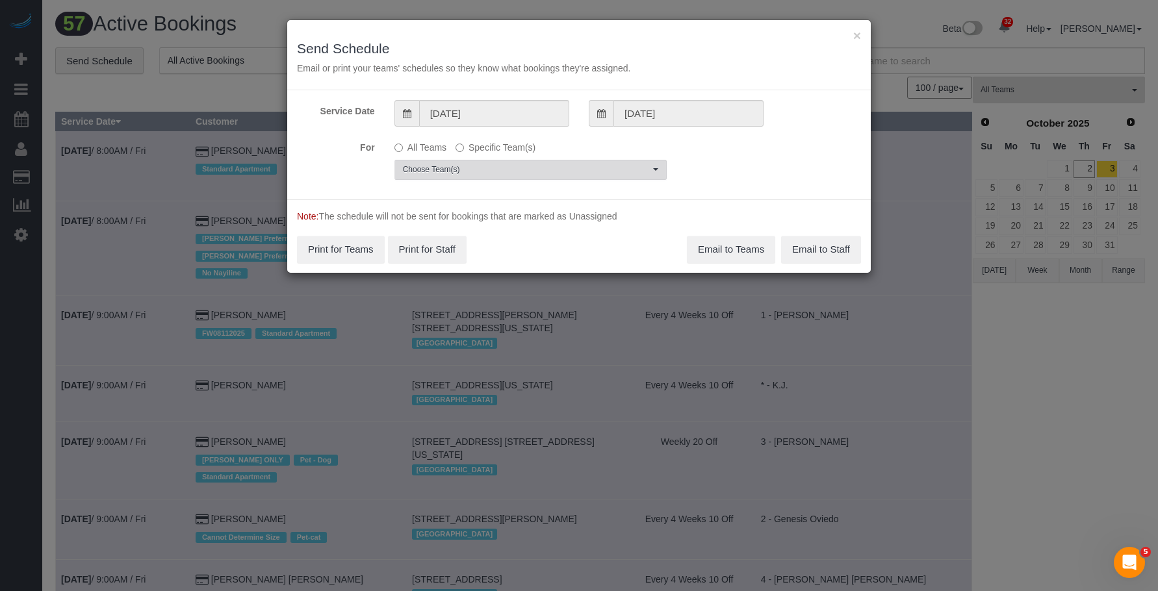
click at [577, 172] on span "Choose Team(s)" at bounding box center [526, 169] width 247 height 11
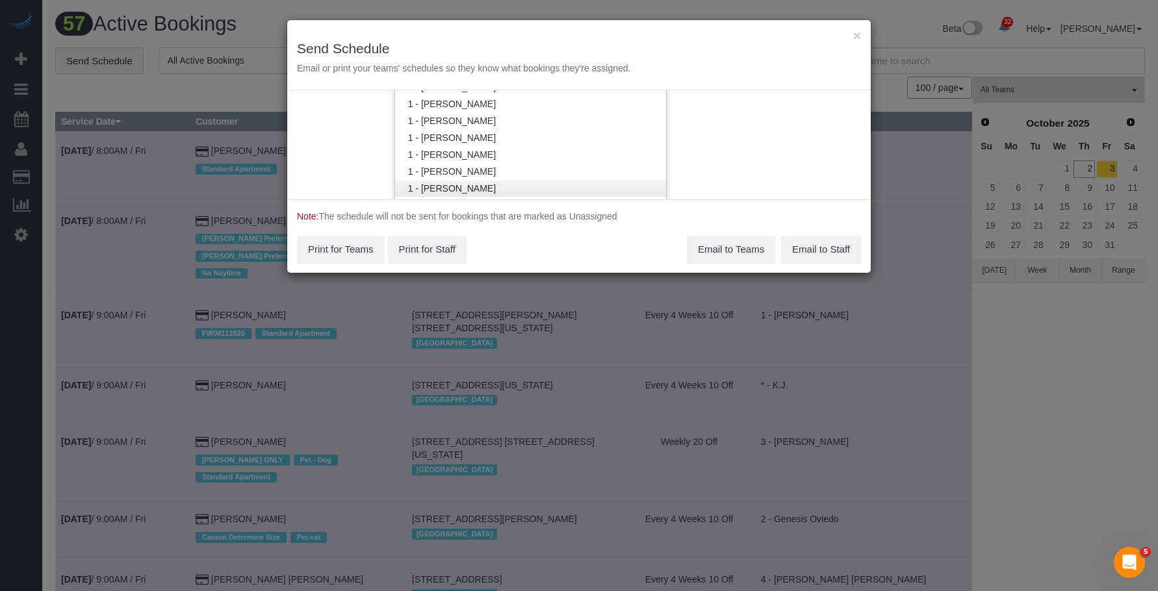
scroll to position [653, 0]
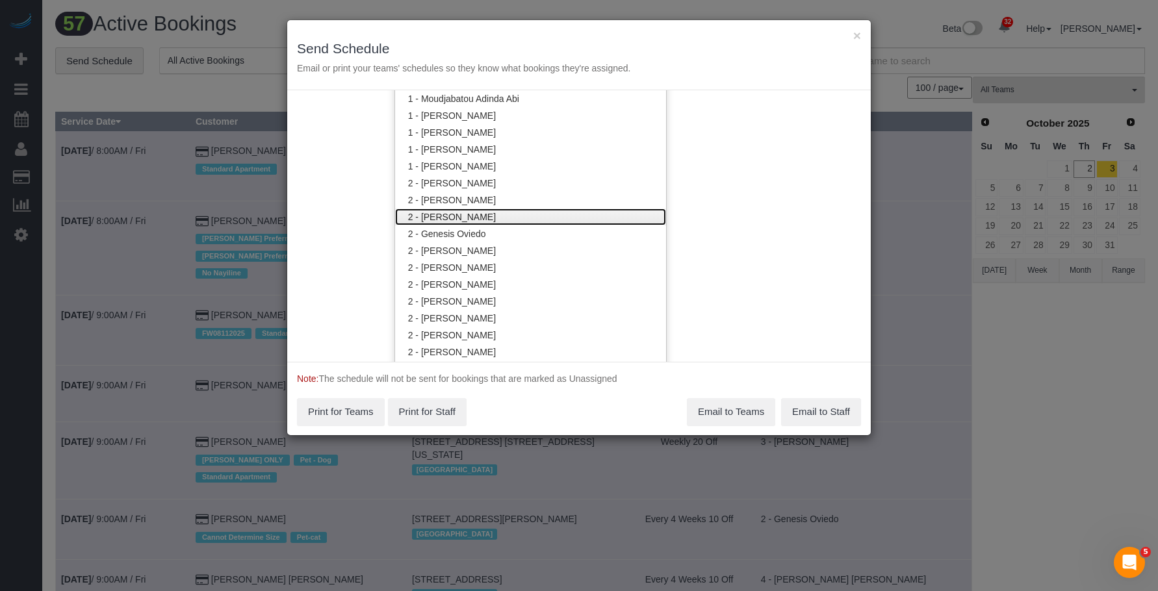
click at [492, 216] on link "2 - [PERSON_NAME]" at bounding box center [530, 217] width 271 height 17
click at [584, 48] on h3 "Send Schedule" at bounding box center [579, 48] width 564 height 15
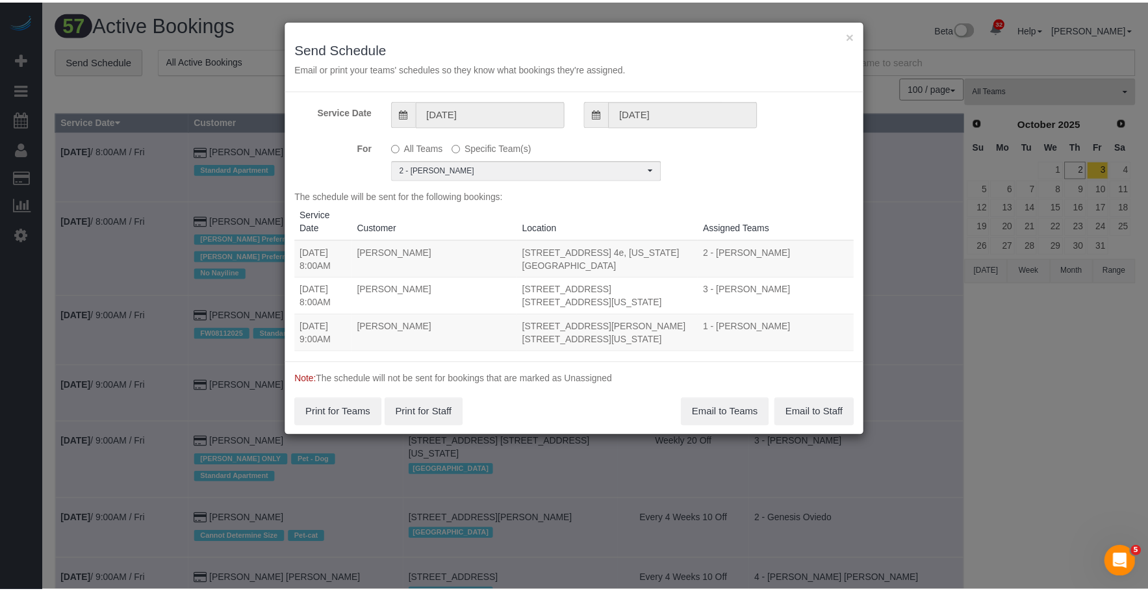
scroll to position [0, 0]
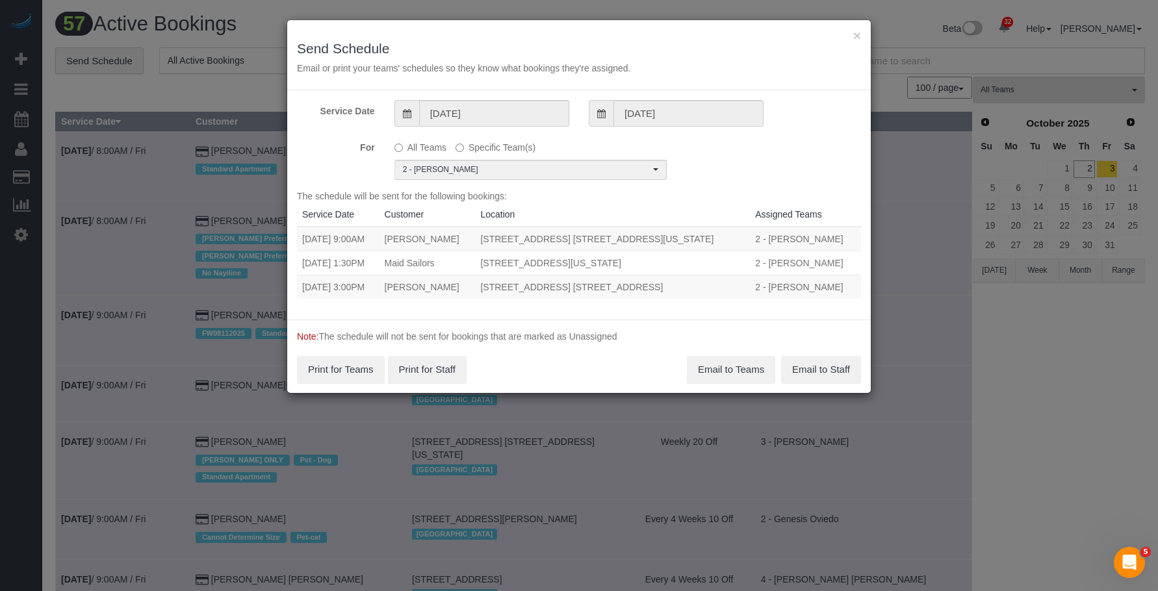
drag, startPoint x: 300, startPoint y: 289, endPoint x: 695, endPoint y: 289, distance: 395.2
click at [695, 289] on tr "10/03/2025 3:00PM Khaila Espinoza 1784 Broadway, Apt. 4b, Brooklyn, NY 11207 2 …" at bounding box center [579, 287] width 564 height 24
copy tr "10/03/2025 3:00PM Khaila Espinoza 1784 Broadway, Apt. 4b, Brooklyn, NY 11207"
drag, startPoint x: 328, startPoint y: 307, endPoint x: 315, endPoint y: 300, distance: 14.8
click at [328, 307] on div "The schedule will be sent for the following bookings: Service Date Customer Loc…" at bounding box center [579, 250] width 564 height 120
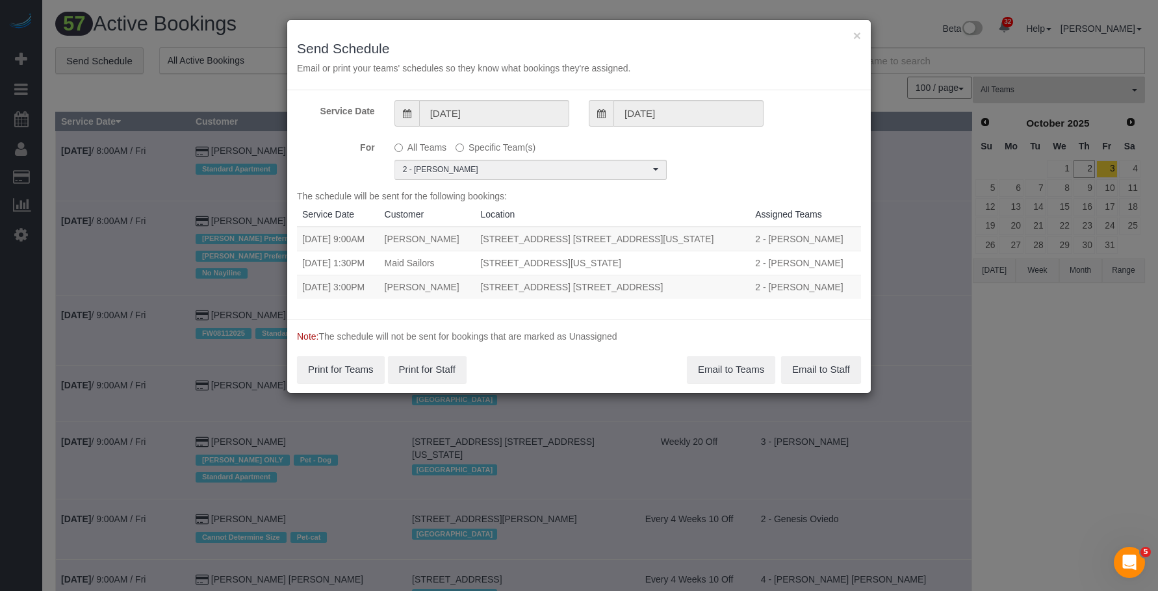
drag, startPoint x: 299, startPoint y: 288, endPoint x: 703, endPoint y: 286, distance: 404.3
click at [703, 286] on tr "10/03/2025 3:00PM Khaila Espinoza 1784 Broadway, Apt. 4b, Brooklyn, NY 11207 2 …" at bounding box center [579, 287] width 564 height 24
copy tr "10/03/2025 3:00PM Khaila Espinoza 1784 Broadway, Apt. 4b, Brooklyn, NY 11207"
click at [723, 371] on button "Email to Teams" at bounding box center [731, 369] width 88 height 27
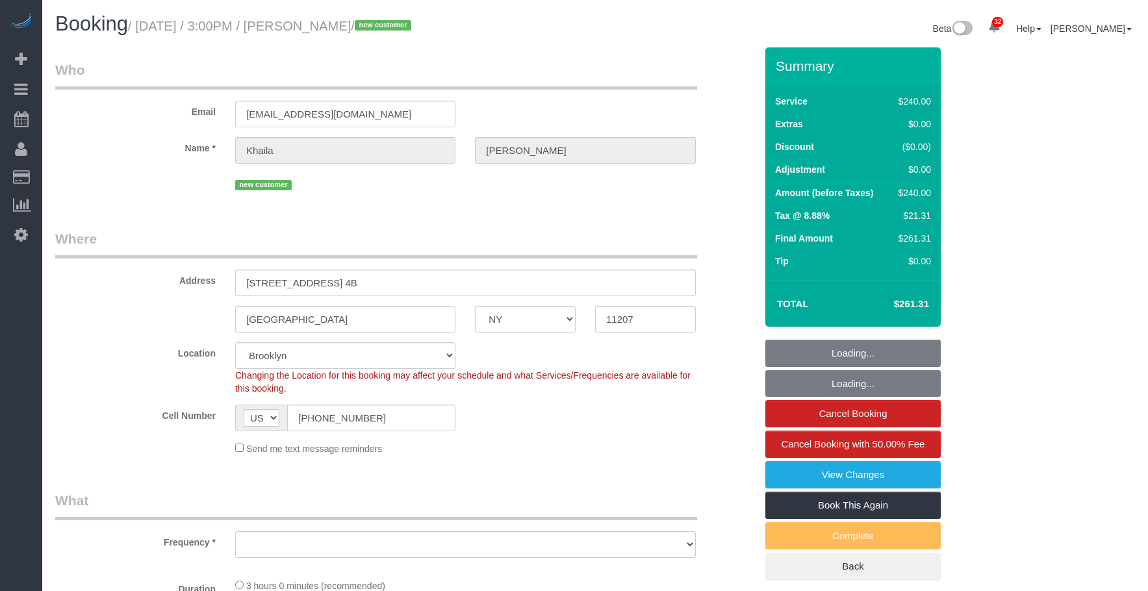
select select "NY"
select select "number:63"
select select "number:75"
select select "number:15"
select select "number:5"
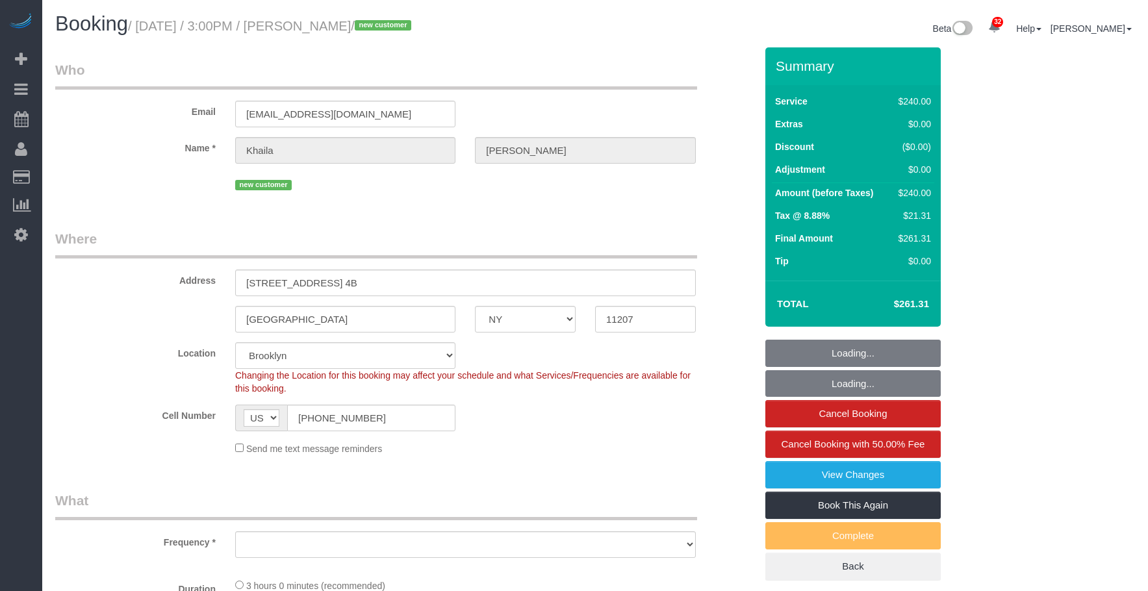
select select "spot1"
select select "object:1452"
select select "180"
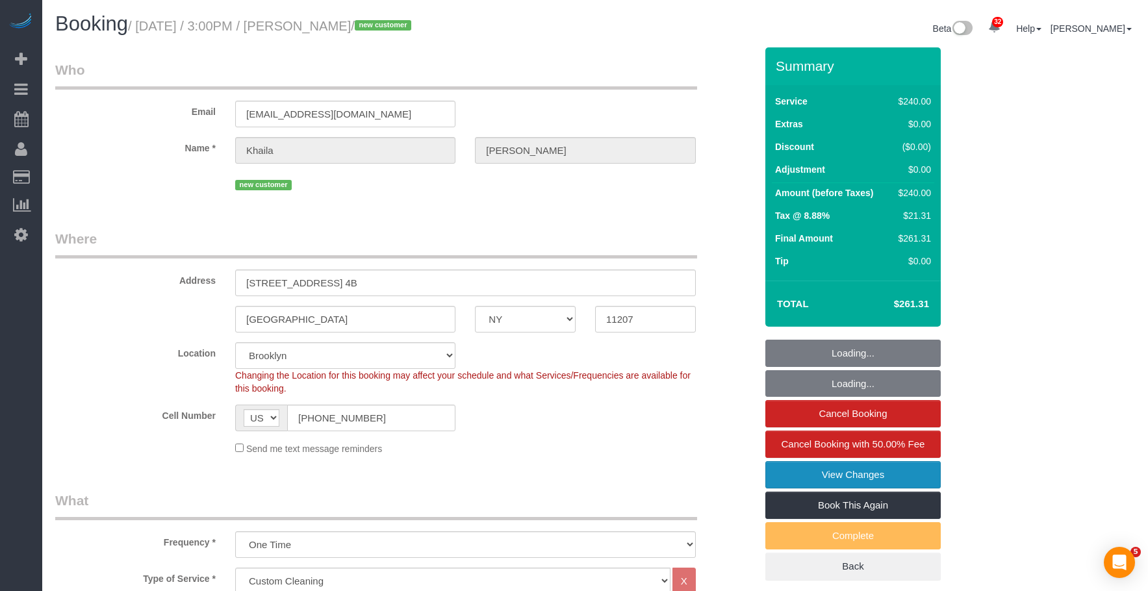
click at [783, 474] on link "View Changes" at bounding box center [853, 474] width 175 height 27
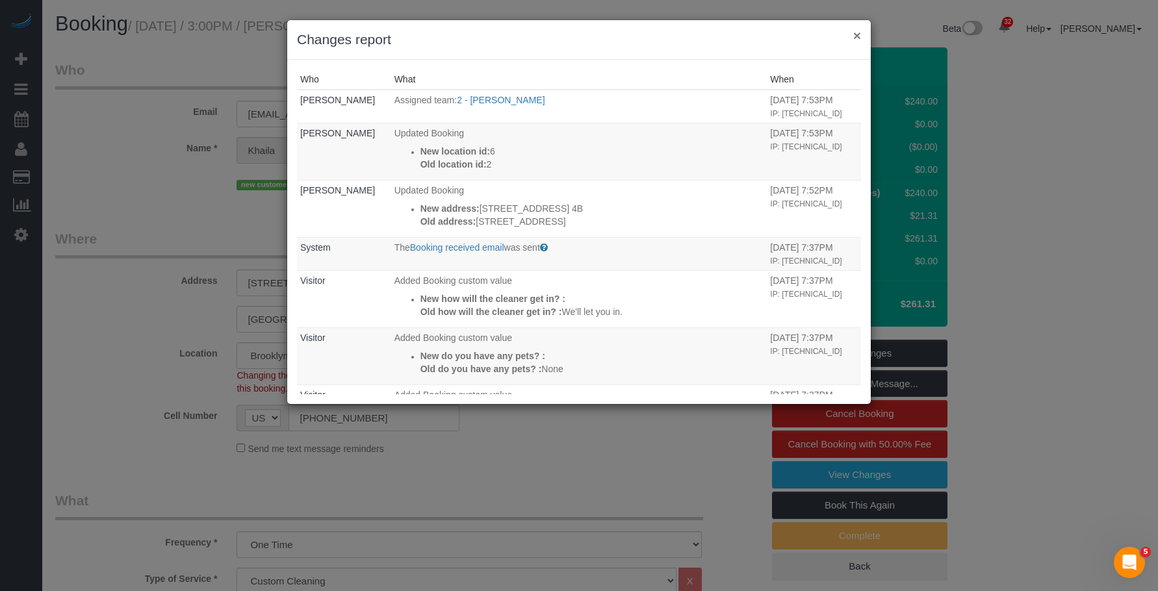
click at [855, 36] on button "×" at bounding box center [857, 36] width 8 height 14
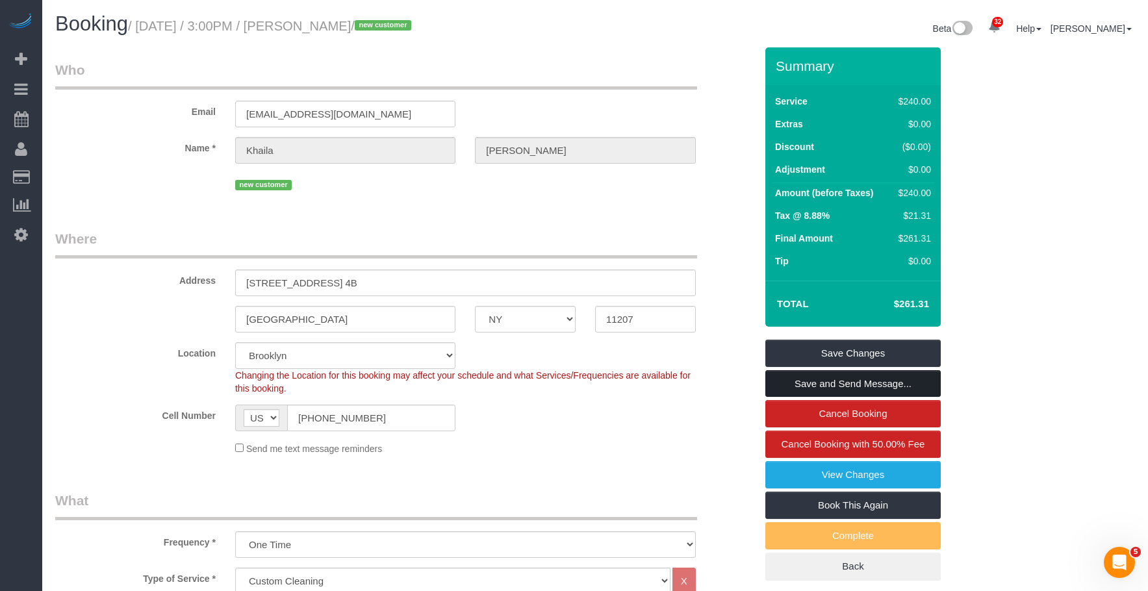
click at [911, 377] on link "Save and Send Message..." at bounding box center [853, 383] width 175 height 27
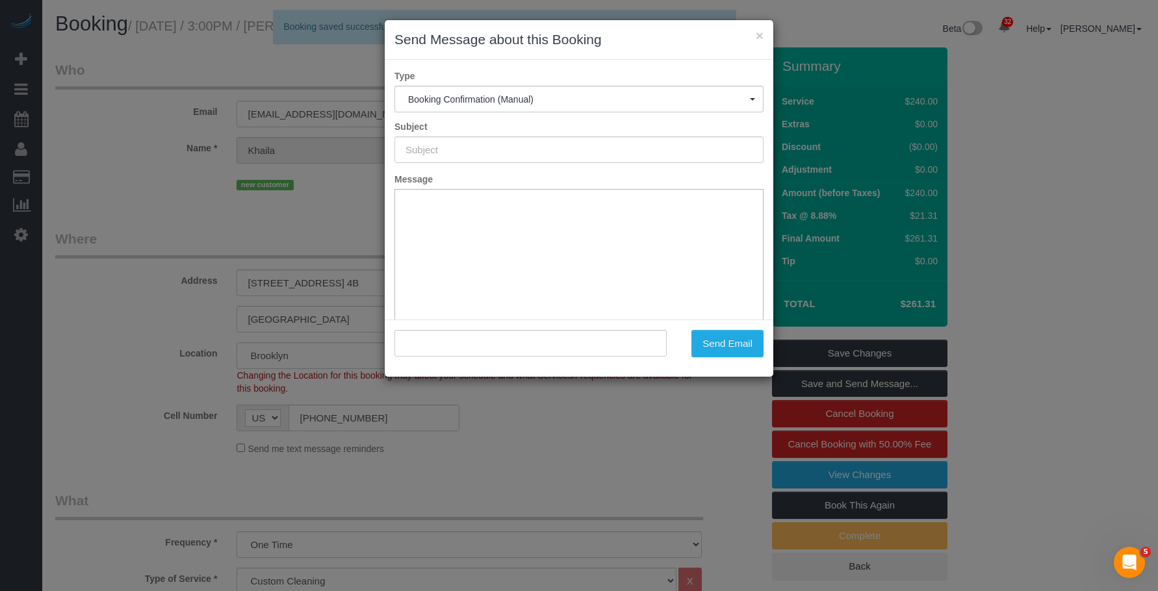
type input "Cleaning Confirmed for [DATE] 3:00pm"
type input ""[PERSON_NAME]" <[EMAIL_ADDRESS][DOMAIN_NAME]>"
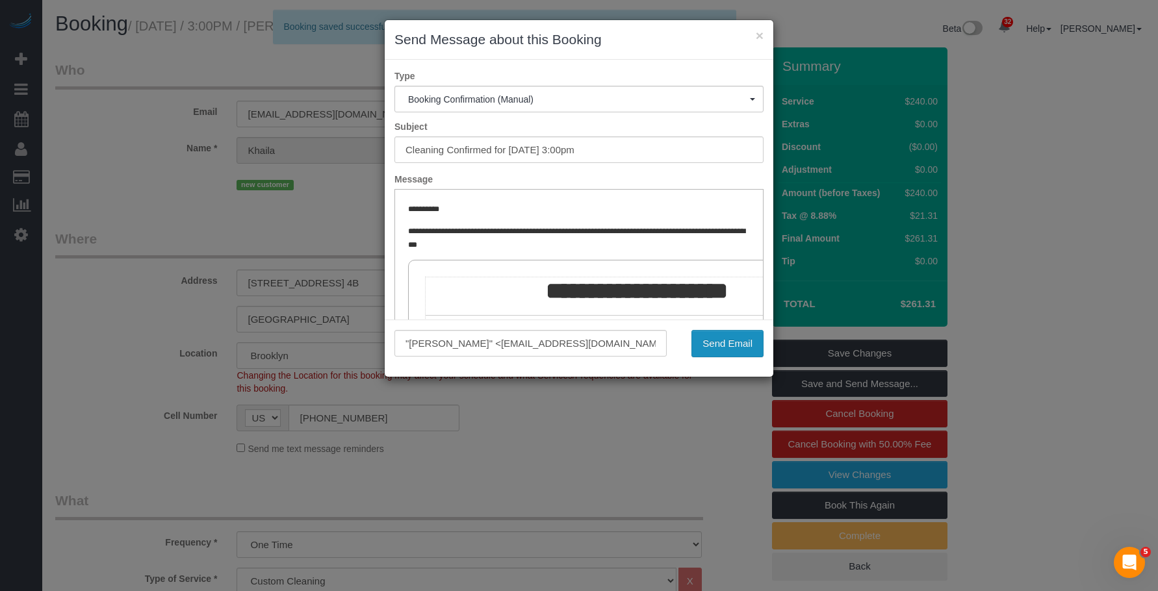
click at [737, 338] on button "Send Email" at bounding box center [728, 343] width 72 height 27
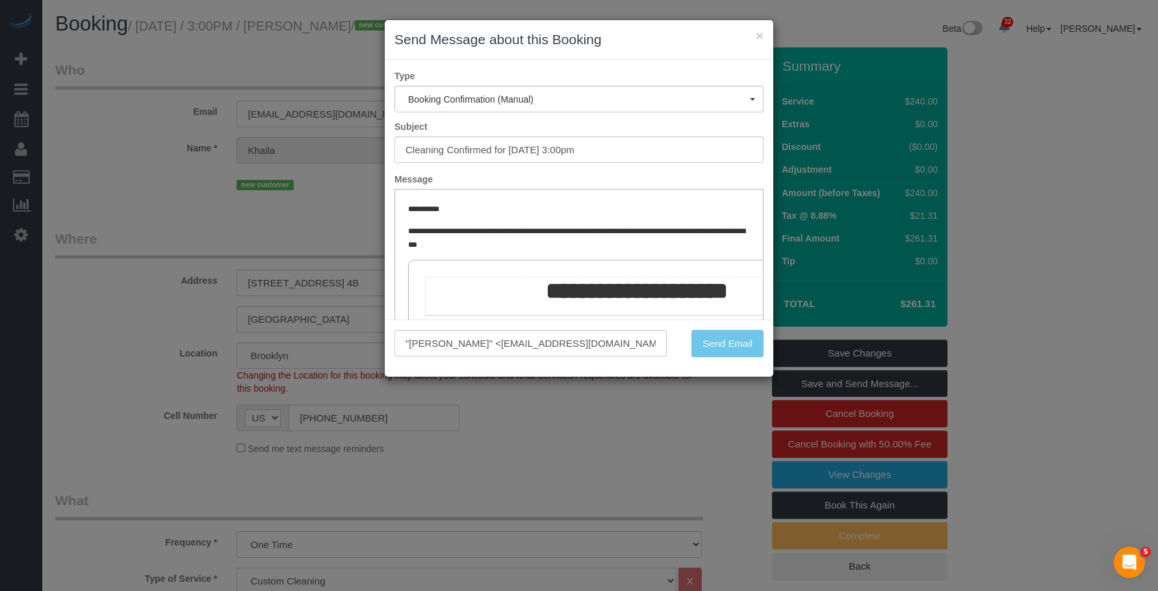
click at [737, 338] on div "Send Email" at bounding box center [725, 343] width 97 height 27
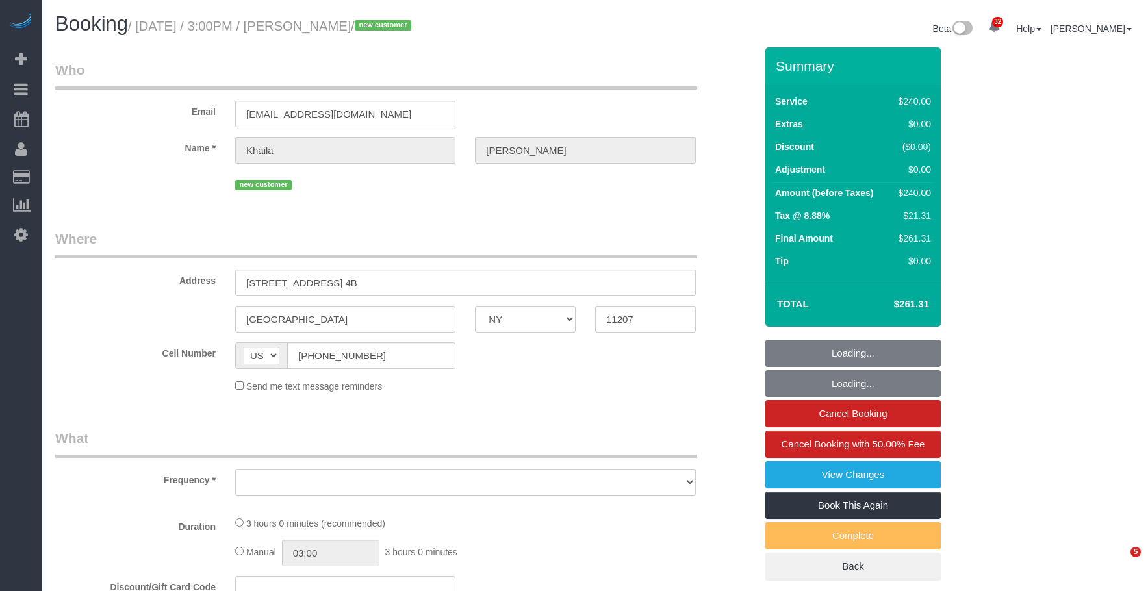
select select "NY"
click at [521, 37] on div "Booking / [DATE] / 3:00PM / [PERSON_NAME] / new customer" at bounding box center [320, 27] width 550 height 28
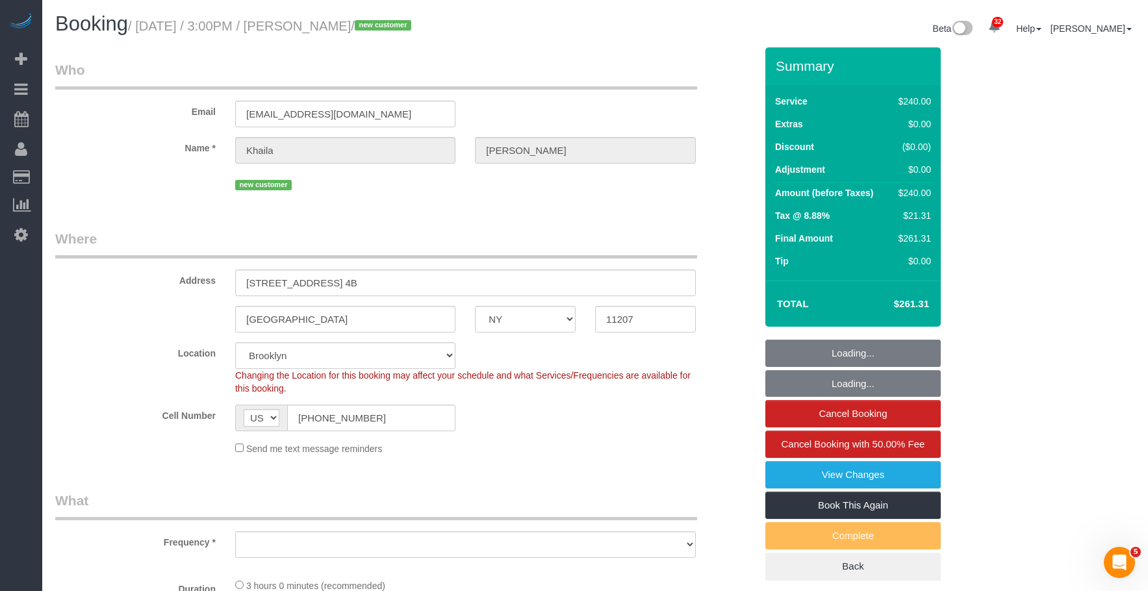
select select "spot1"
select select "number:63"
select select "number:75"
select select "number:15"
select select "number:5"
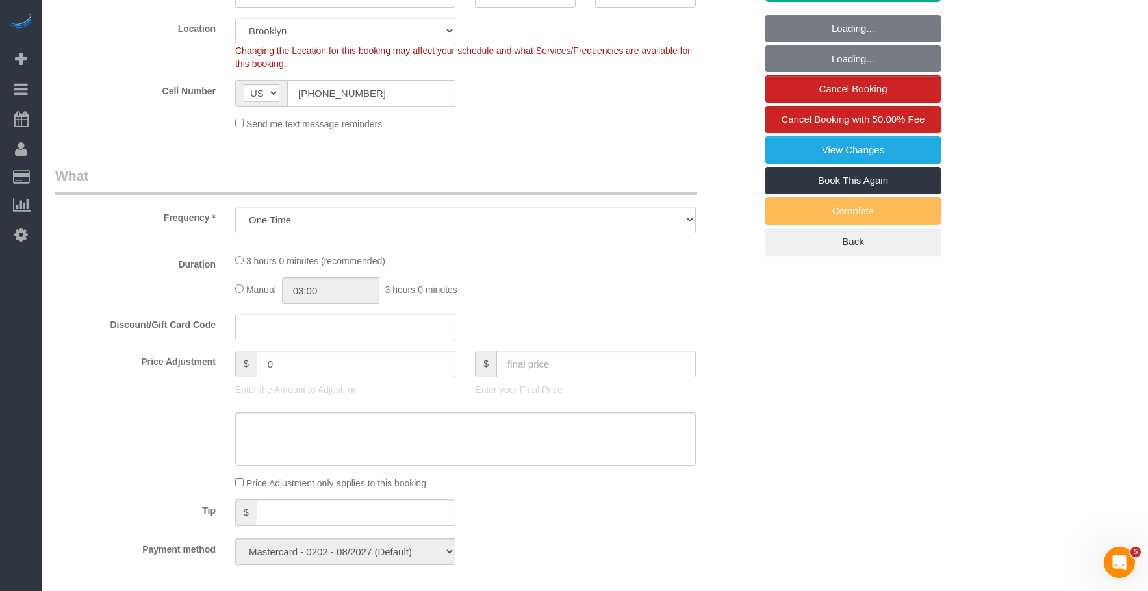
select select "object:971"
select select "string:stripe-pm_1SDw4B4VGloSiKo7GnbVjU4A"
select select "180"
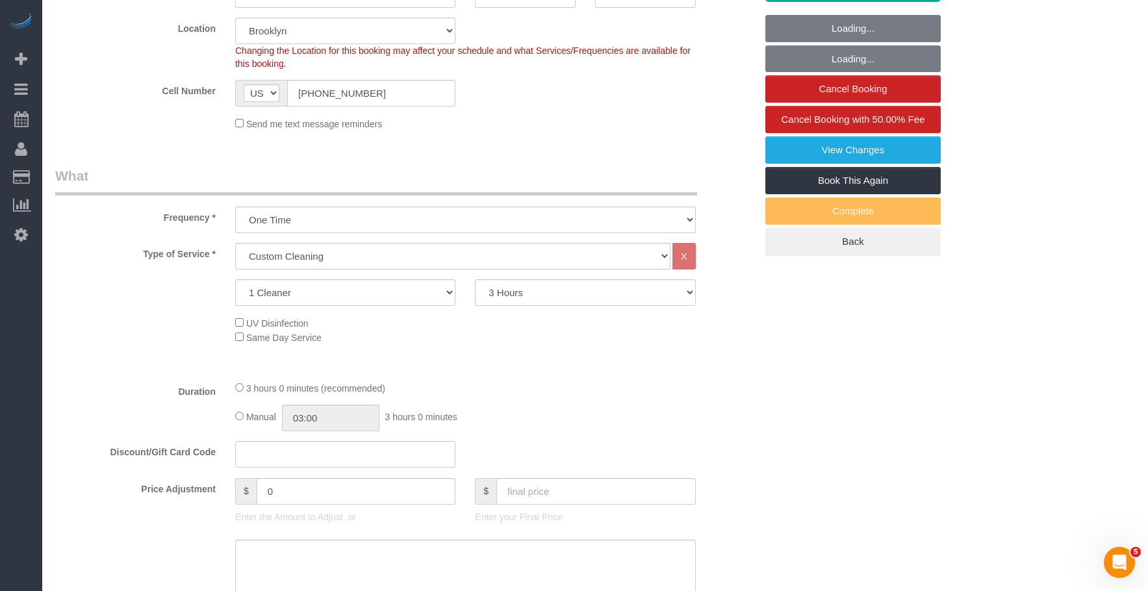
select select "object:1452"
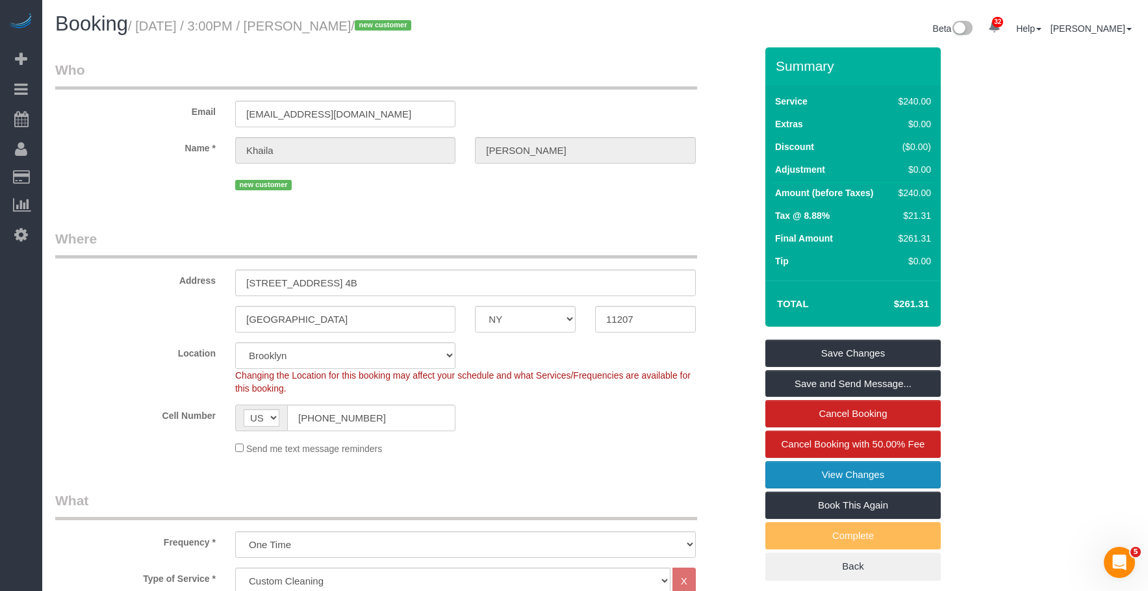
click at [854, 474] on link "View Changes" at bounding box center [853, 474] width 175 height 27
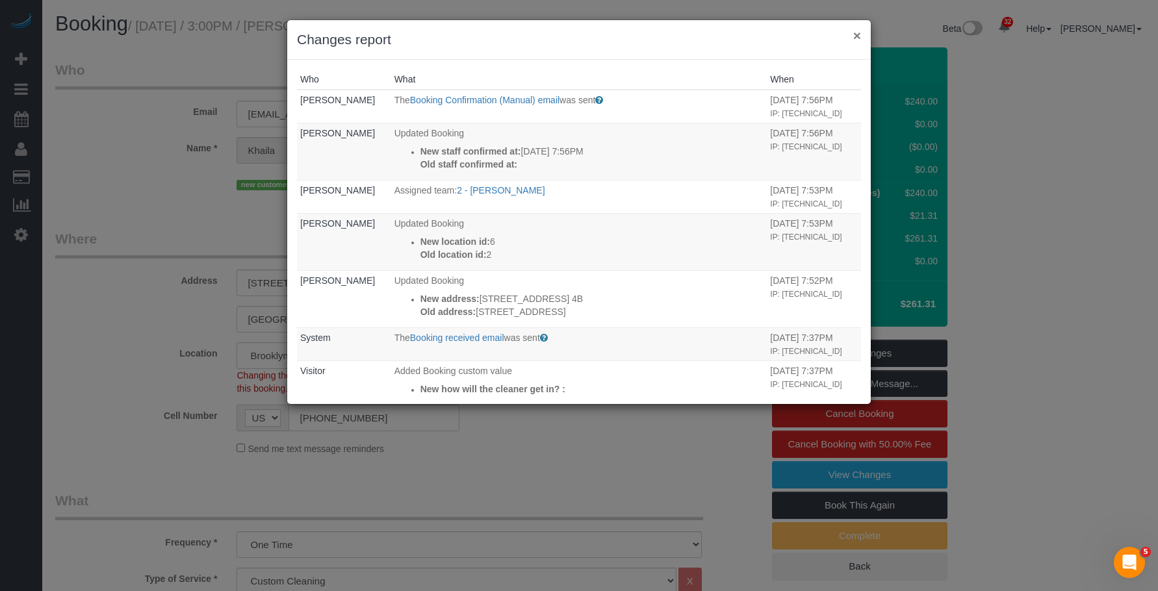
click at [857, 29] on button "×" at bounding box center [857, 36] width 8 height 14
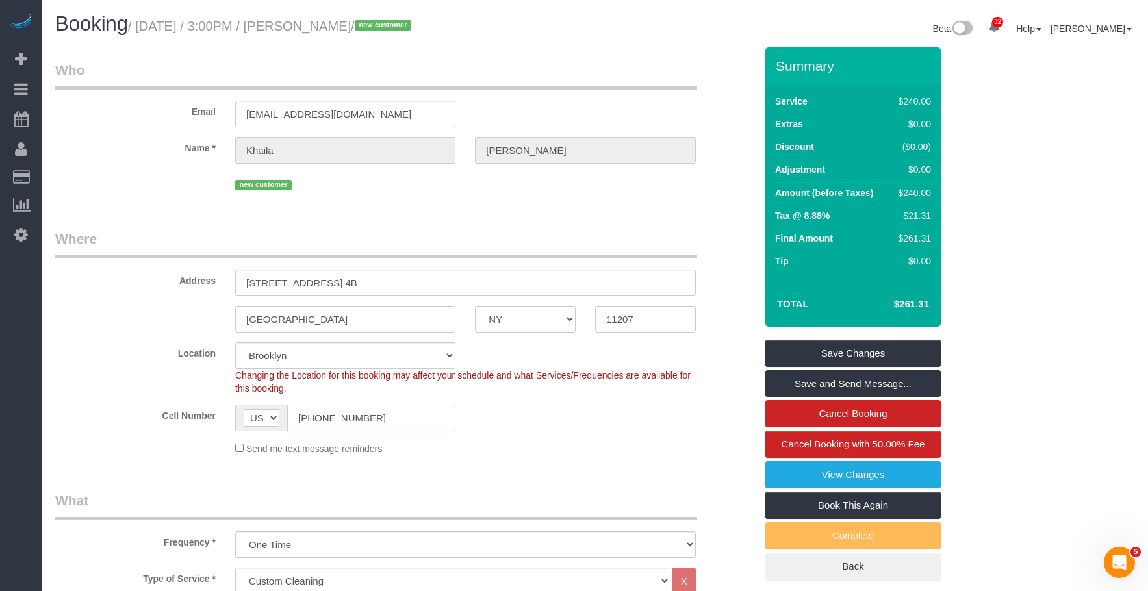
drag, startPoint x: 380, startPoint y: 422, endPoint x: 253, endPoint y: 368, distance: 138.0
click at [203, 409] on div "Cell Number AF AL DZ AD AO AI AQ AG AR AM AW AU AT AZ BS BH BD BB BY BE BZ BJ B…" at bounding box center [405, 418] width 720 height 27
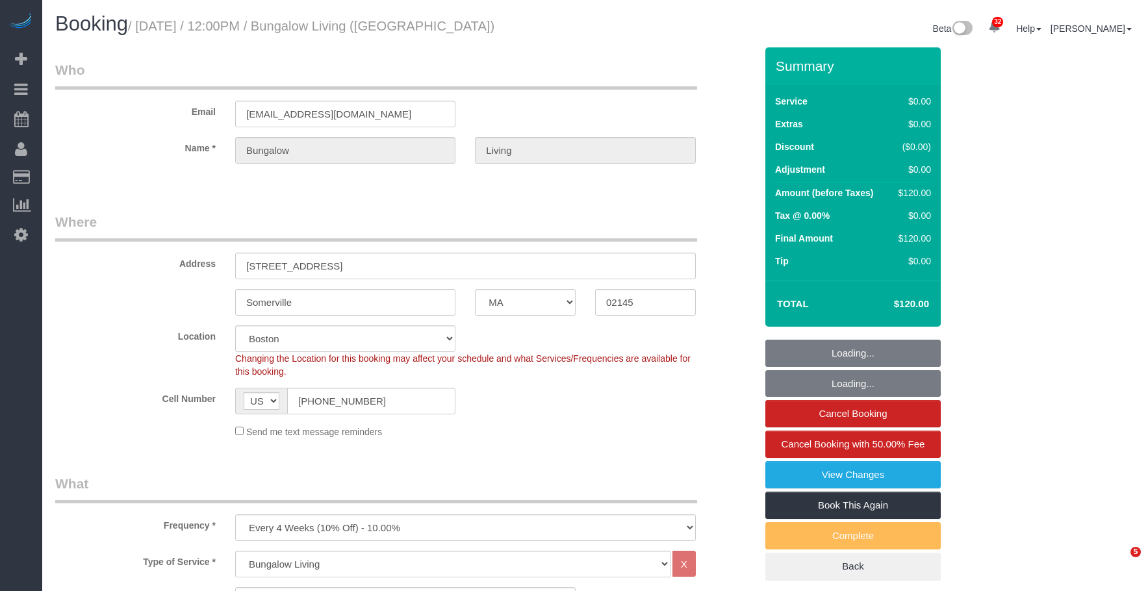
select select "MA"
select select "number:89"
select select "number:90"
select select "number:15"
select select "number:7"
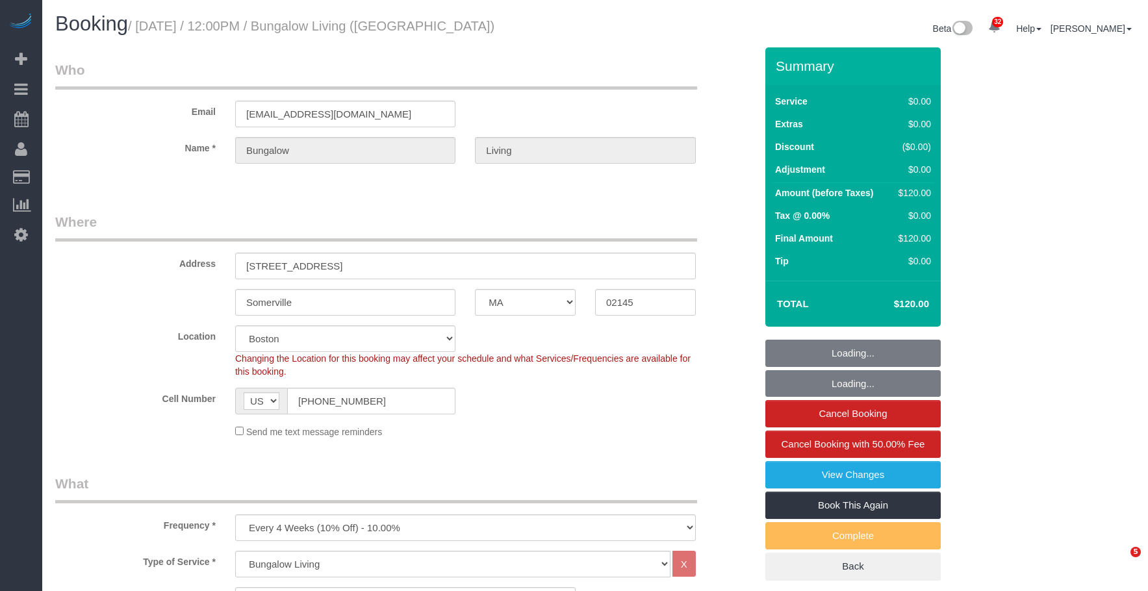
select select "number:21"
select select "object:1060"
select select "spot1"
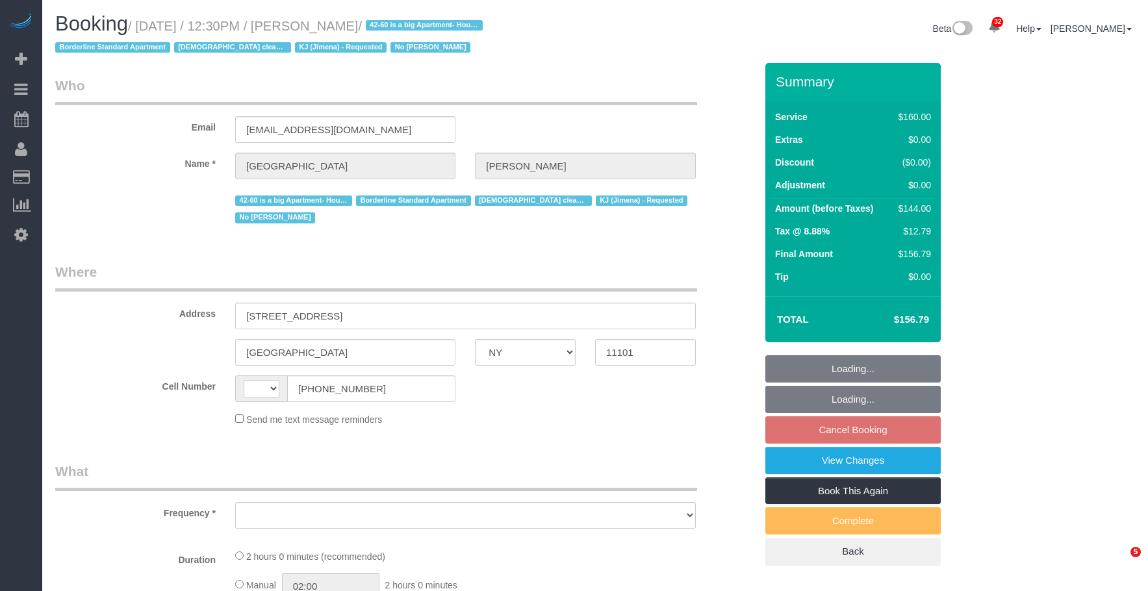
select select "NY"
select select "number:89"
select select "number:90"
select select "number:15"
select select "number:7"
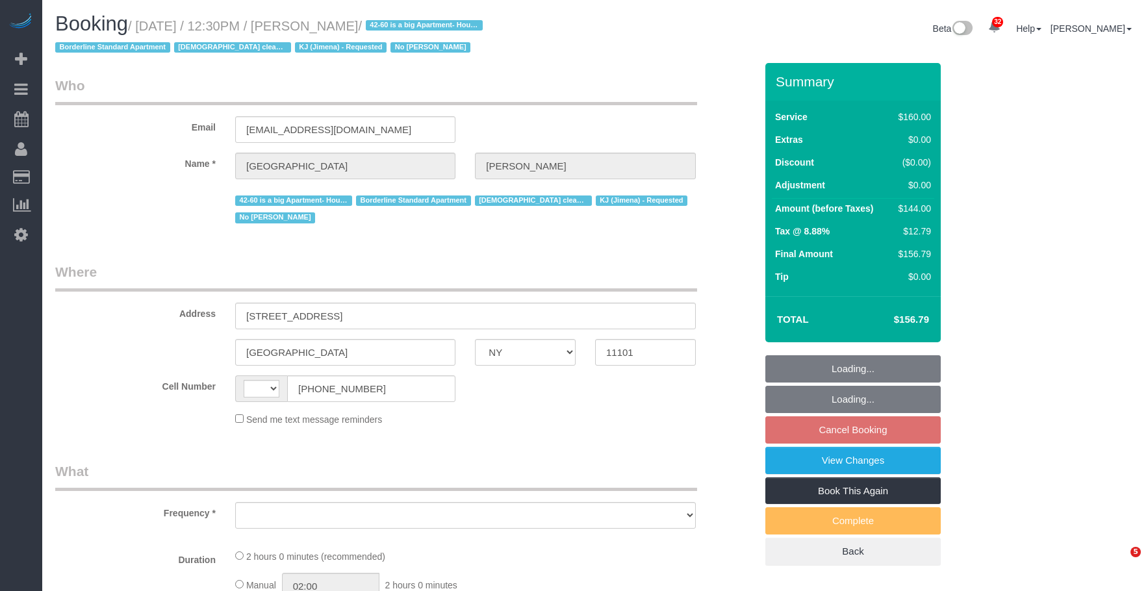
select select "string:[GEOGRAPHIC_DATA]"
select select "string:stripe-pm_1Pgapu4VGloSiKo7IXwbwPDU"
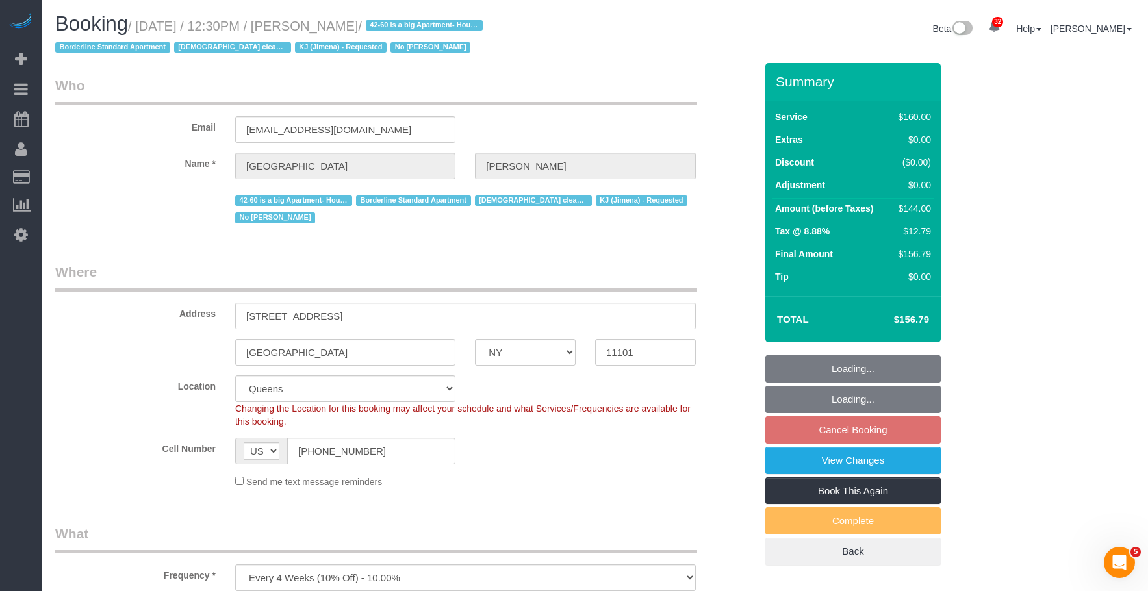
select select "object:1428"
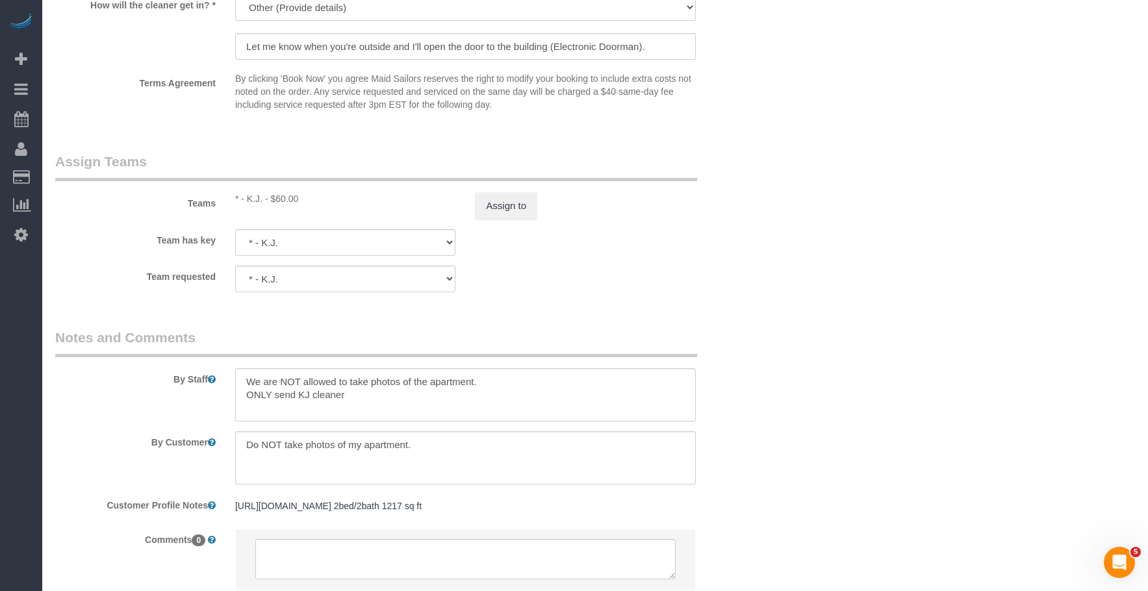
scroll to position [1560, 0]
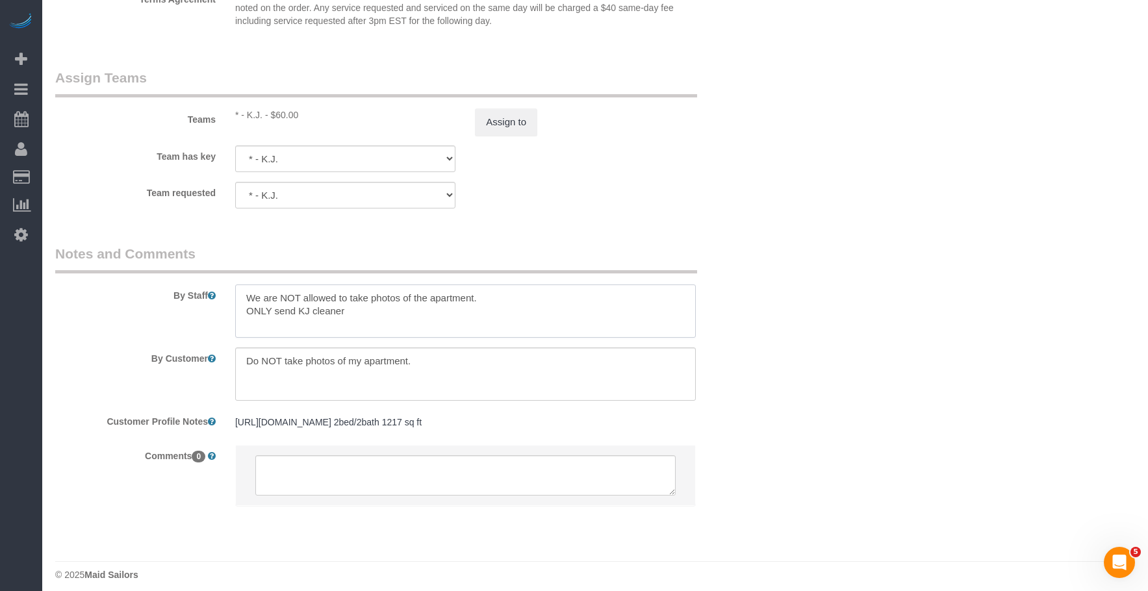
click at [376, 313] on textarea at bounding box center [465, 311] width 461 height 53
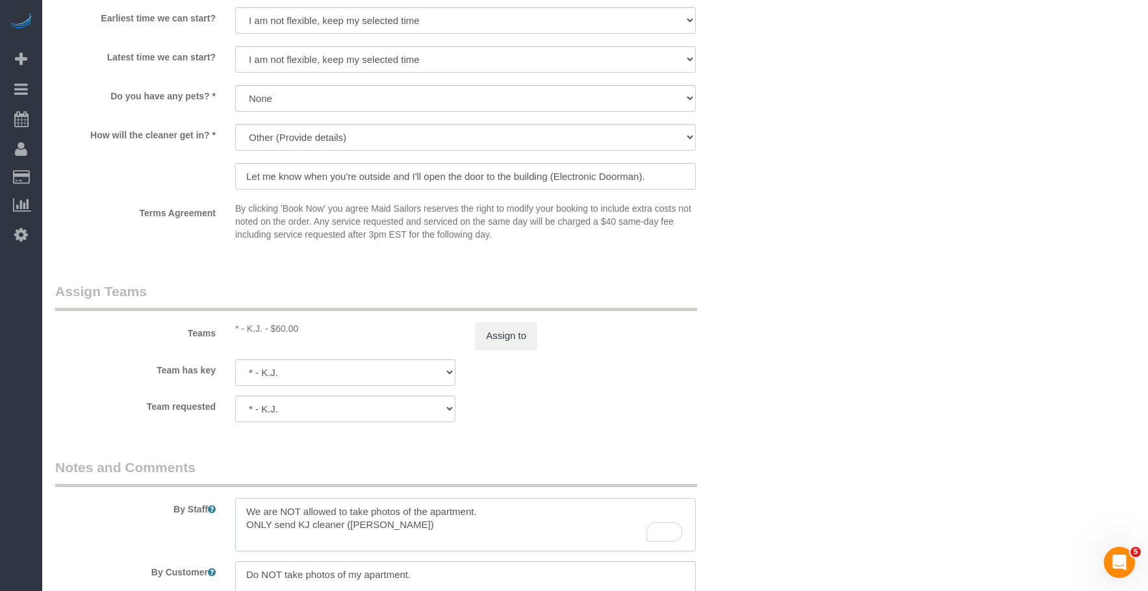
scroll to position [1430, 0]
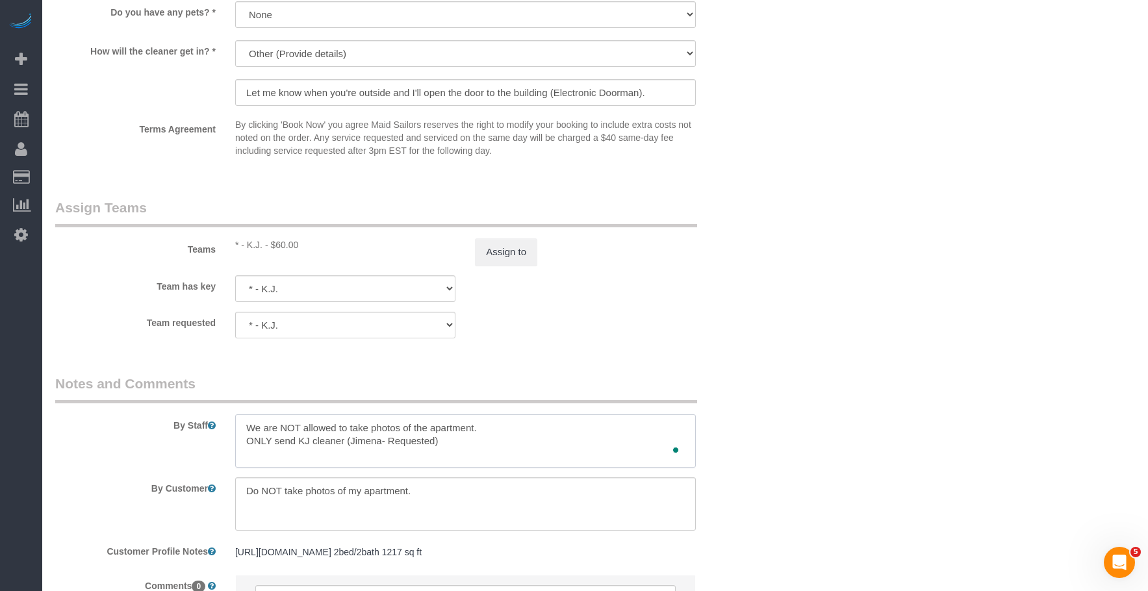
type textarea "We are NOT allowed to take photos of the apartment. ONLY send KJ cleaner (Jimen…"
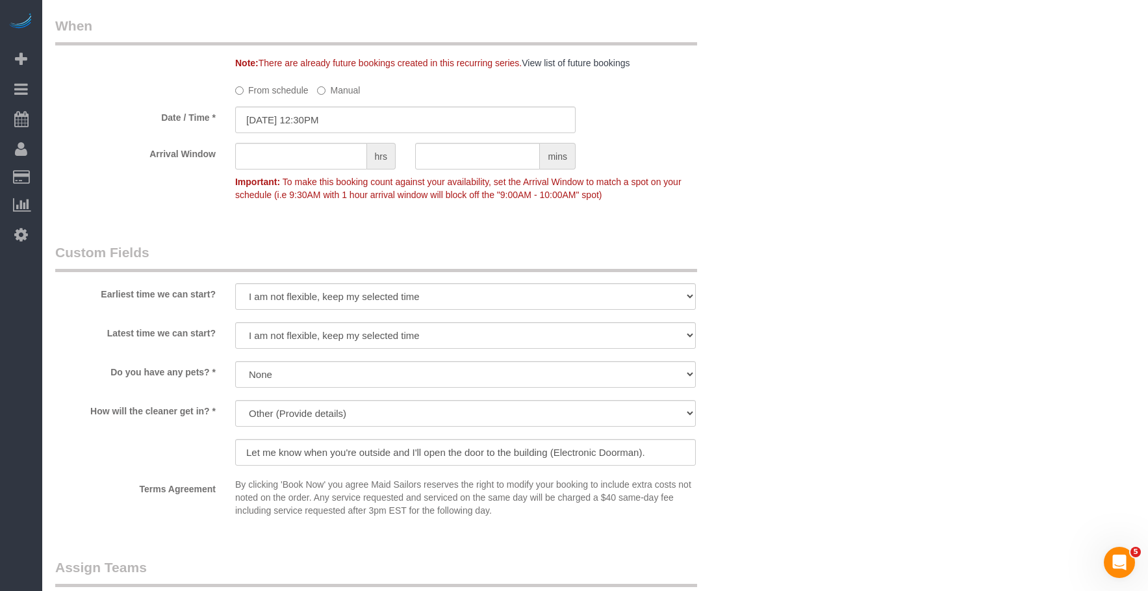
scroll to position [910, 0]
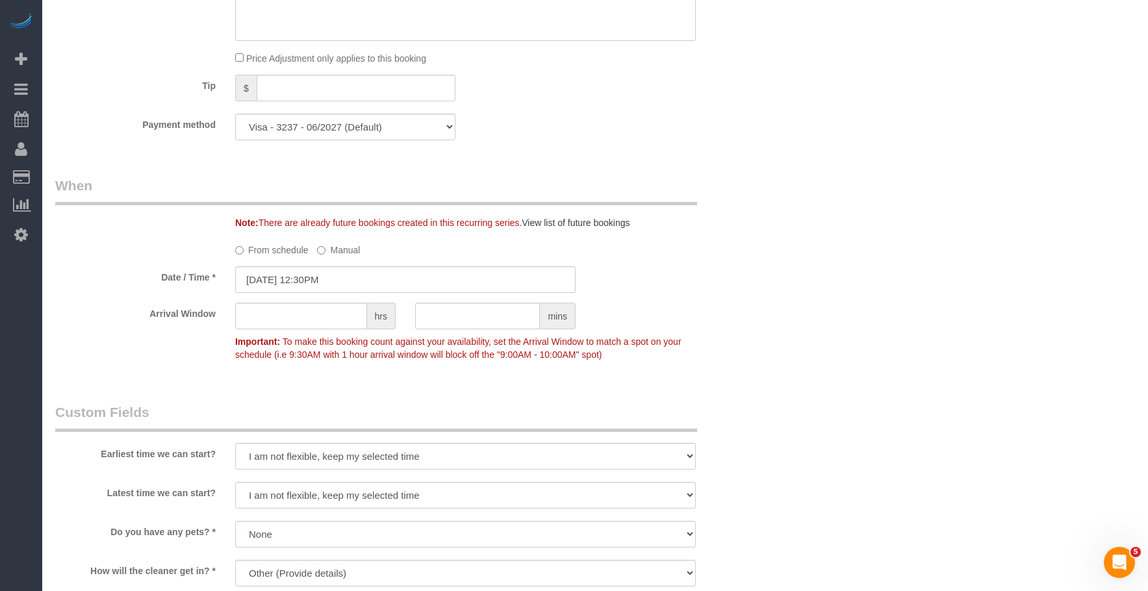
click at [346, 252] on label "Manual" at bounding box center [338, 248] width 43 height 18
click at [364, 280] on input "[DATE] 12:30PM" at bounding box center [405, 279] width 341 height 27
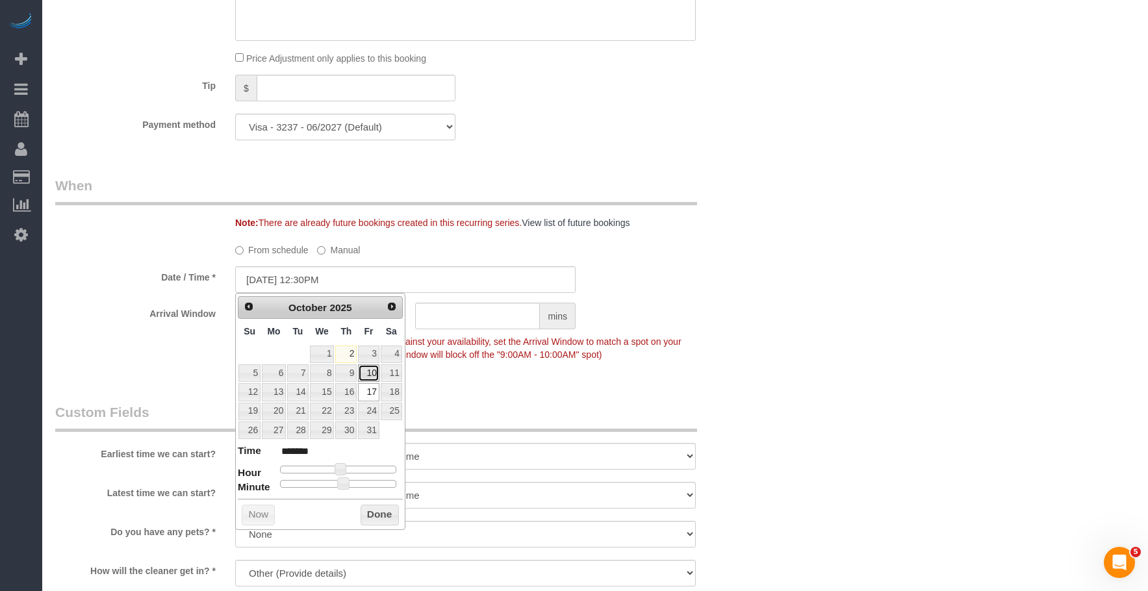
click at [369, 372] on link "10" at bounding box center [368, 374] width 21 height 18
type input "[DATE] 1:30PM"
type input "******"
drag, startPoint x: 337, startPoint y: 469, endPoint x: 345, endPoint y: 468, distance: 8.5
click at [345, 468] on span at bounding box center [346, 469] width 12 height 12
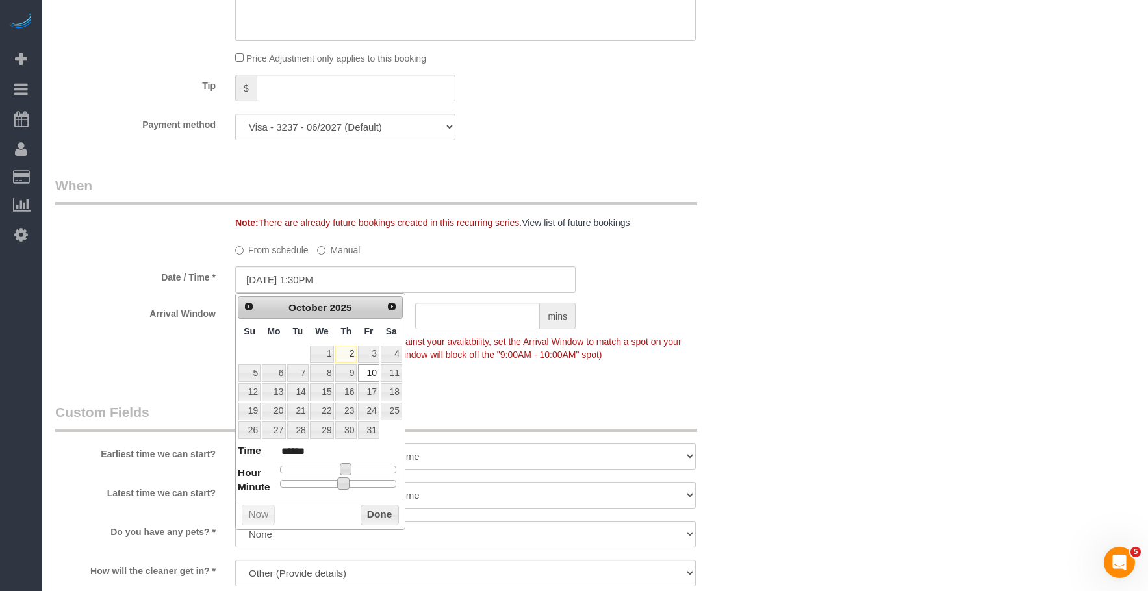
type input "[DATE] 1:25PM"
type input "******"
type input "[DATE] 1:10PM"
type input "******"
type input "[DATE] 1:05PM"
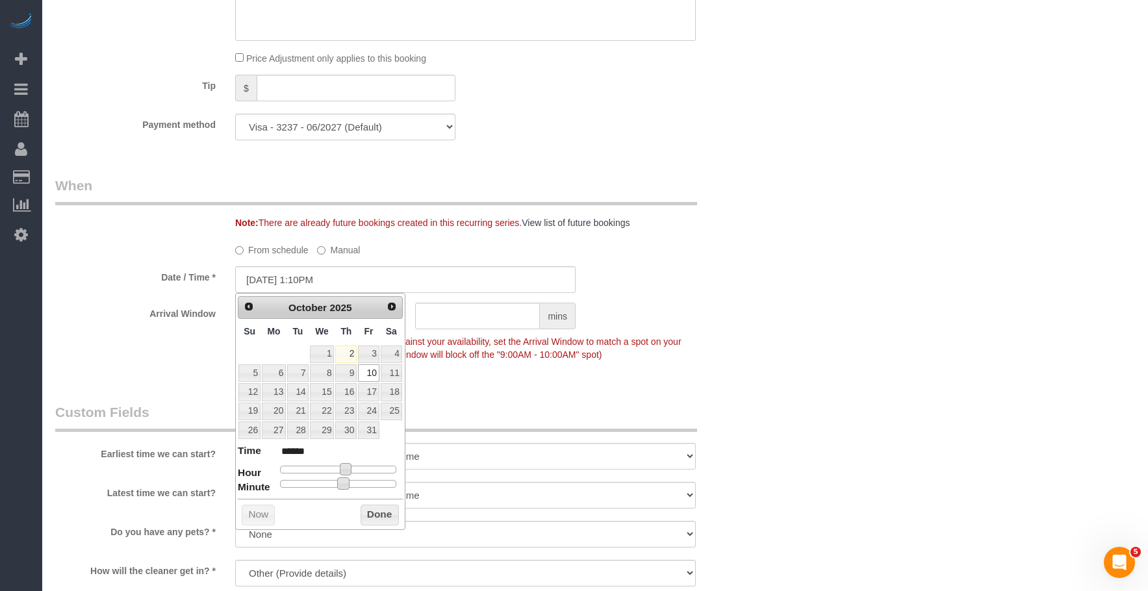
type input "******"
type input "[DATE] 1:00PM"
type input "******"
drag, startPoint x: 345, startPoint y: 486, endPoint x: 191, endPoint y: 487, distance: 154.0
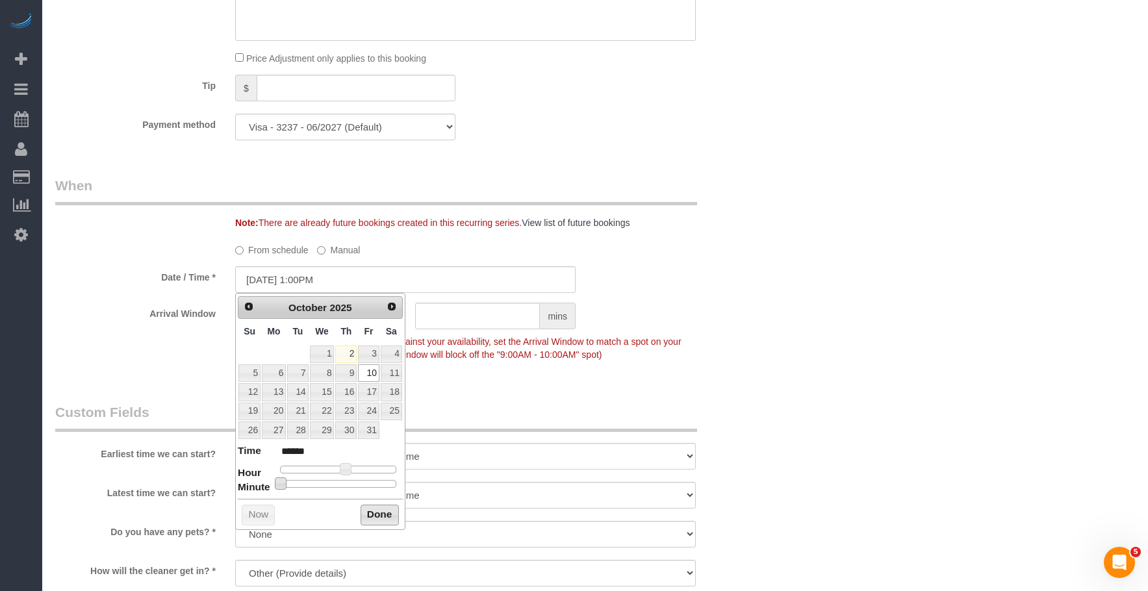
click at [383, 514] on button "Done" at bounding box center [380, 515] width 38 height 21
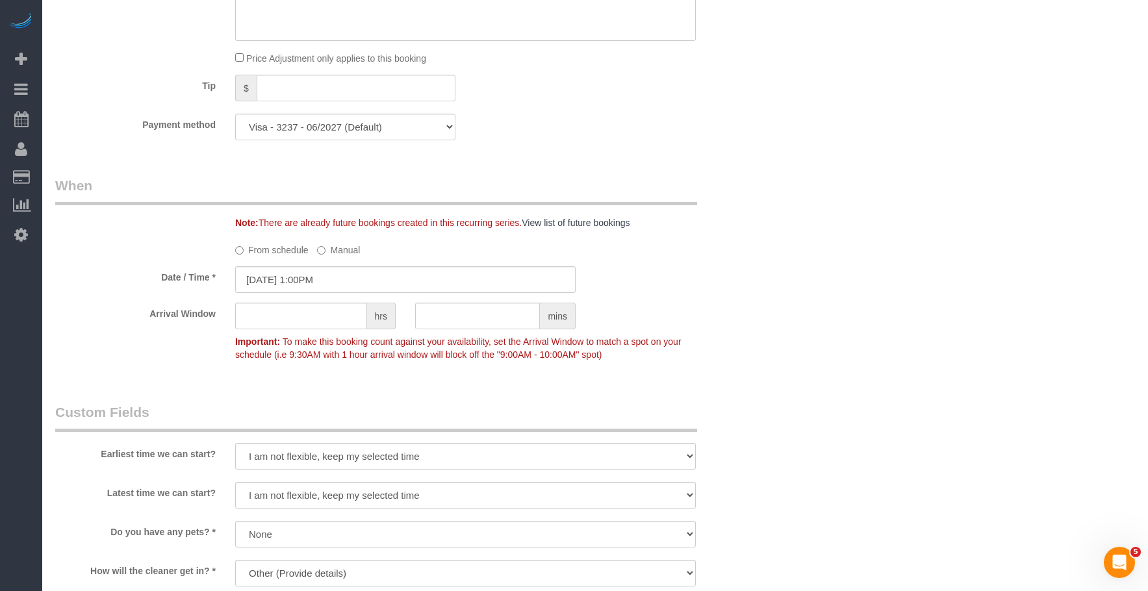
click at [938, 378] on div "Who Email [EMAIL_ADDRESS][DOMAIN_NAME] Name * [GEOGRAPHIC_DATA][PERSON_NAME] 42…" at bounding box center [595, 179] width 1080 height 2052
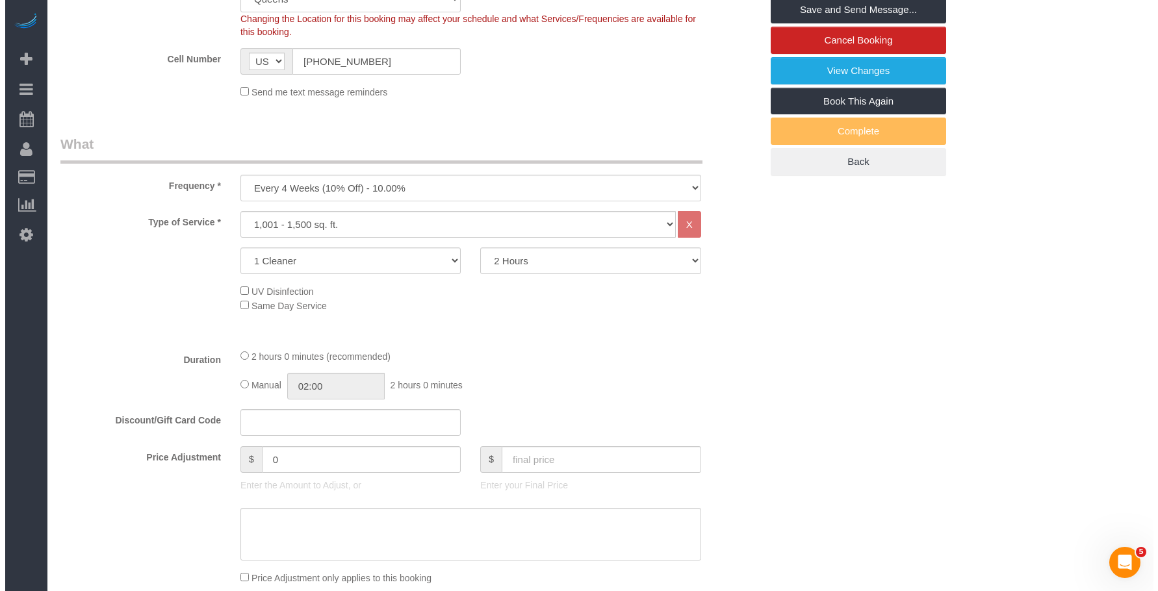
scroll to position [65, 0]
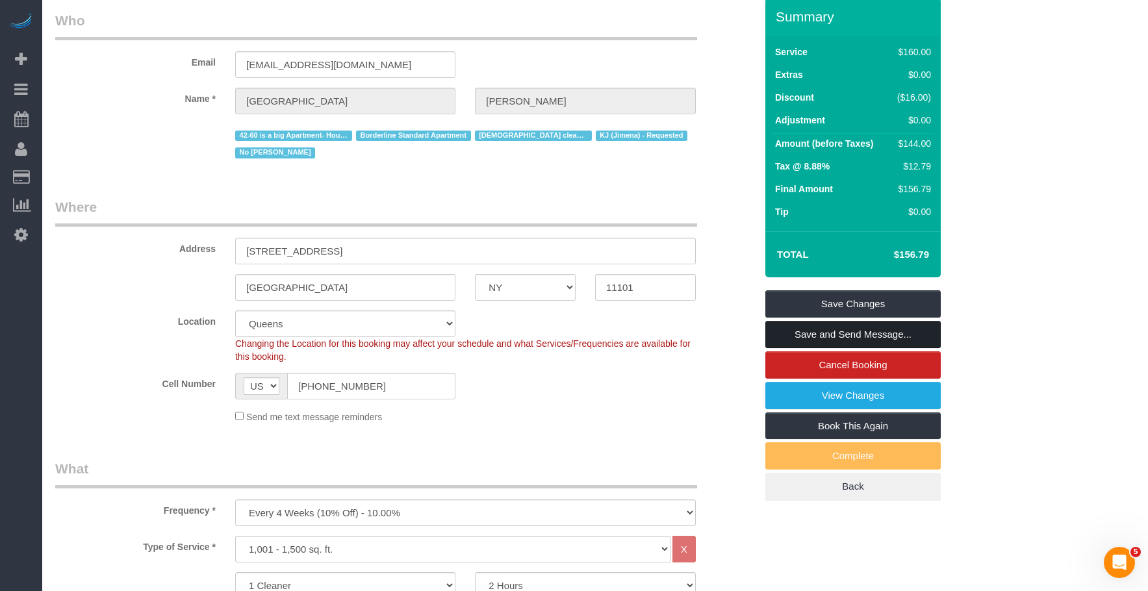
click at [873, 341] on link "Save and Send Message..." at bounding box center [853, 334] width 175 height 27
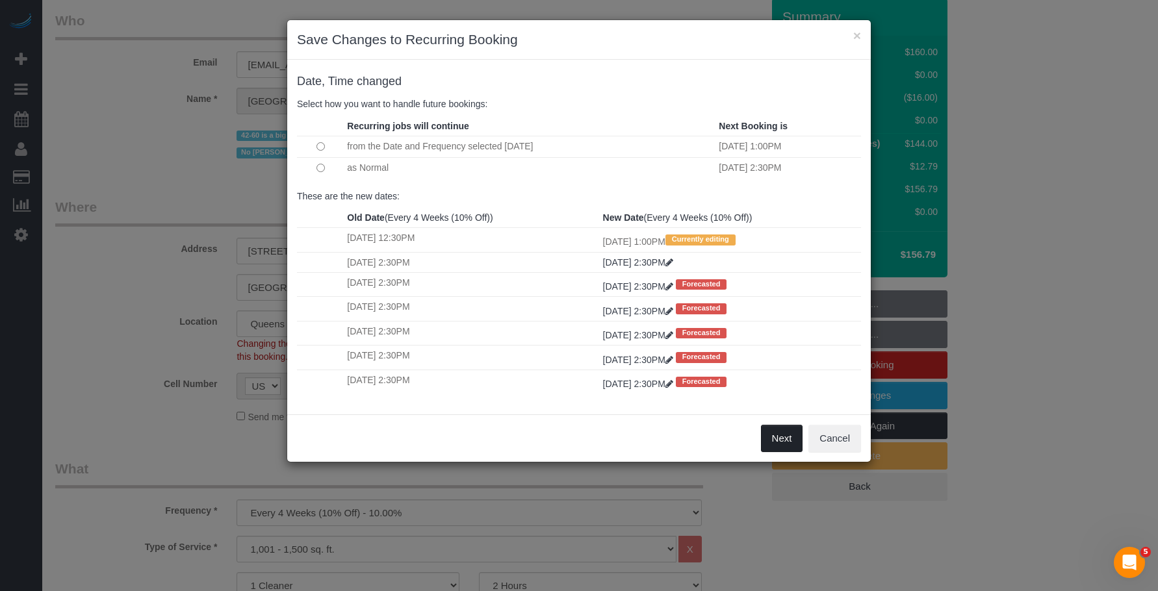
click at [782, 439] on button "Next" at bounding box center [782, 438] width 42 height 27
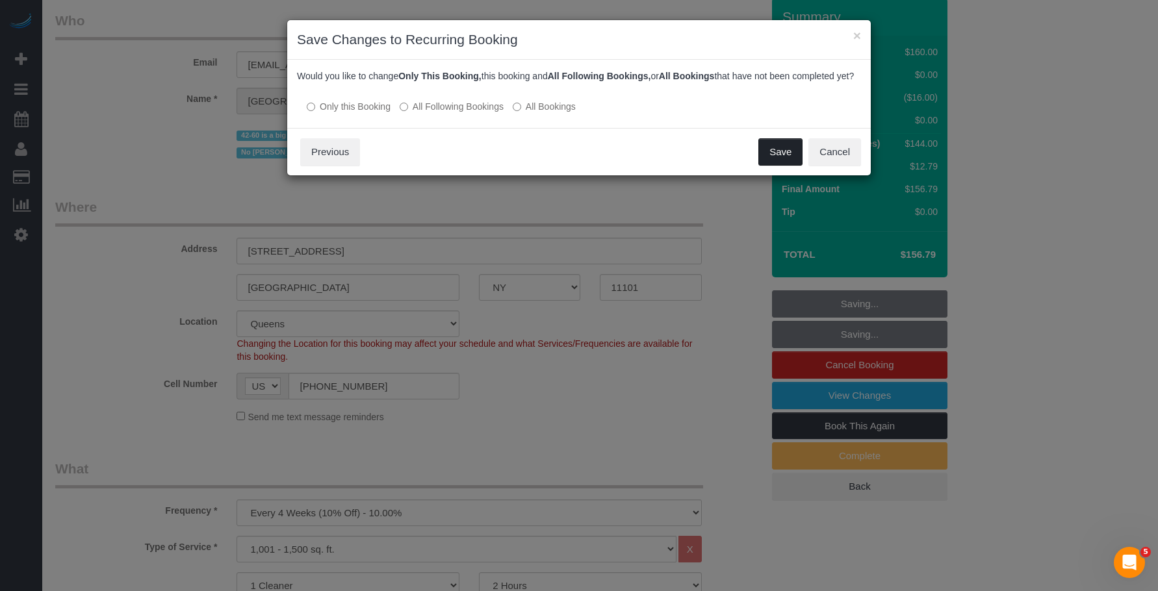
click at [777, 163] on button "Save" at bounding box center [781, 151] width 44 height 27
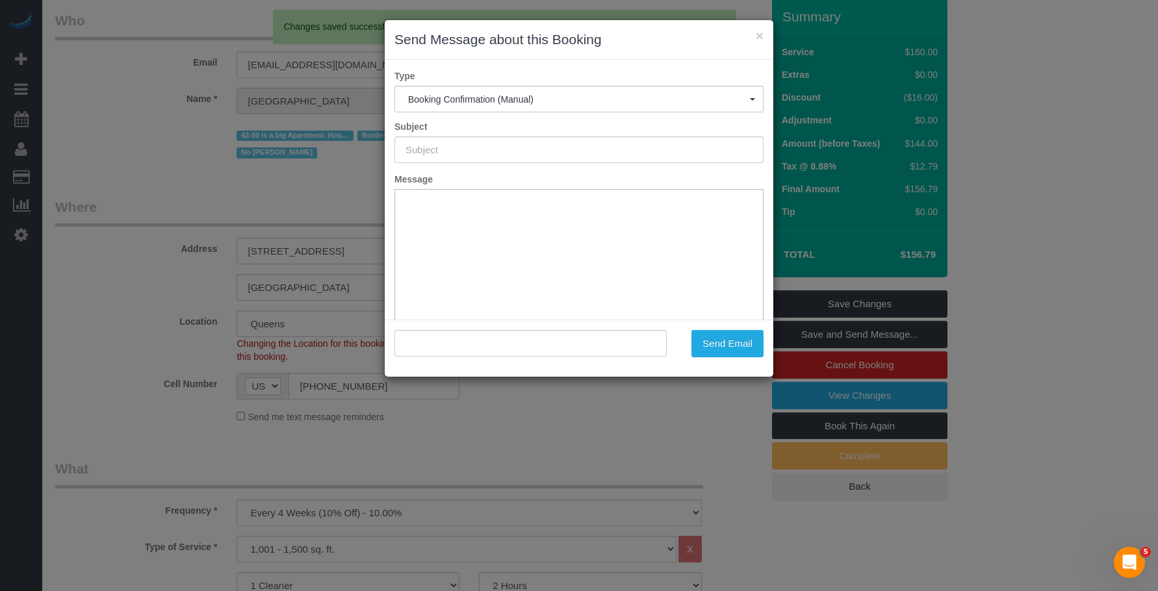
type input "Cleaning Confirmed for [DATE] 1:00pm"
type input ""[PERSON_NAME]" <[EMAIL_ADDRESS][DOMAIN_NAME]>"
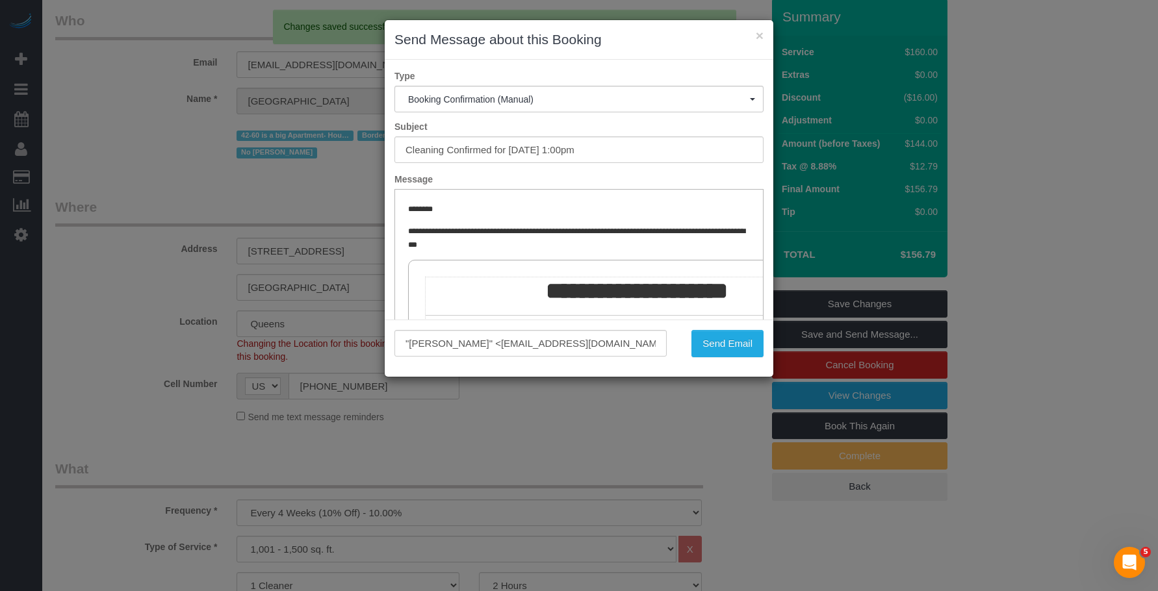
scroll to position [0, 0]
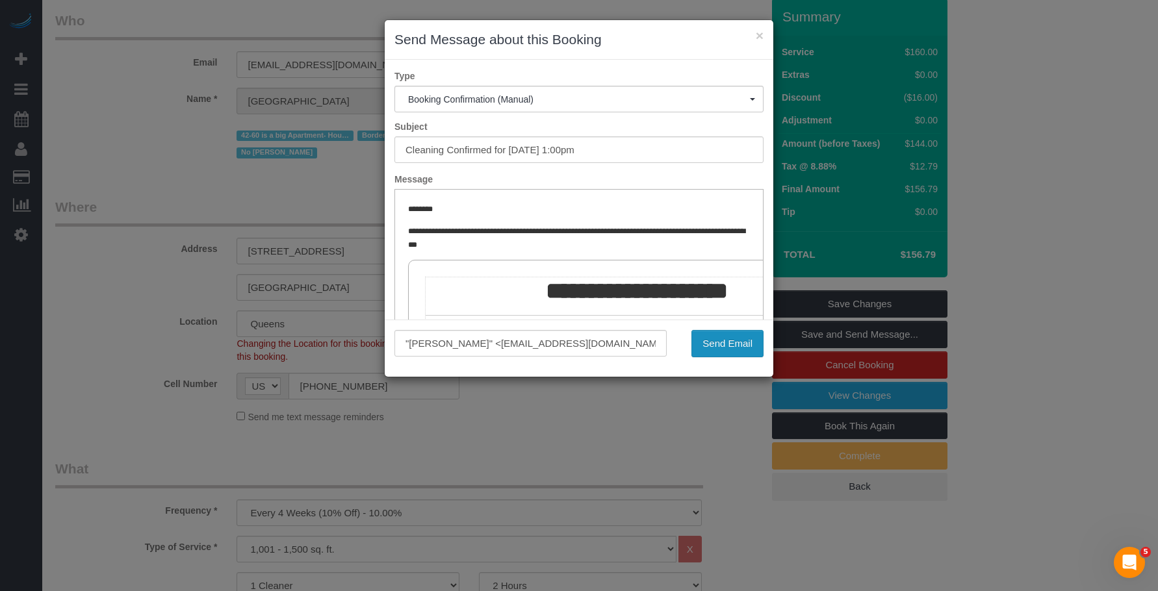
drag, startPoint x: 729, startPoint y: 344, endPoint x: 705, endPoint y: 404, distance: 64.8
click at [729, 344] on button "Send Email" at bounding box center [728, 343] width 72 height 27
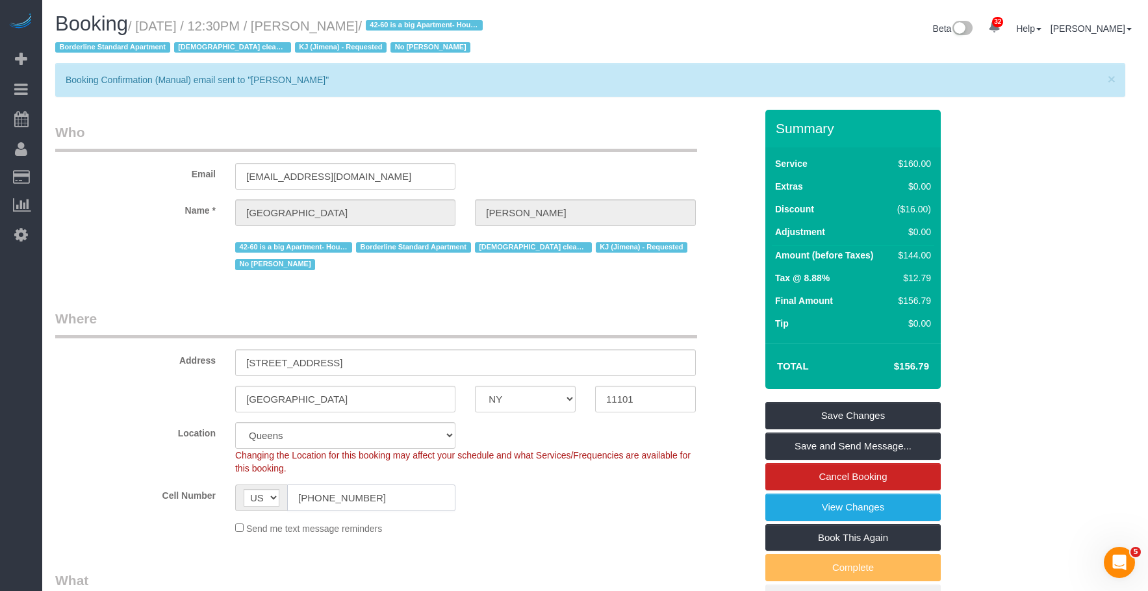
drag, startPoint x: 380, startPoint y: 505, endPoint x: 152, endPoint y: 466, distance: 230.8
click at [152, 466] on sui-booking-location "Location [GEOGRAPHIC_DATA] [GEOGRAPHIC_DATA] [GEOGRAPHIC_DATA] [GEOGRAPHIC_DATA…" at bounding box center [405, 478] width 701 height 113
drag, startPoint x: 358, startPoint y: 179, endPoint x: 146, endPoint y: 167, distance: 212.9
click at [146, 167] on div "Email [EMAIL_ADDRESS][DOMAIN_NAME]" at bounding box center [405, 156] width 720 height 67
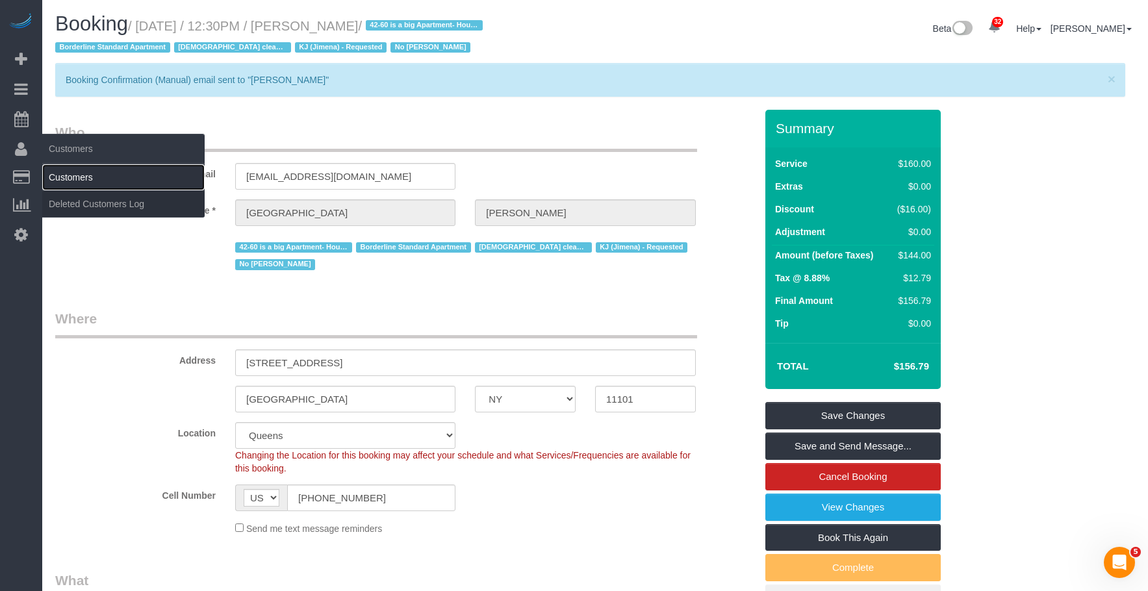
click at [78, 179] on link "Customers" at bounding box center [123, 177] width 162 height 26
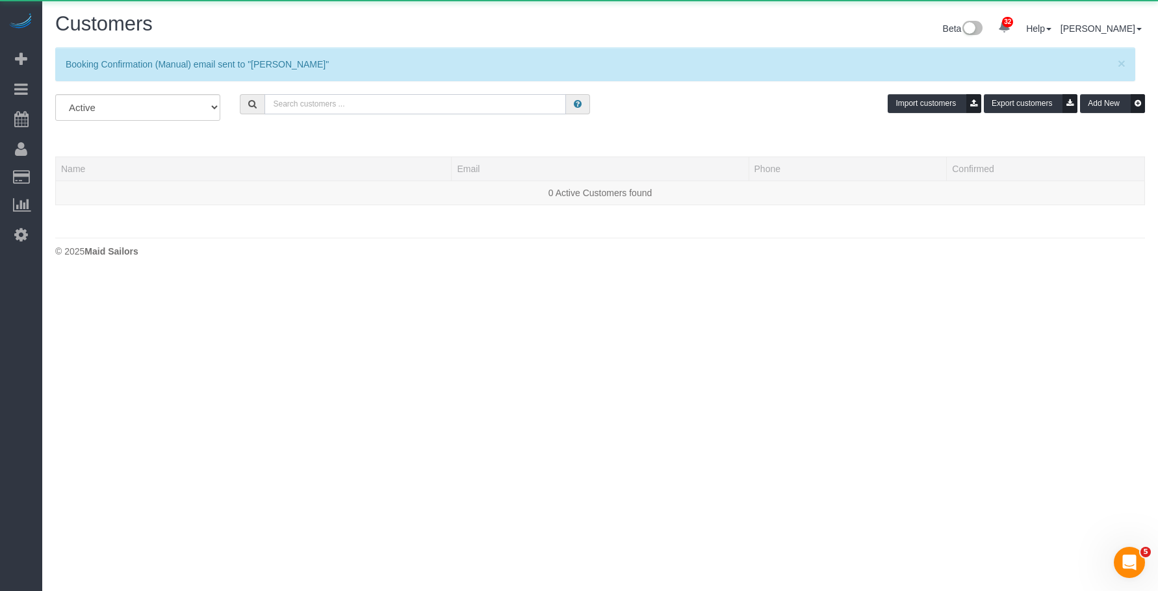
click at [517, 109] on input "text" at bounding box center [416, 104] width 302 height 20
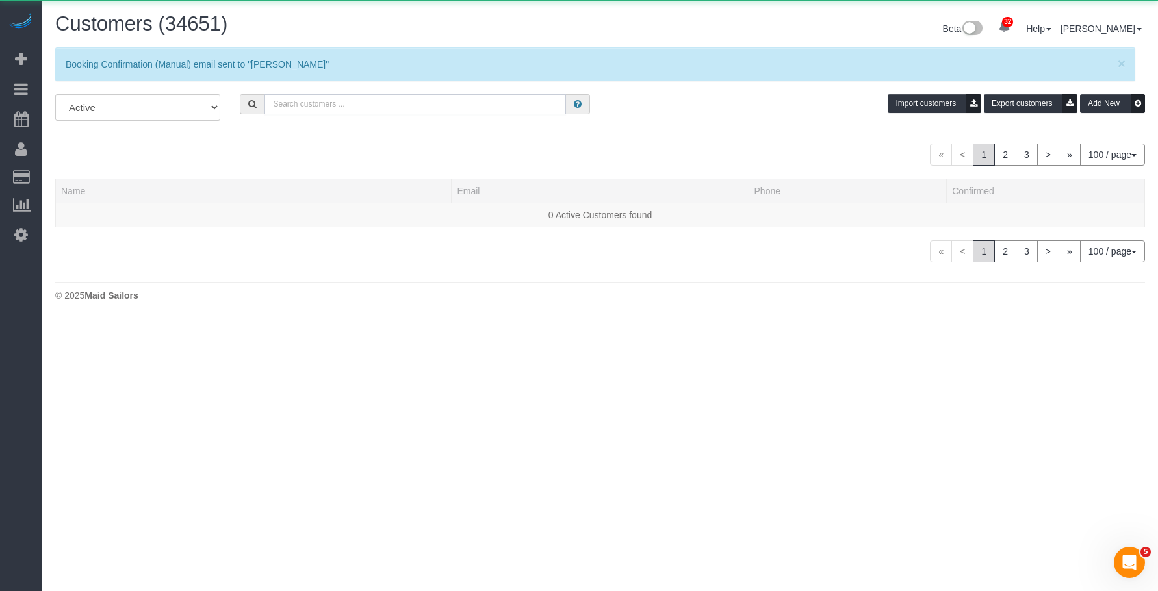
paste input "[EMAIL_ADDRESS][DOMAIN_NAME]"
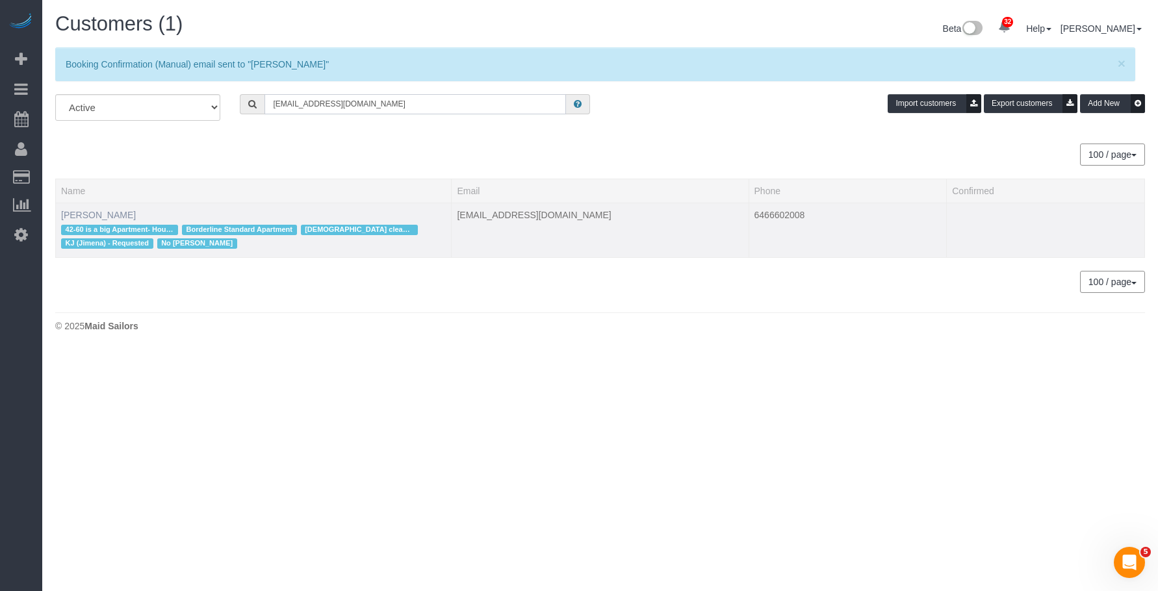
type input "[EMAIL_ADDRESS][DOMAIN_NAME]"
click at [113, 217] on link "[PERSON_NAME]" at bounding box center [98, 215] width 75 height 10
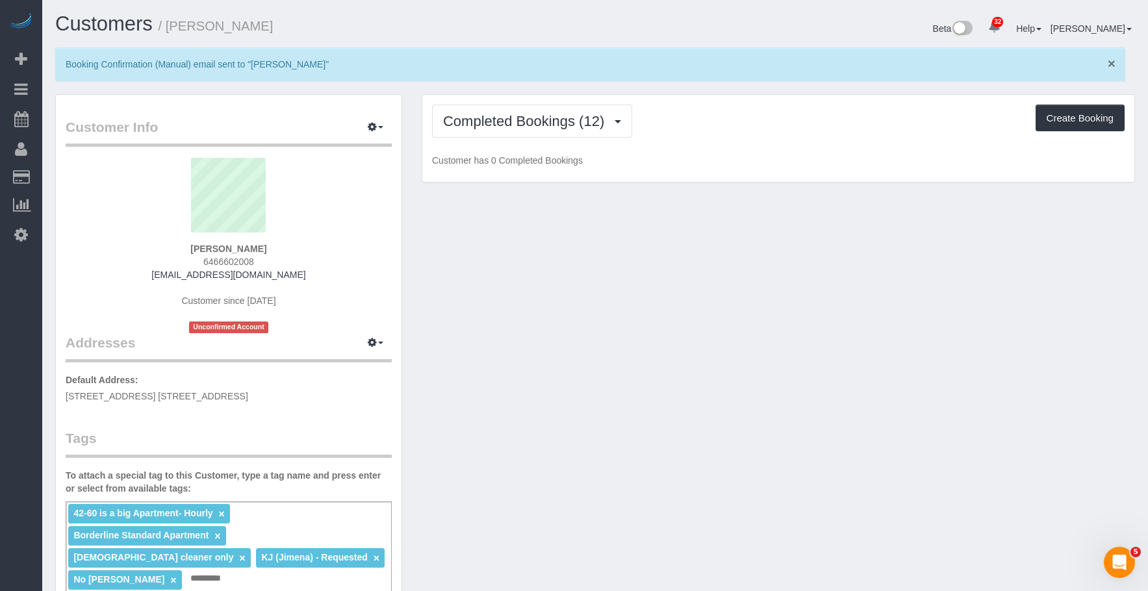
click at [1111, 62] on span "×" at bounding box center [1112, 63] width 8 height 15
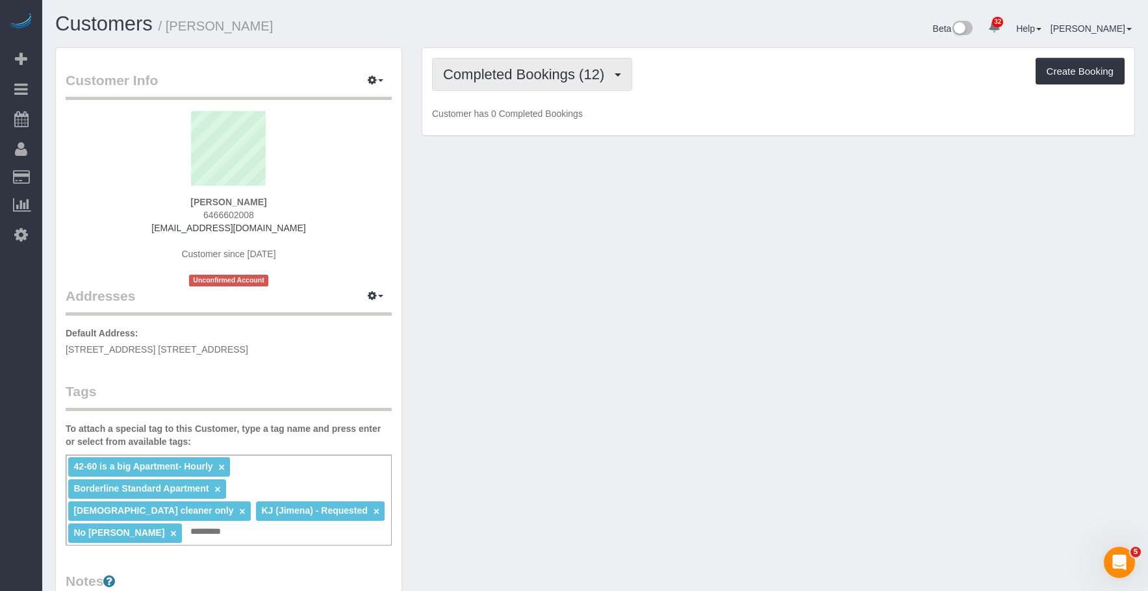
click at [512, 79] on span "Completed Bookings (12)" at bounding box center [527, 74] width 168 height 16
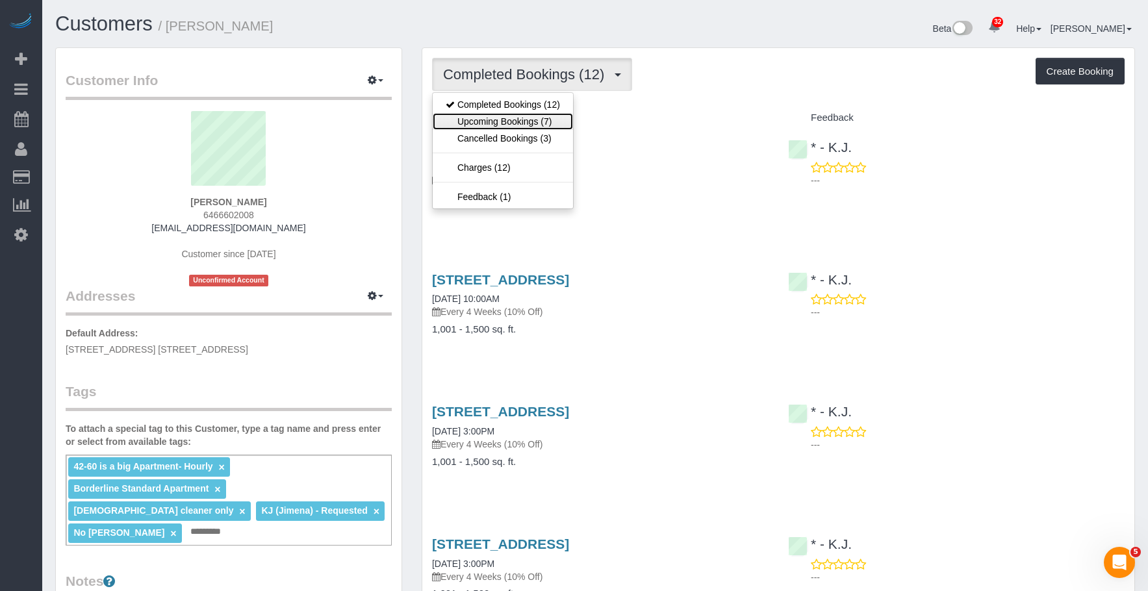
click at [510, 120] on link "Upcoming Bookings (7)" at bounding box center [503, 121] width 140 height 17
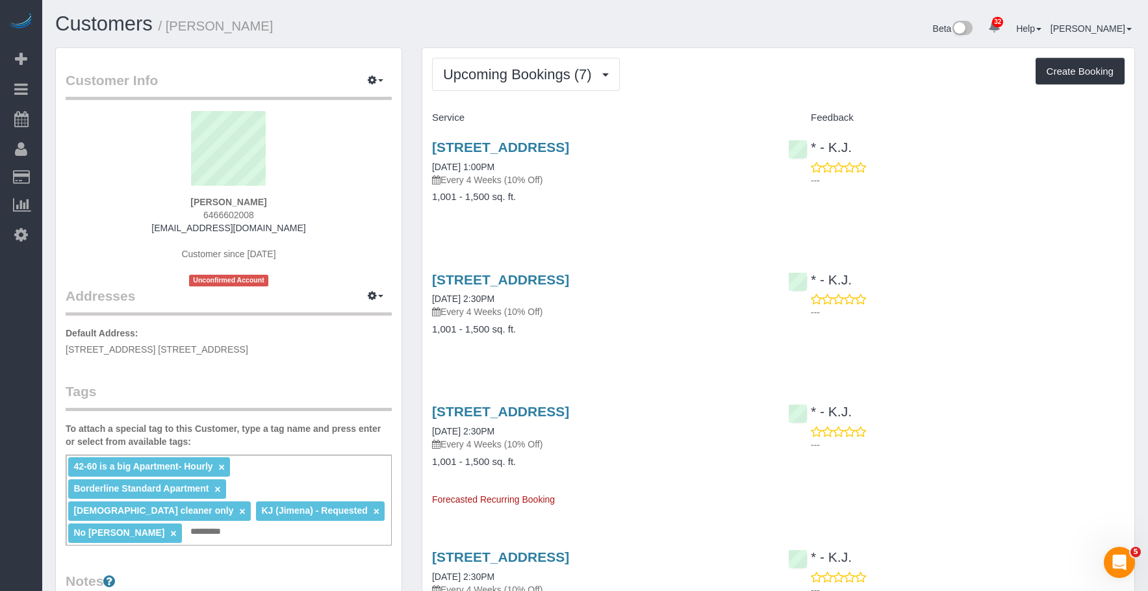
drag, startPoint x: 703, startPoint y: 44, endPoint x: 752, endPoint y: 17, distance: 55.9
click at [704, 44] on div "Beta 32 Your Notifications You have 0 alerts × You have 1 to charge for [DATE] …" at bounding box center [870, 30] width 550 height 34
